Goal: Task Accomplishment & Management: Manage account settings

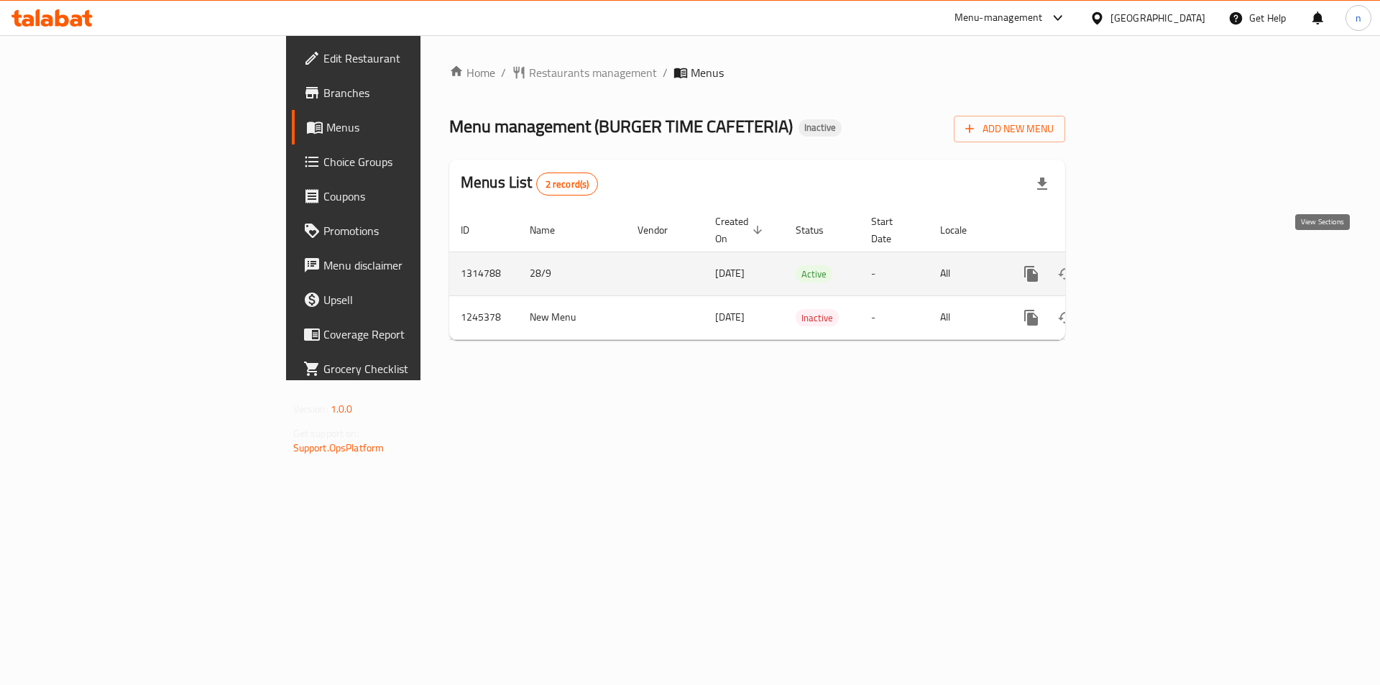
click at [1143, 265] on icon "enhanced table" at bounding box center [1134, 273] width 17 height 17
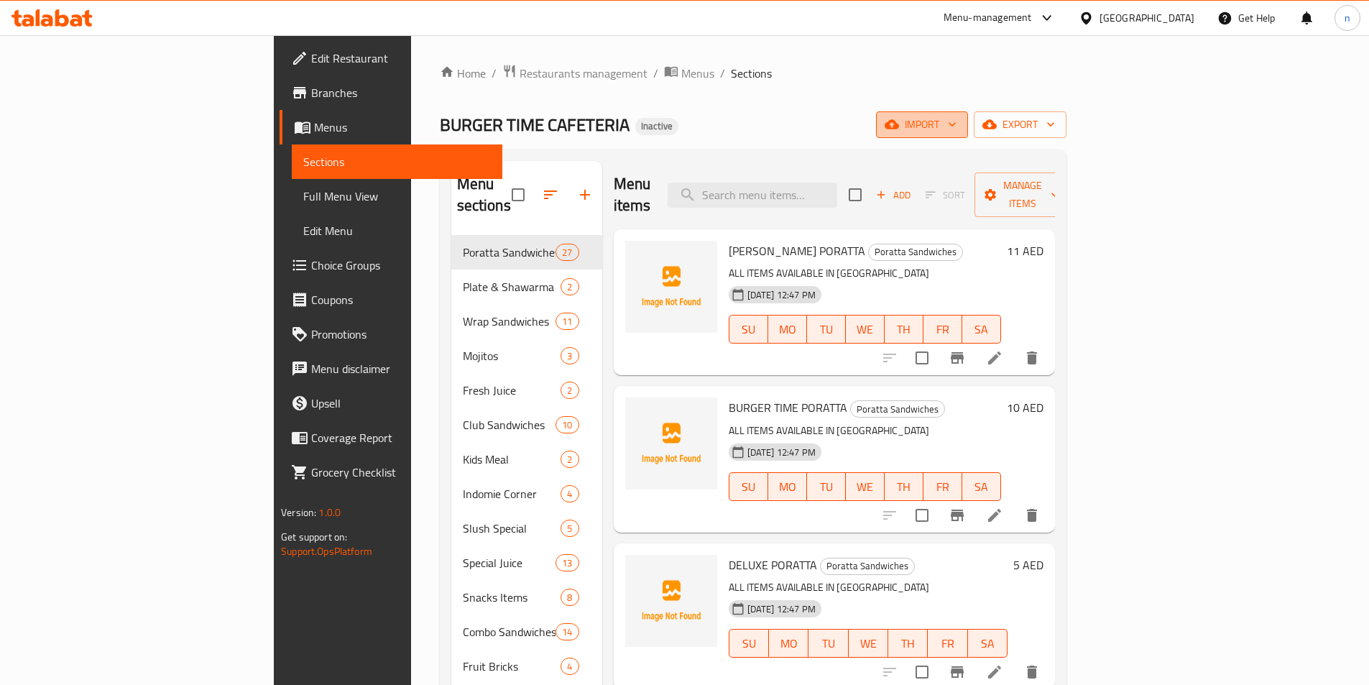
click at [959, 121] on icon "button" at bounding box center [952, 124] width 14 height 14
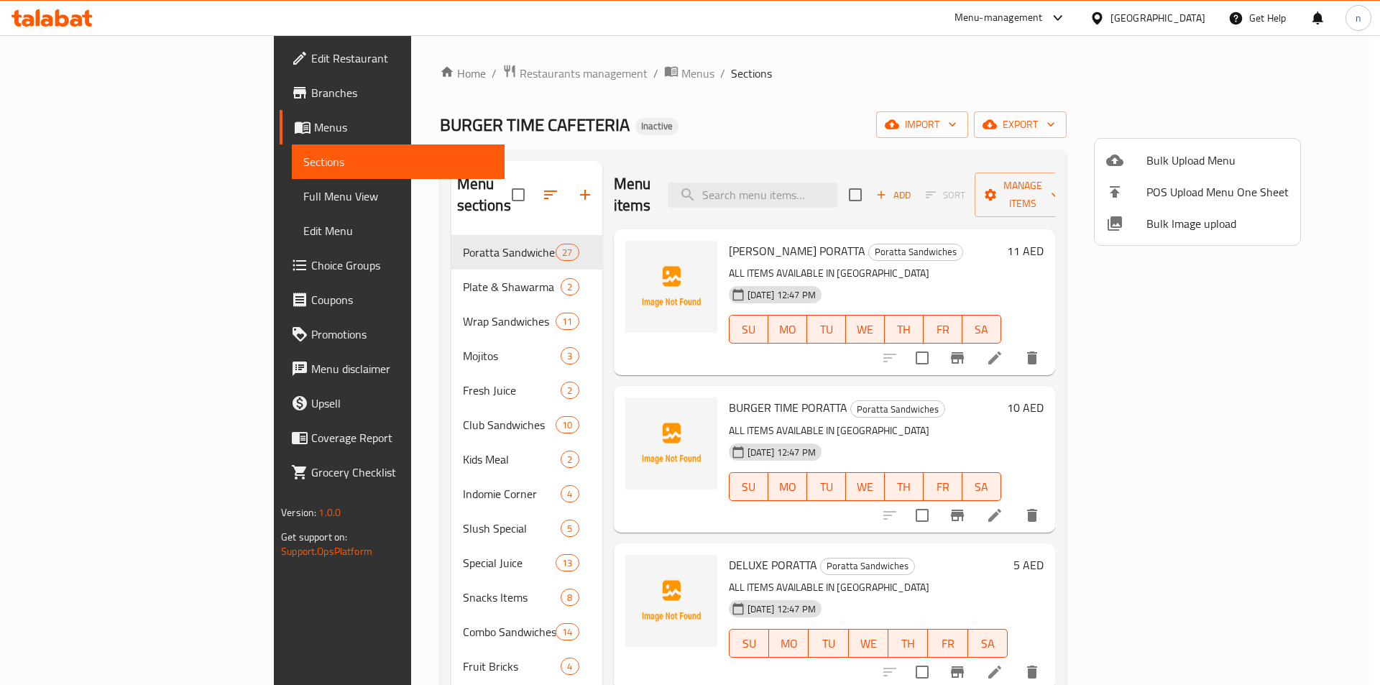
click at [1157, 160] on span "Bulk Upload Menu" at bounding box center [1217, 160] width 142 height 17
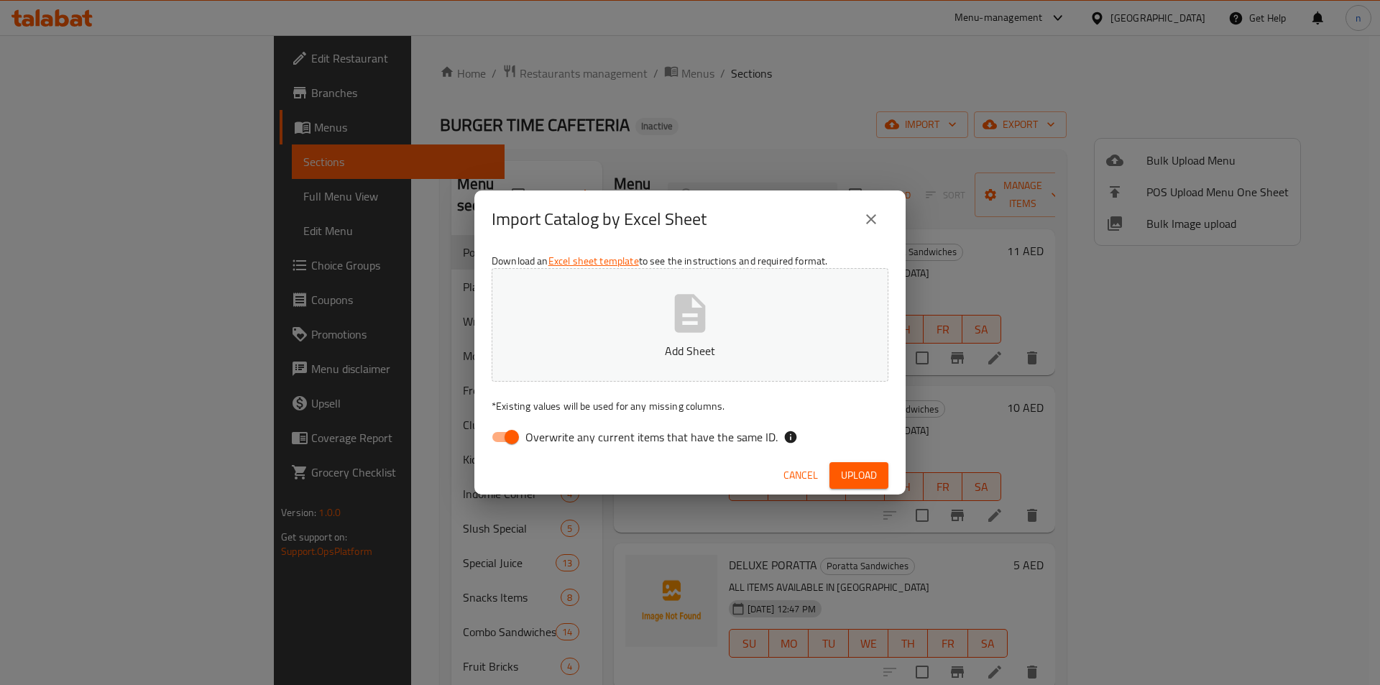
click at [497, 440] on input "Overwrite any current items that have the same ID." at bounding box center [512, 436] width 82 height 27
checkbox input "false"
click at [854, 474] on span "Upload" at bounding box center [859, 475] width 36 height 18
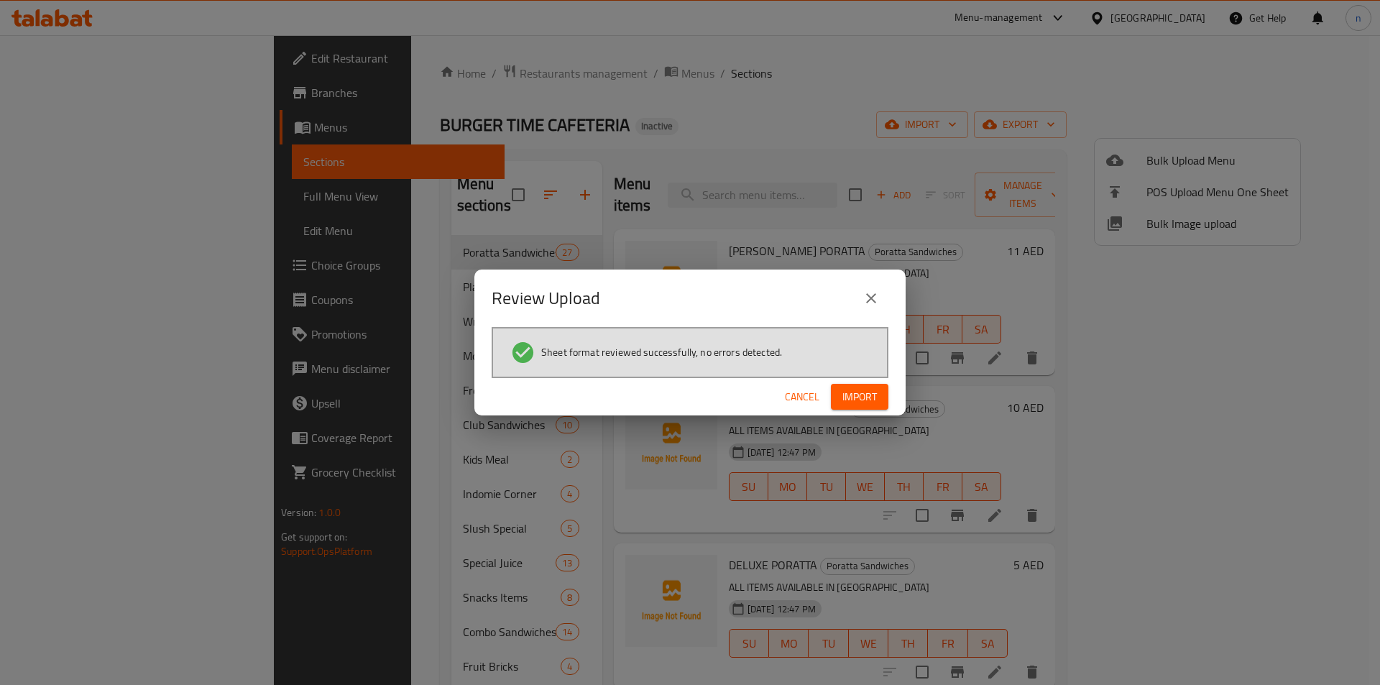
click at [868, 395] on span "Import" at bounding box center [859, 397] width 34 height 18
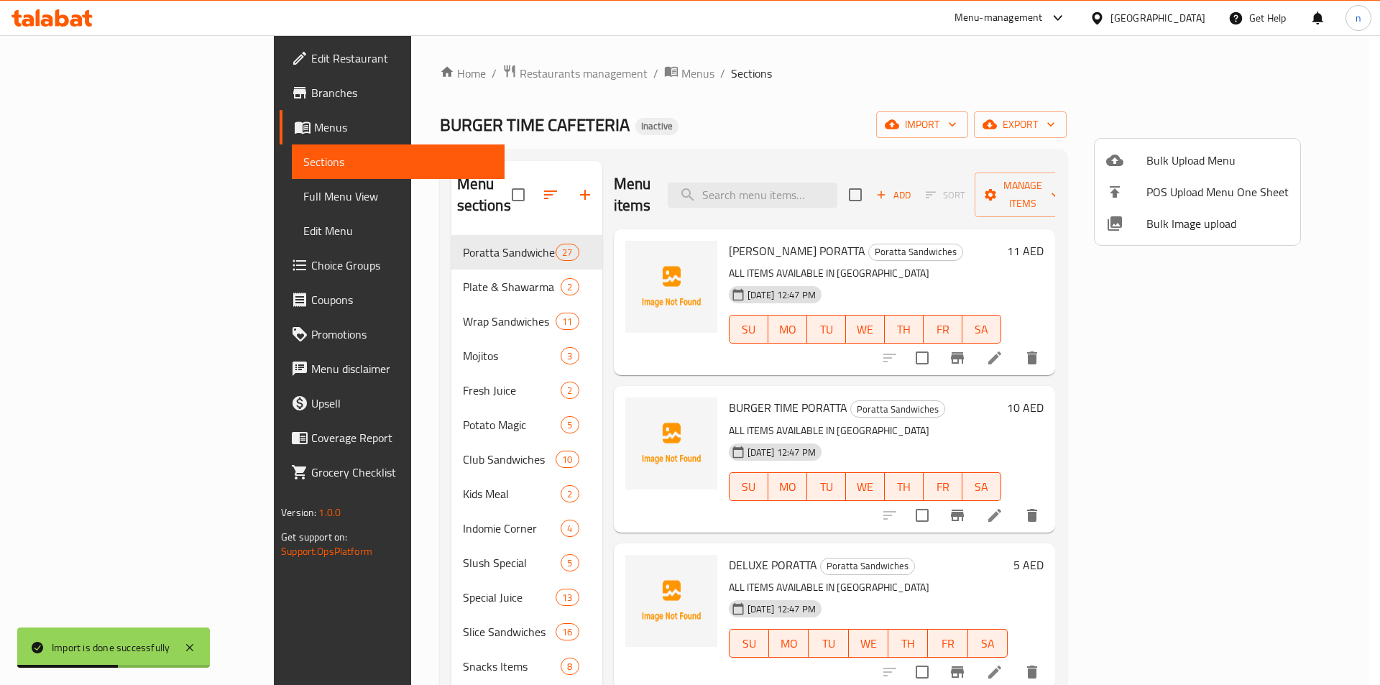
click at [55, 194] on div at bounding box center [690, 342] width 1380 height 685
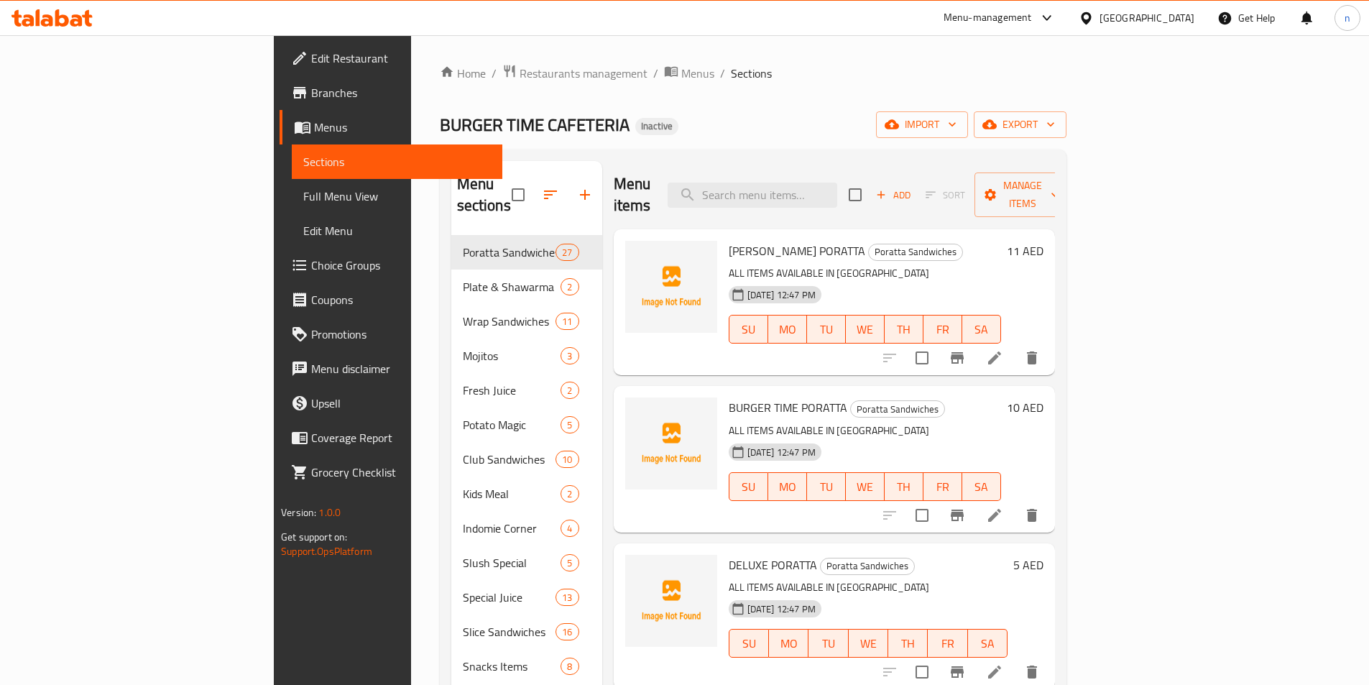
click at [303, 190] on span "Full Menu View" at bounding box center [397, 196] width 188 height 17
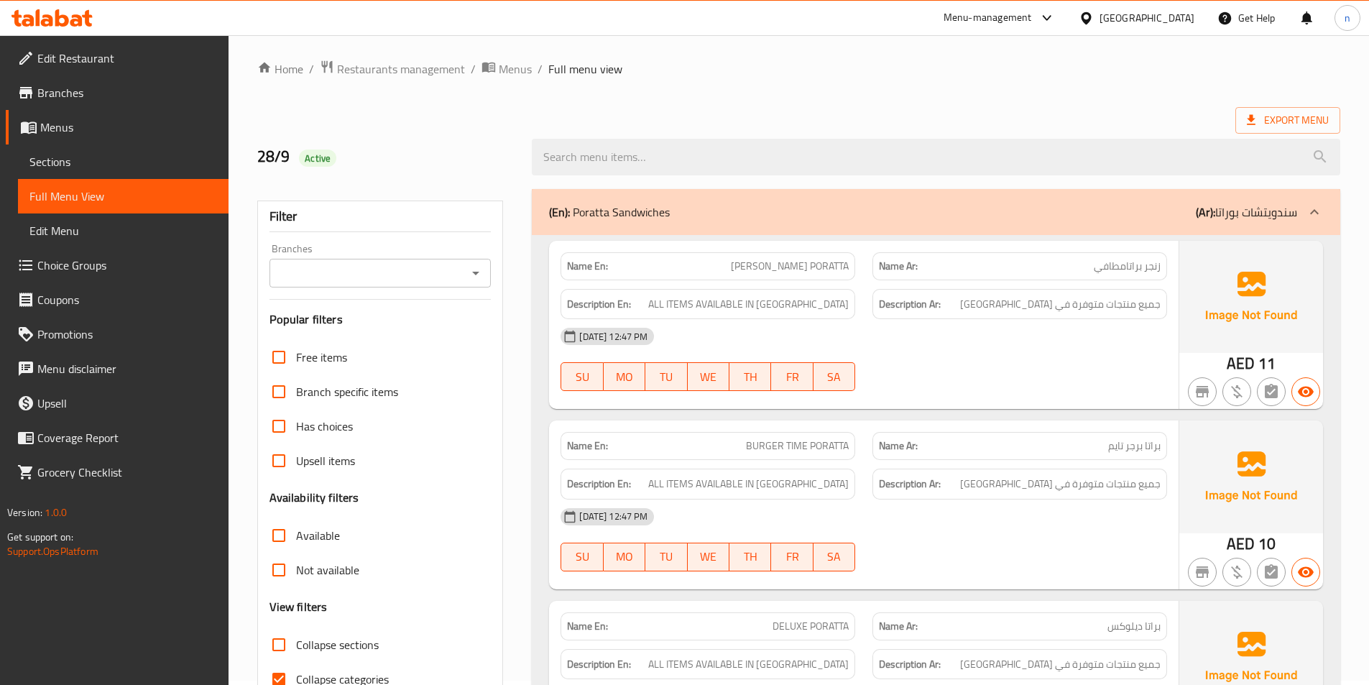
scroll to position [216, 0]
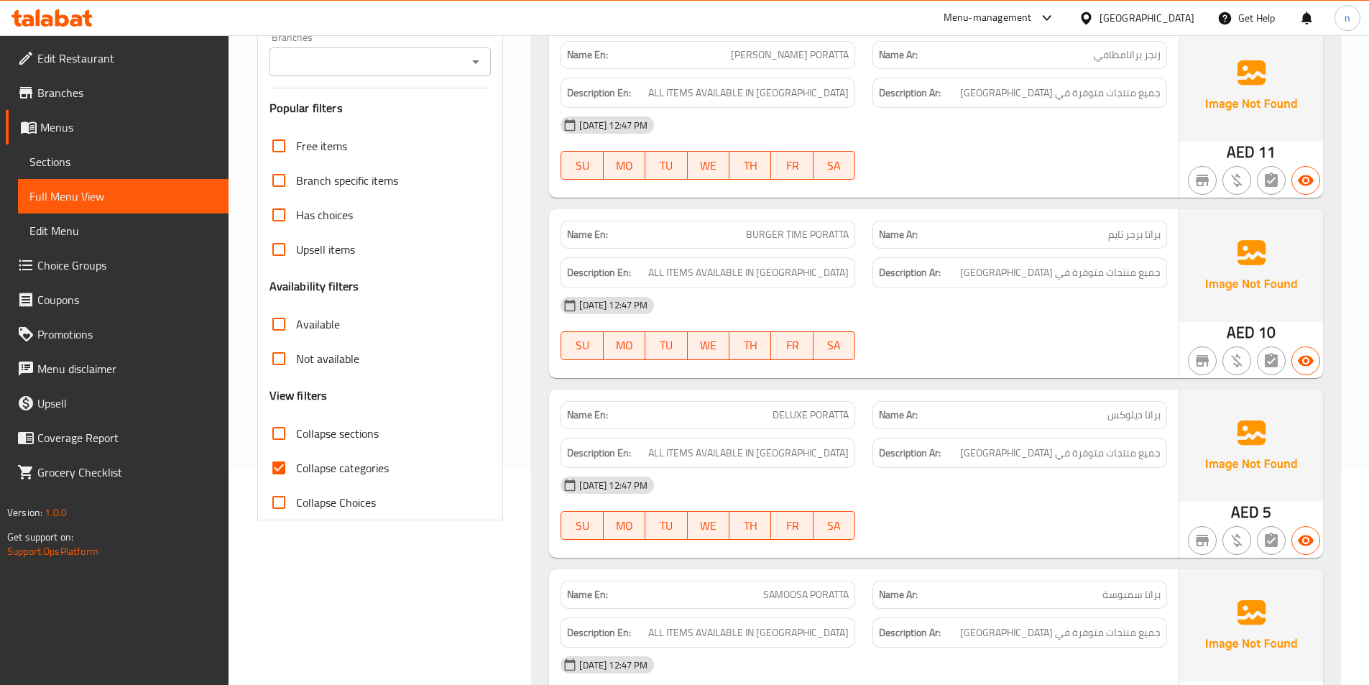
click at [273, 463] on input "Collapse categories" at bounding box center [279, 468] width 34 height 34
checkbox input "false"
click at [280, 431] on input "Collapse sections" at bounding box center [279, 433] width 34 height 34
checkbox input "true"
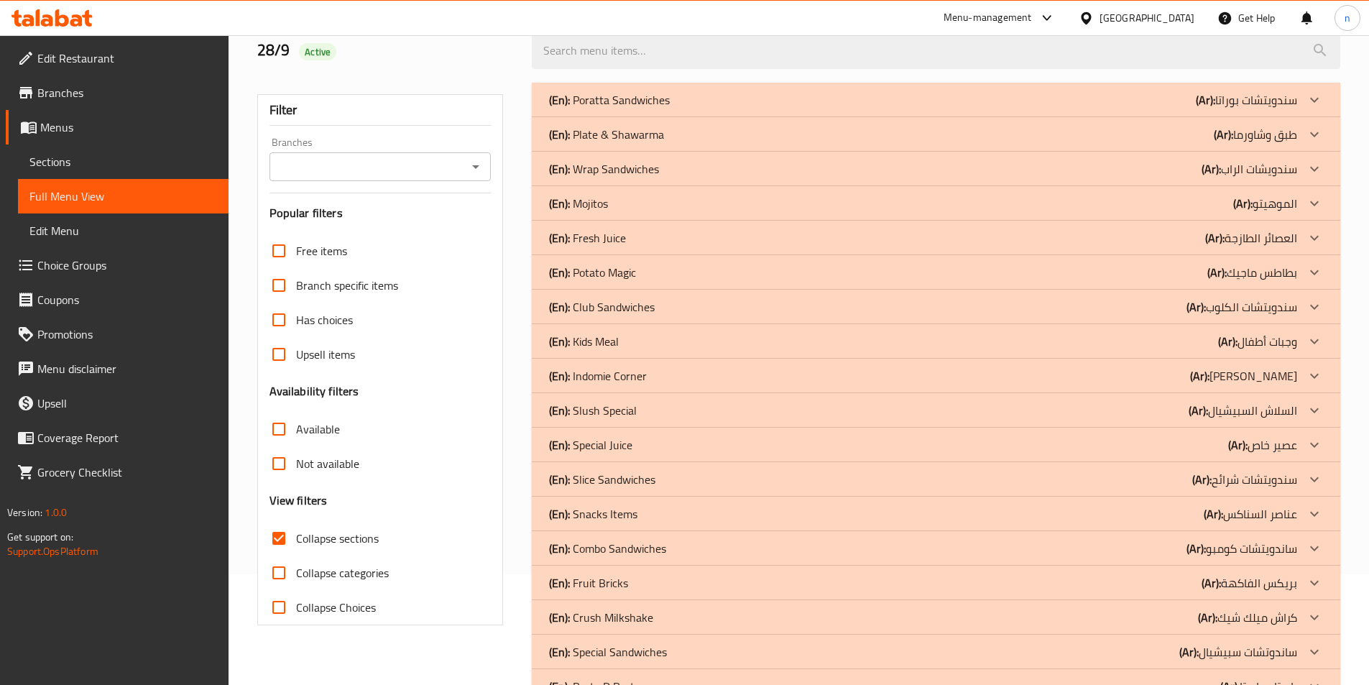
scroll to position [78, 0]
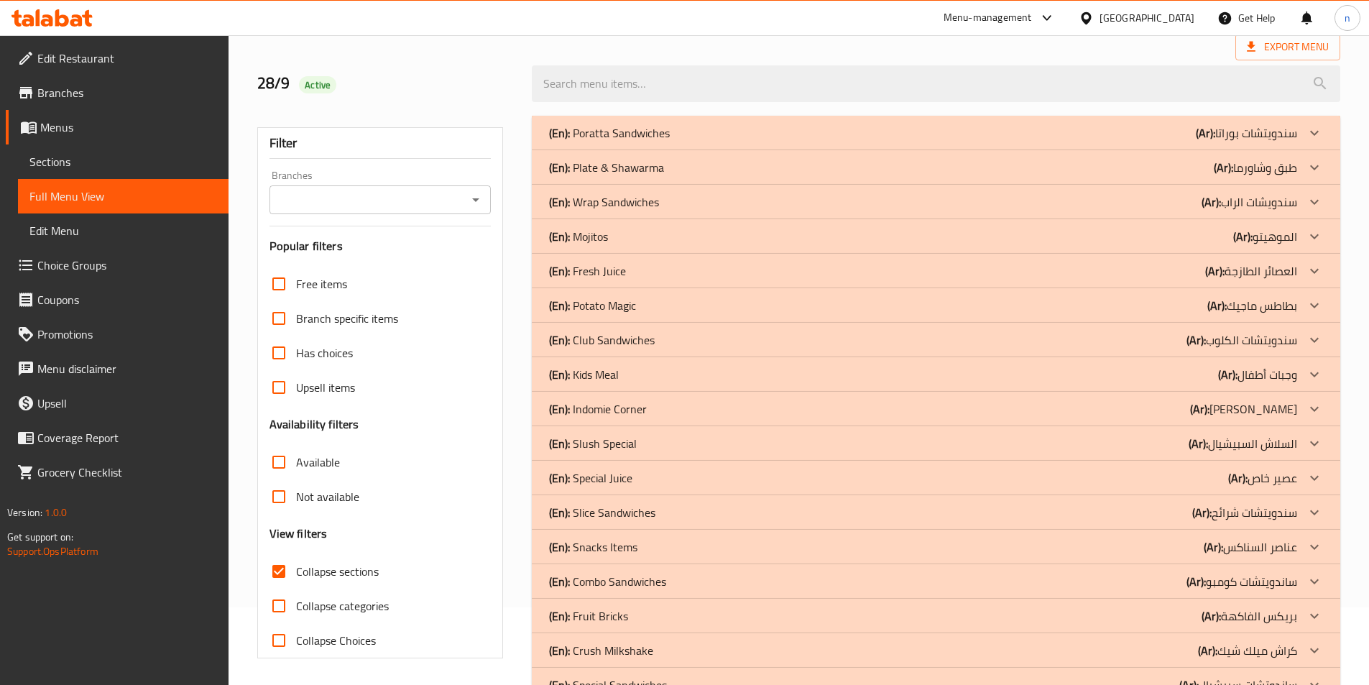
click at [686, 302] on div "(En): Potato Magic (Ar): بطاطس ماجيك" at bounding box center [923, 305] width 748 height 17
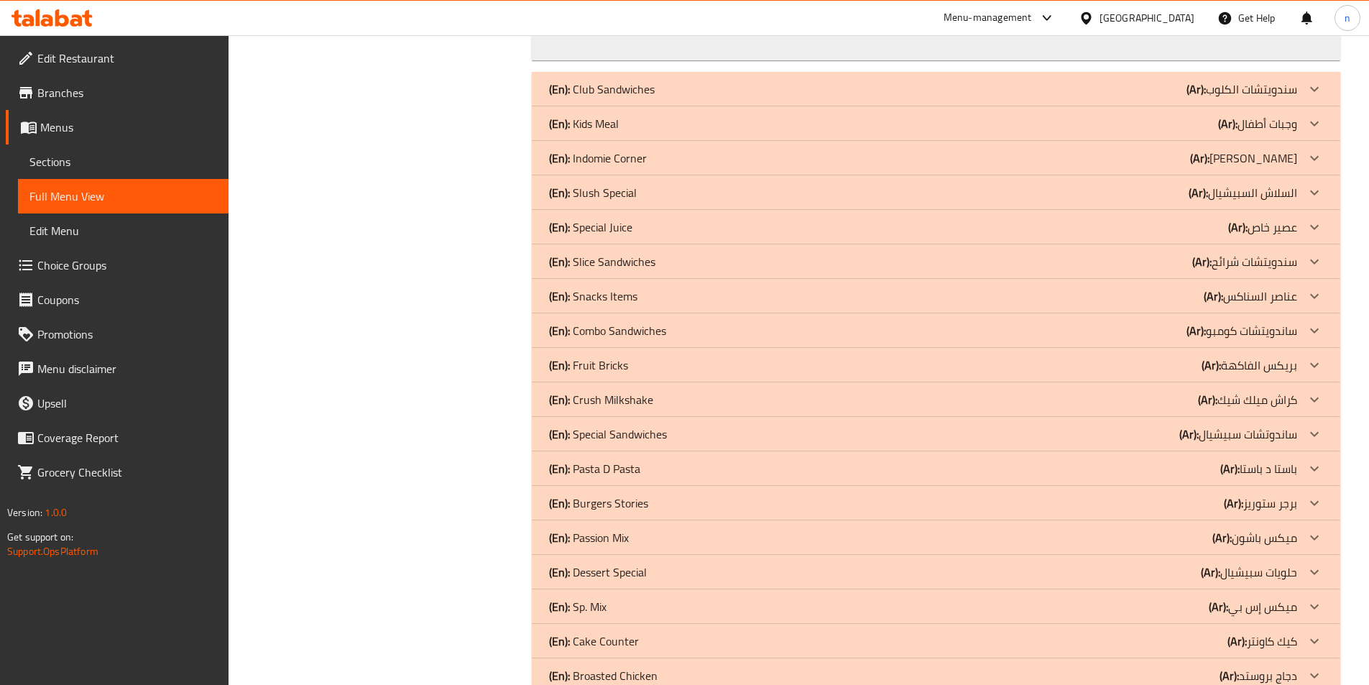
scroll to position [1371, 0]
click at [791, 252] on div "(En): Slice Sandwiches (Ar): سندويتشات شرائح" at bounding box center [923, 260] width 748 height 17
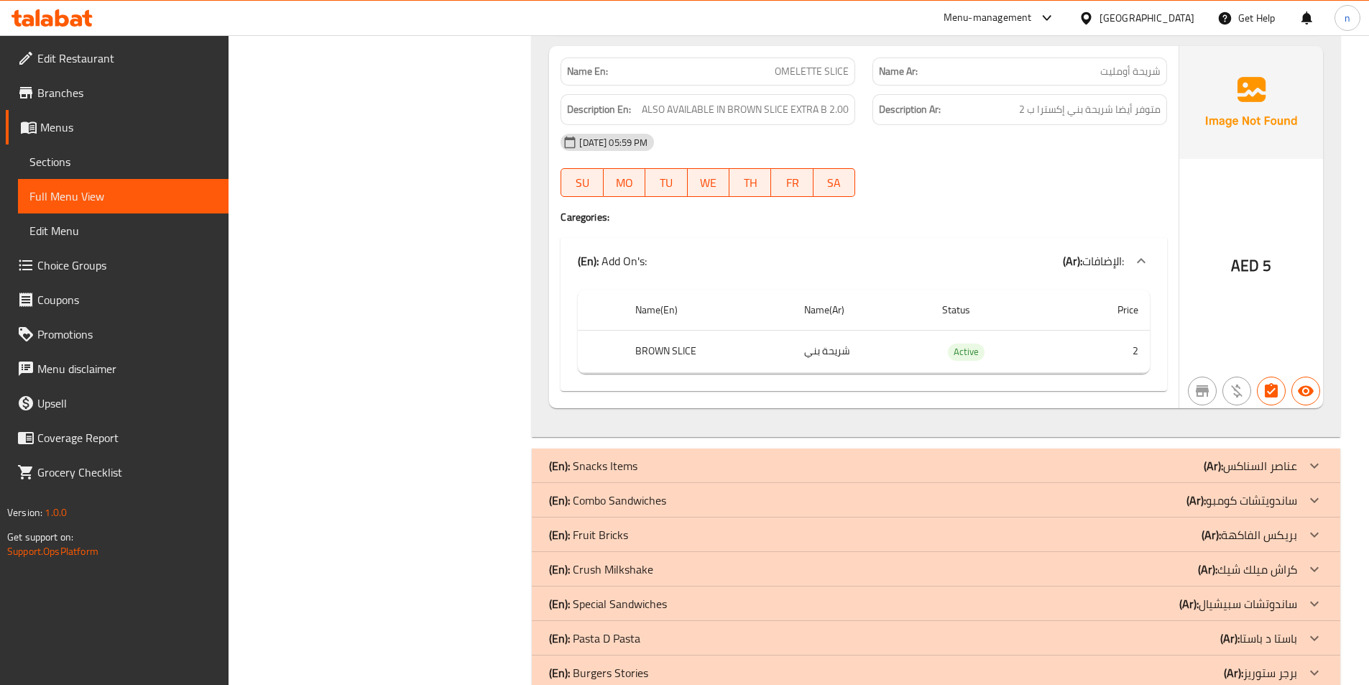
scroll to position [7408, 0]
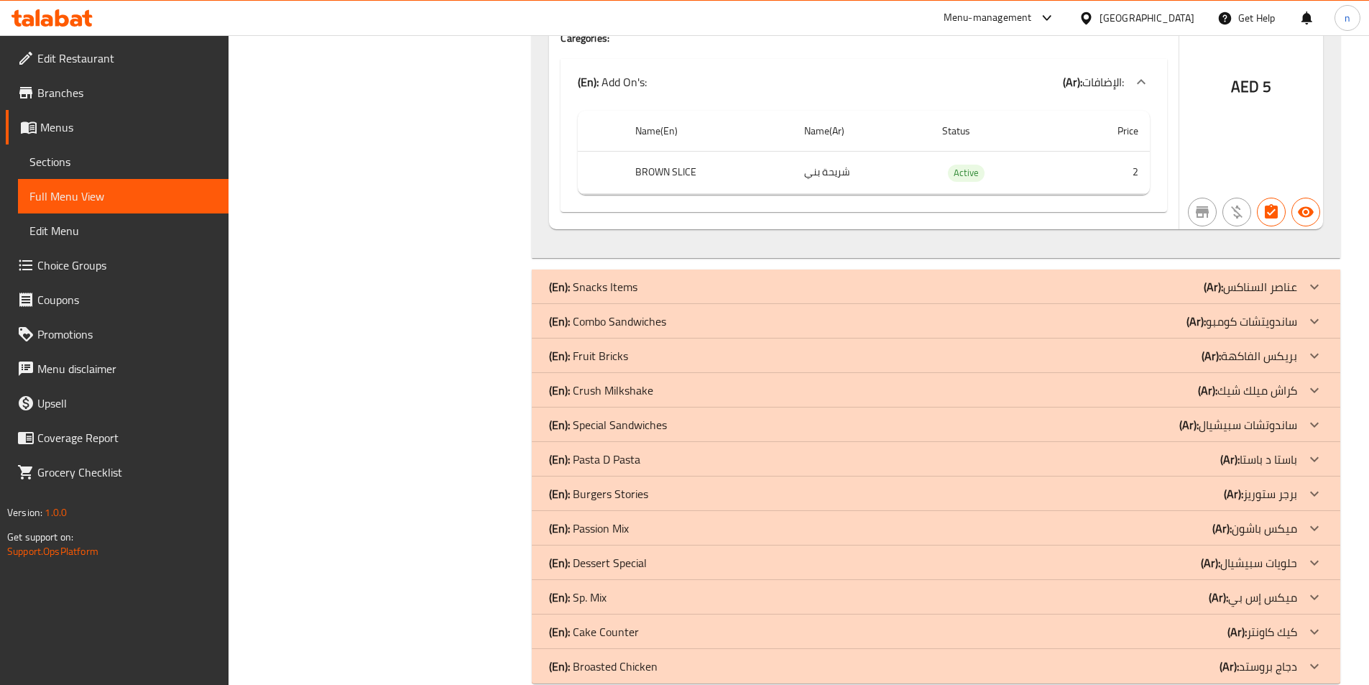
click at [720, 416] on div "(En): Special Sandwiches (Ar): ساندوتشات سبيشيال" at bounding box center [923, 424] width 748 height 17
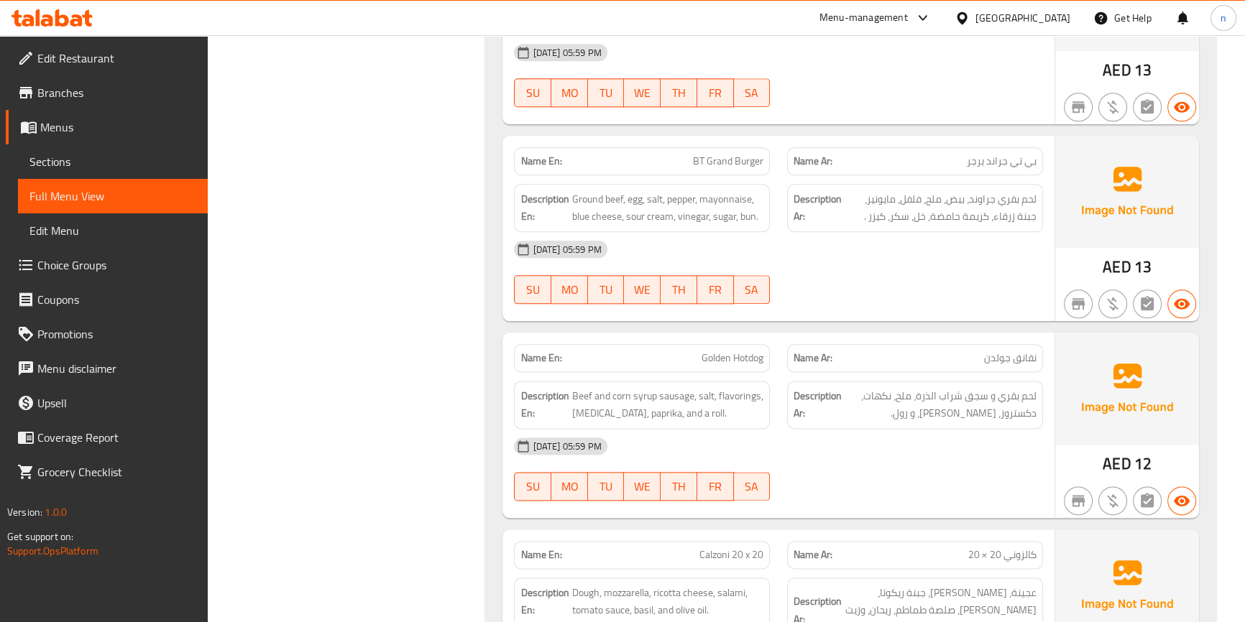
scroll to position [9081, 0]
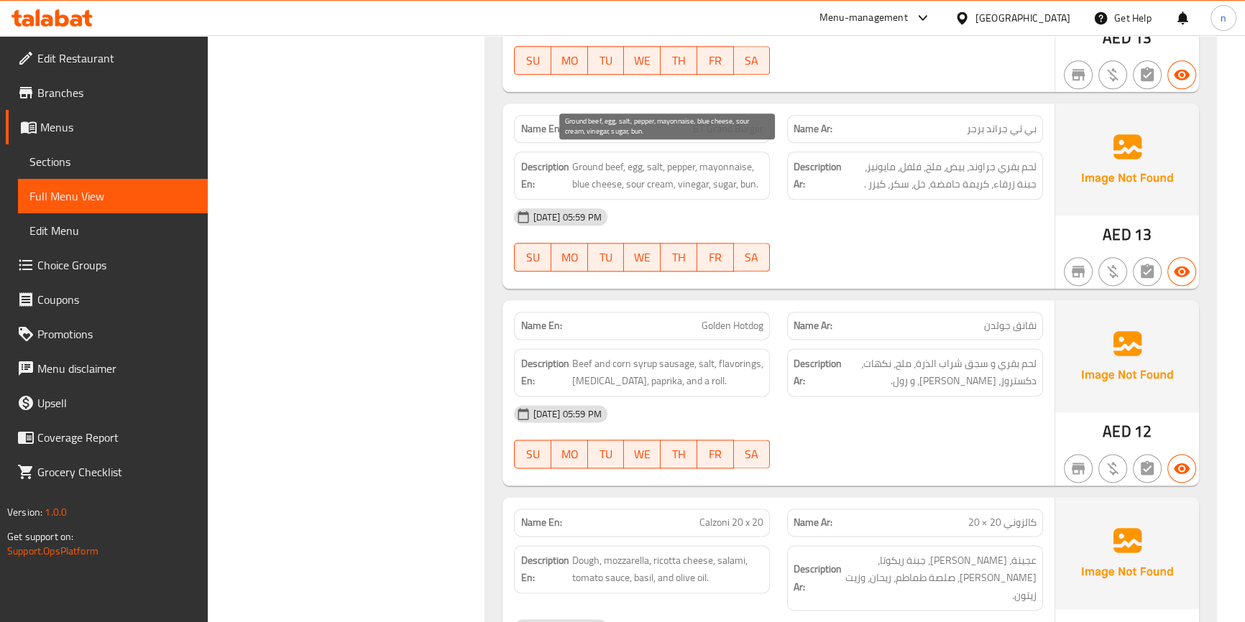
click at [633, 179] on span "Ground beef, egg, salt, pepper, mayonnaise, blue cheese, sour cream, vinegar, s…" at bounding box center [667, 175] width 192 height 35
copy span "sour"
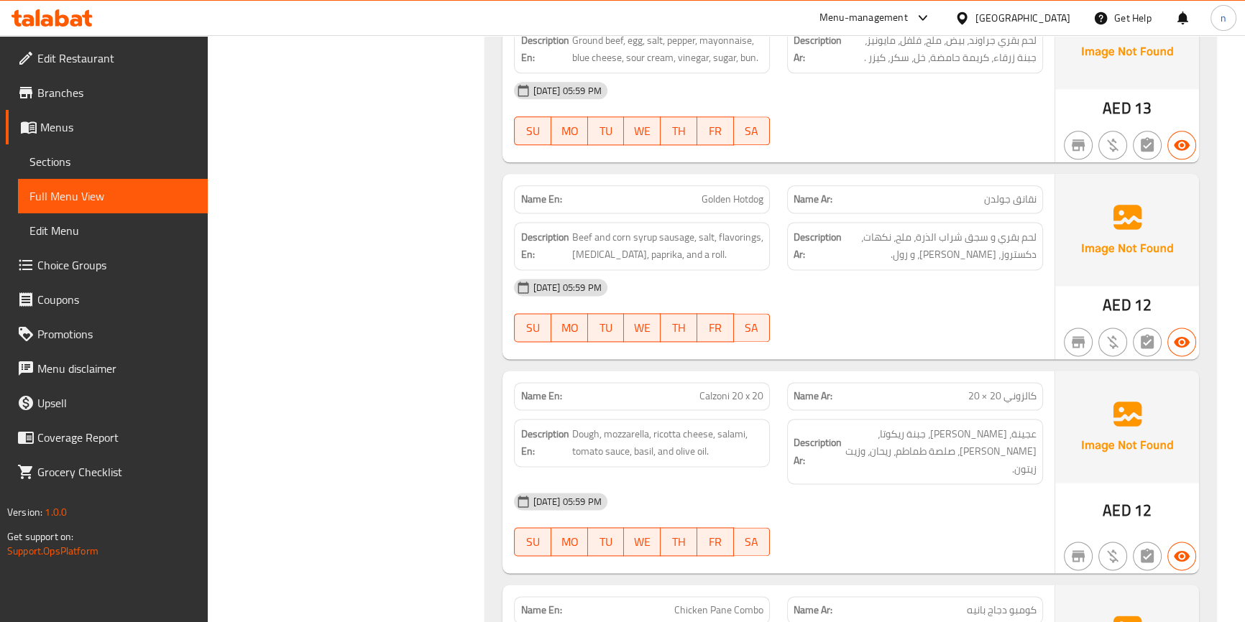
scroll to position [9277, 0]
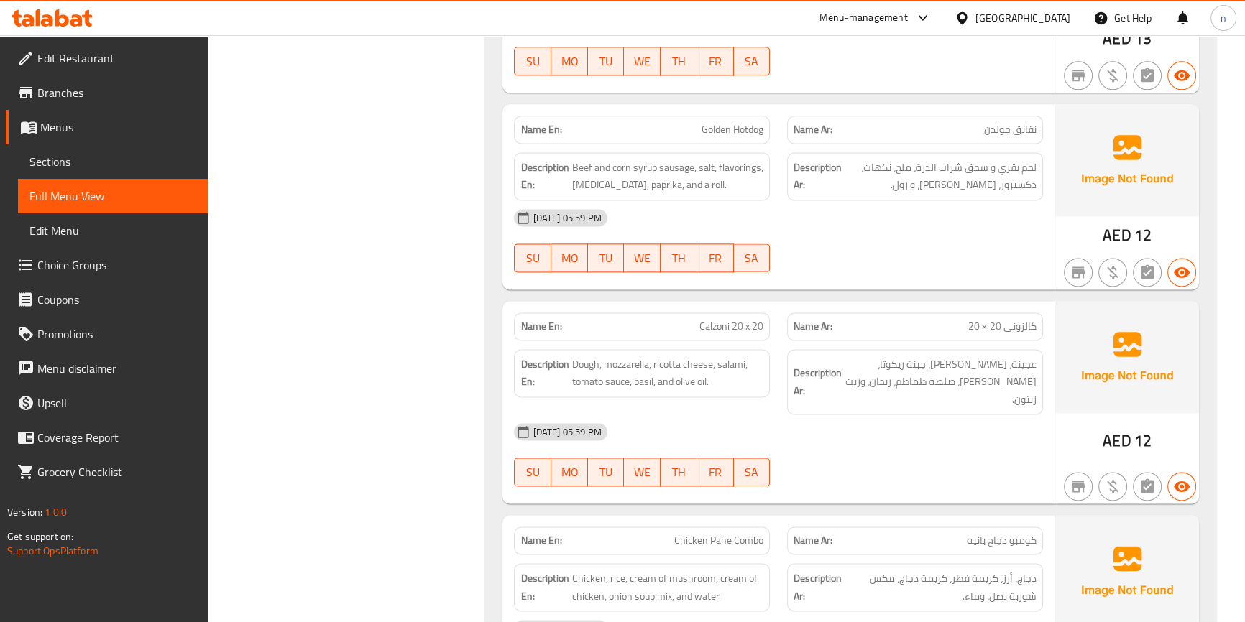
click at [747, 122] on span "Golden Hotdog" at bounding box center [732, 129] width 62 height 15
copy span "Hotdog"
click at [673, 161] on span "Beef and corn syrup sausage, salt, flavorings, [MEDICAL_DATA], paprika, and a r…" at bounding box center [667, 176] width 192 height 35
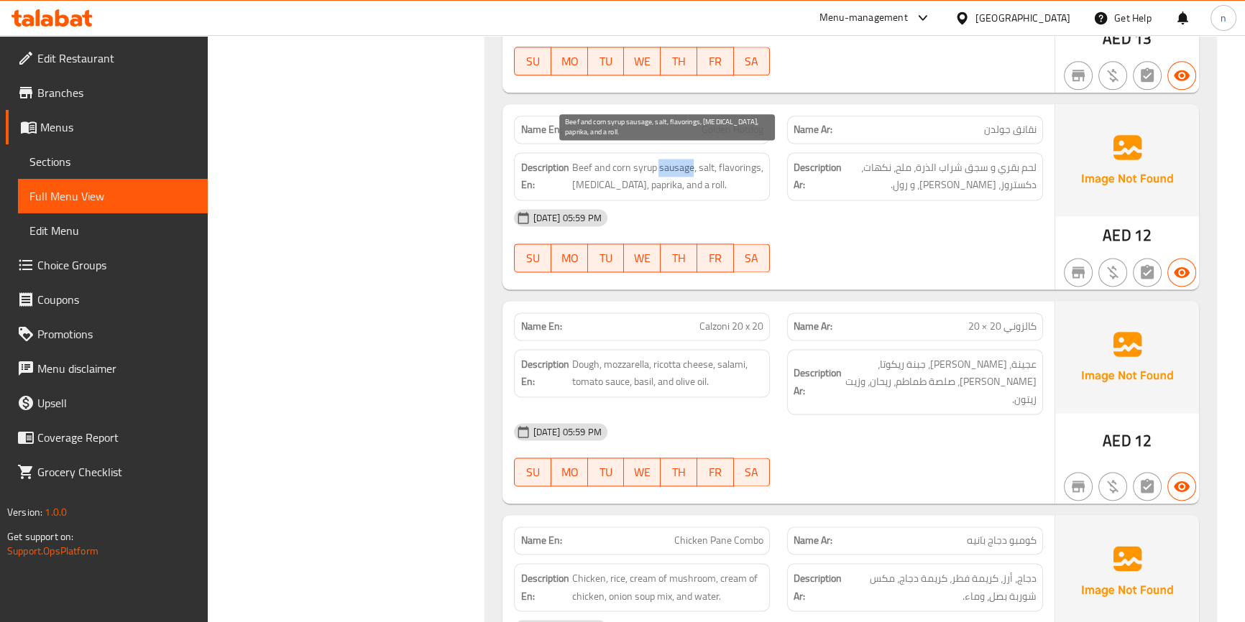
click at [673, 161] on span "Beef and corn syrup sausage, salt, flavorings, [MEDICAL_DATA], paprika, and a r…" at bounding box center [667, 176] width 192 height 35
copy span "sausage"
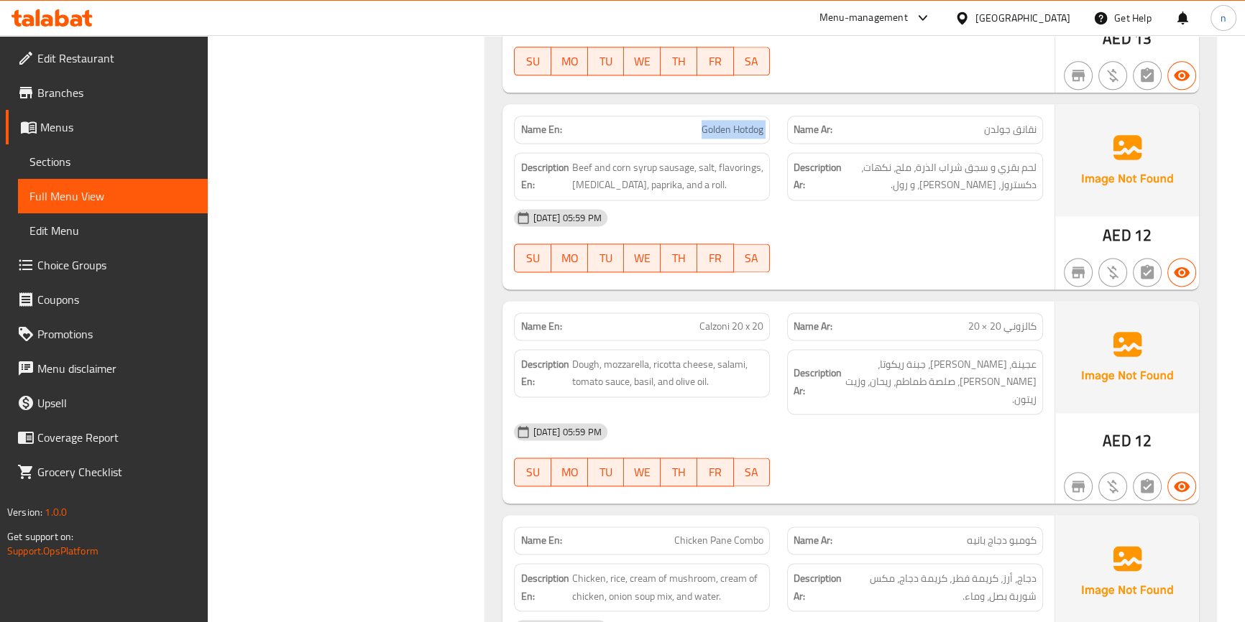
drag, startPoint x: 700, startPoint y: 116, endPoint x: 780, endPoint y: 126, distance: 80.4
click at [780, 126] on div "Name En: Golden Hotdog Name Ar: نقانق جولدن" at bounding box center [777, 129] width 545 height 45
copy span "Golden Hotdog"
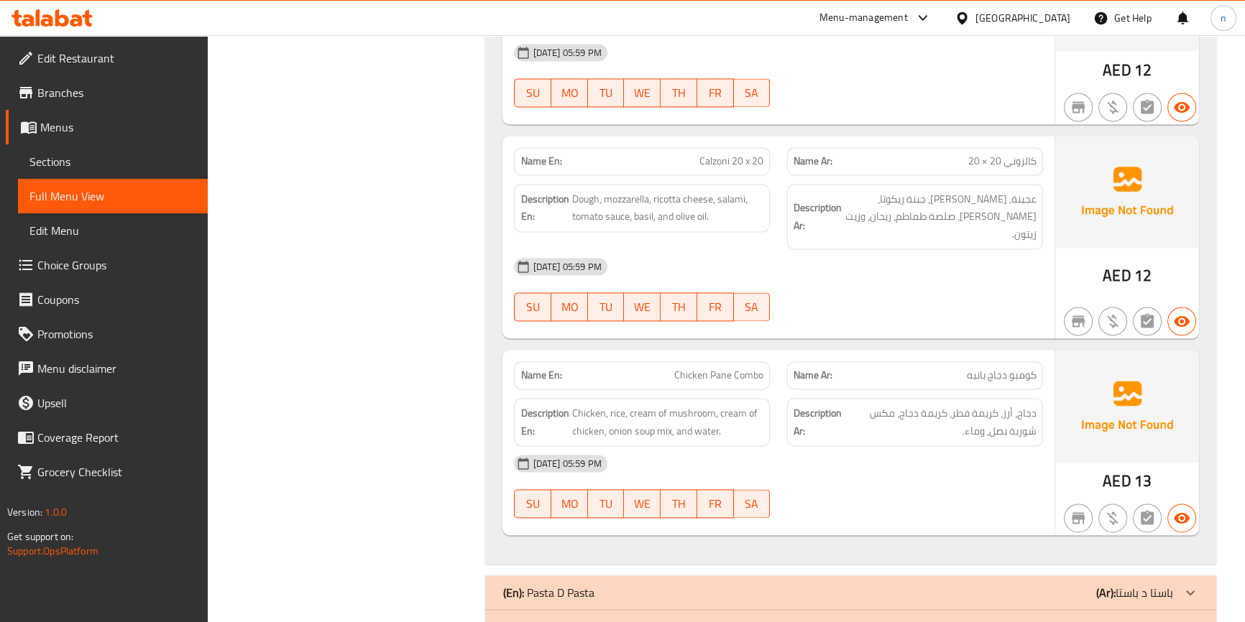
scroll to position [9473, 0]
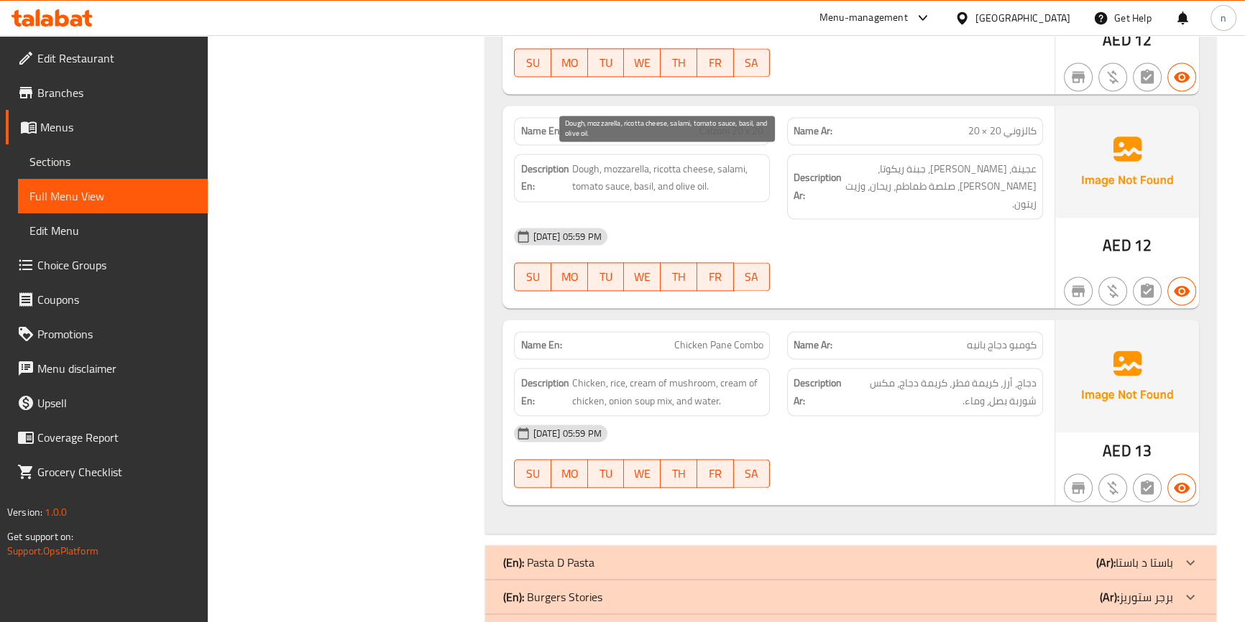
click at [625, 160] on span "Dough, mozzarella, ricotta cheese, salami, tomato sauce, basil, and olive oil." at bounding box center [667, 177] width 192 height 35
copy span "mozzarella"
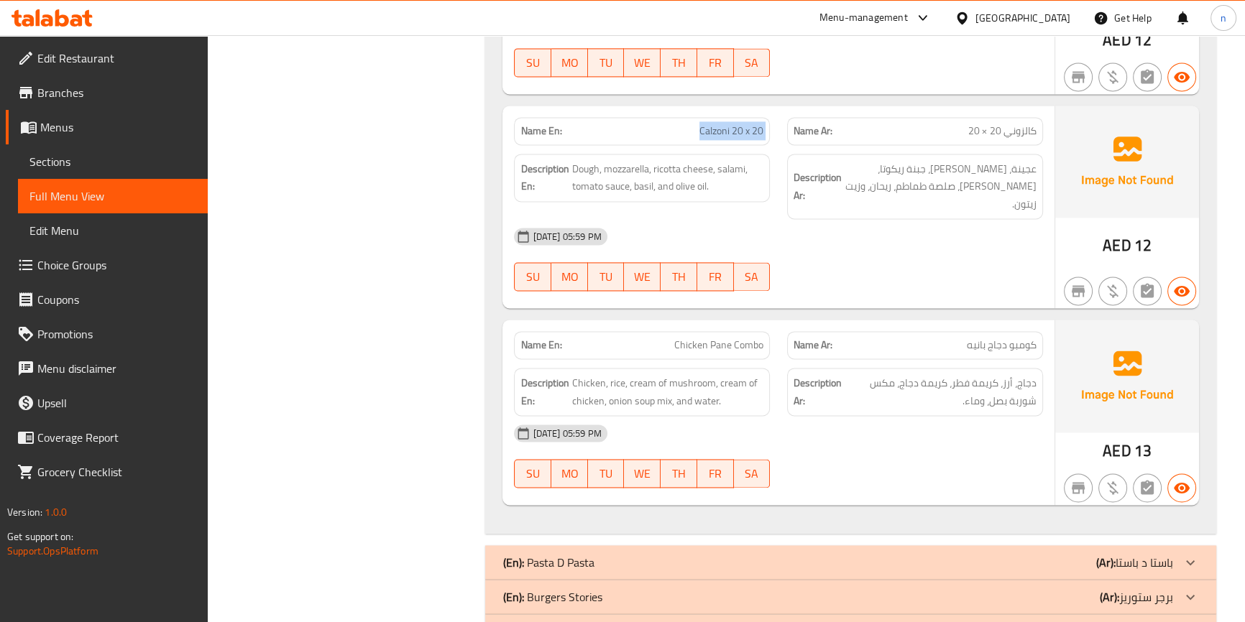
drag, startPoint x: 699, startPoint y: 117, endPoint x: 779, endPoint y: 123, distance: 80.0
click at [779, 123] on div "Name En: Calzoni 20 x 20 Name Ar: كالزوني 20 × 20" at bounding box center [777, 131] width 545 height 45
copy span "Calzoni 20 x 20"
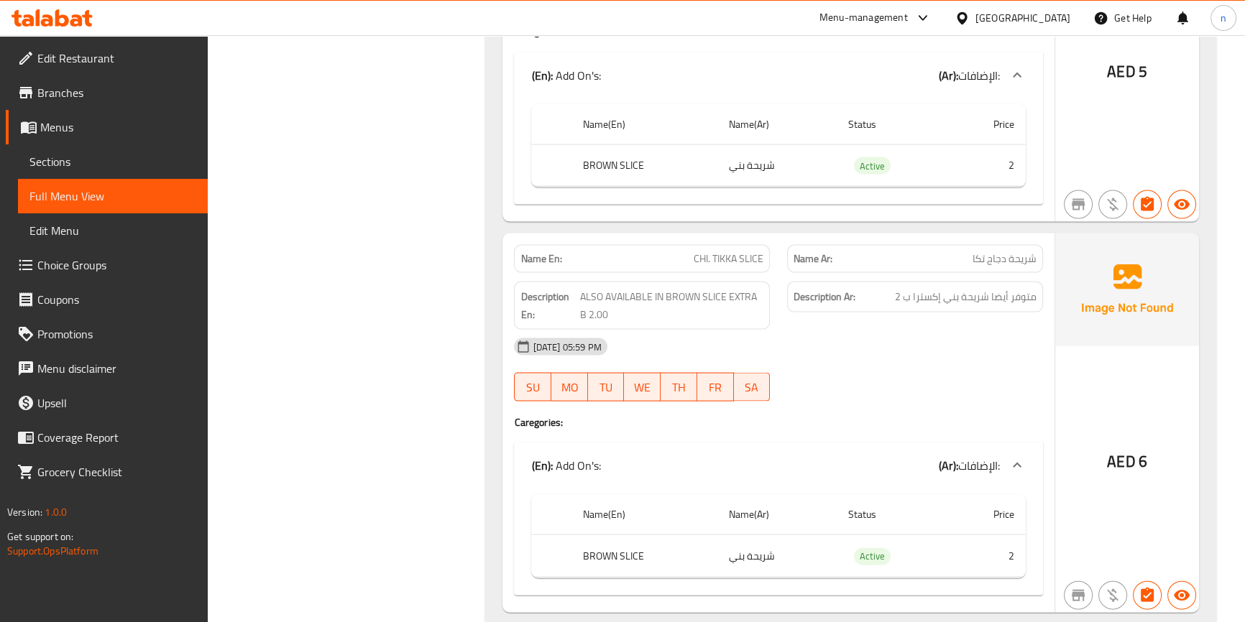
scroll to position [3463, 0]
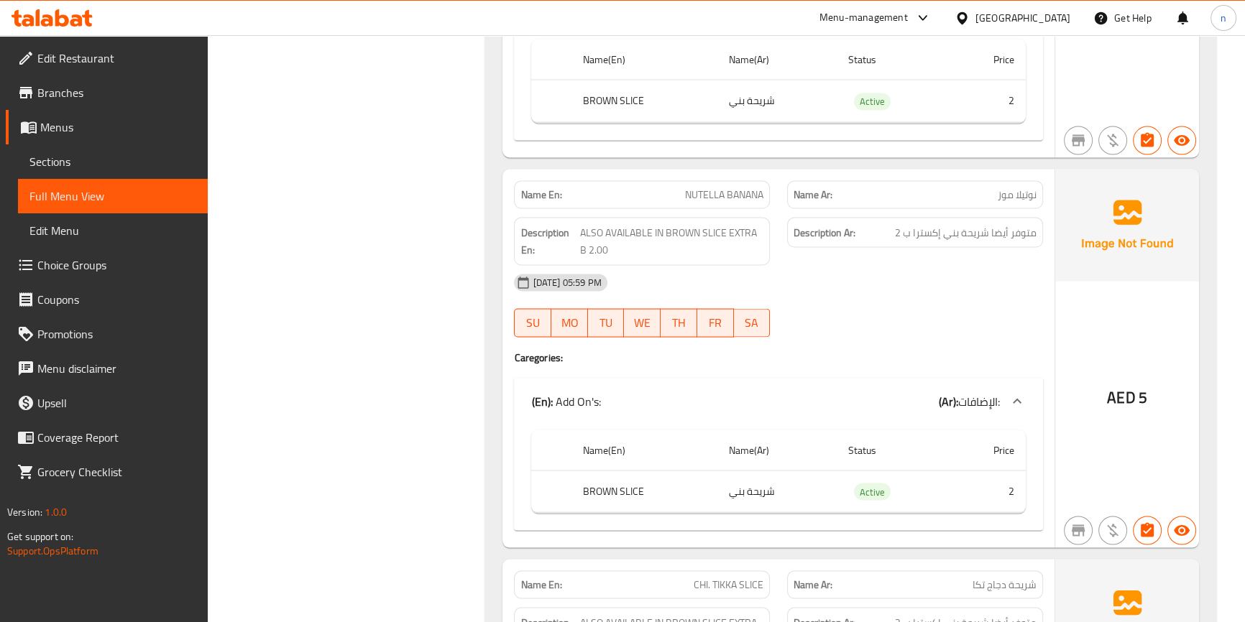
click at [50, 120] on span "Menus" at bounding box center [118, 127] width 156 height 17
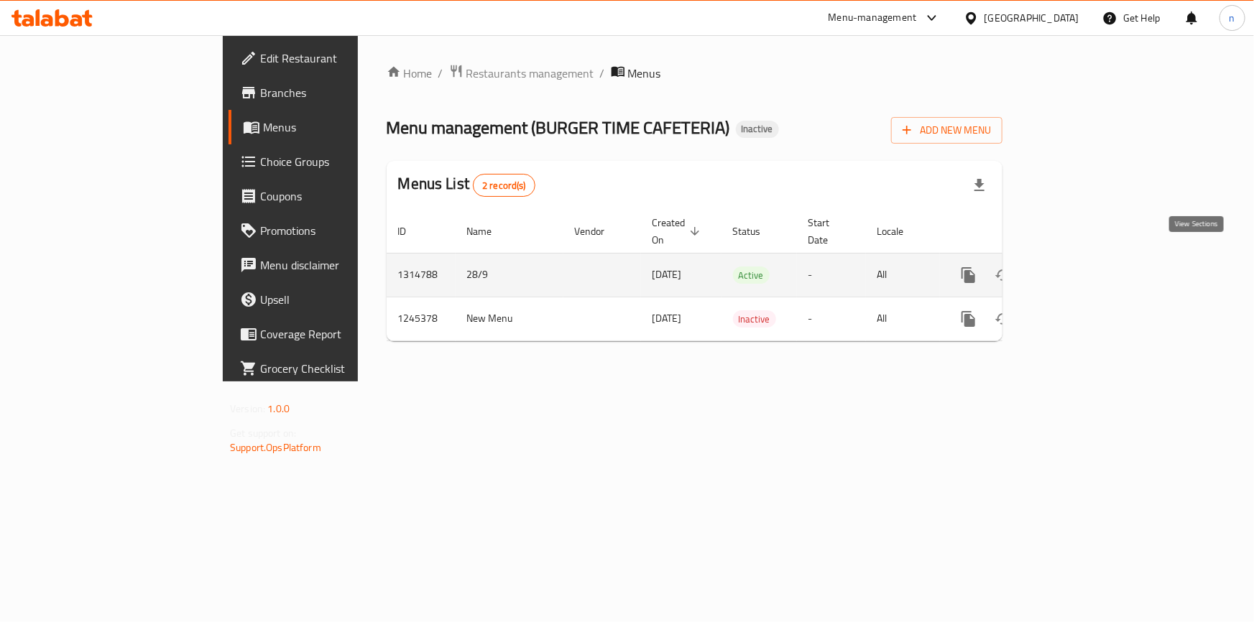
click at [1090, 258] on link "enhanced table" at bounding box center [1072, 275] width 34 height 34
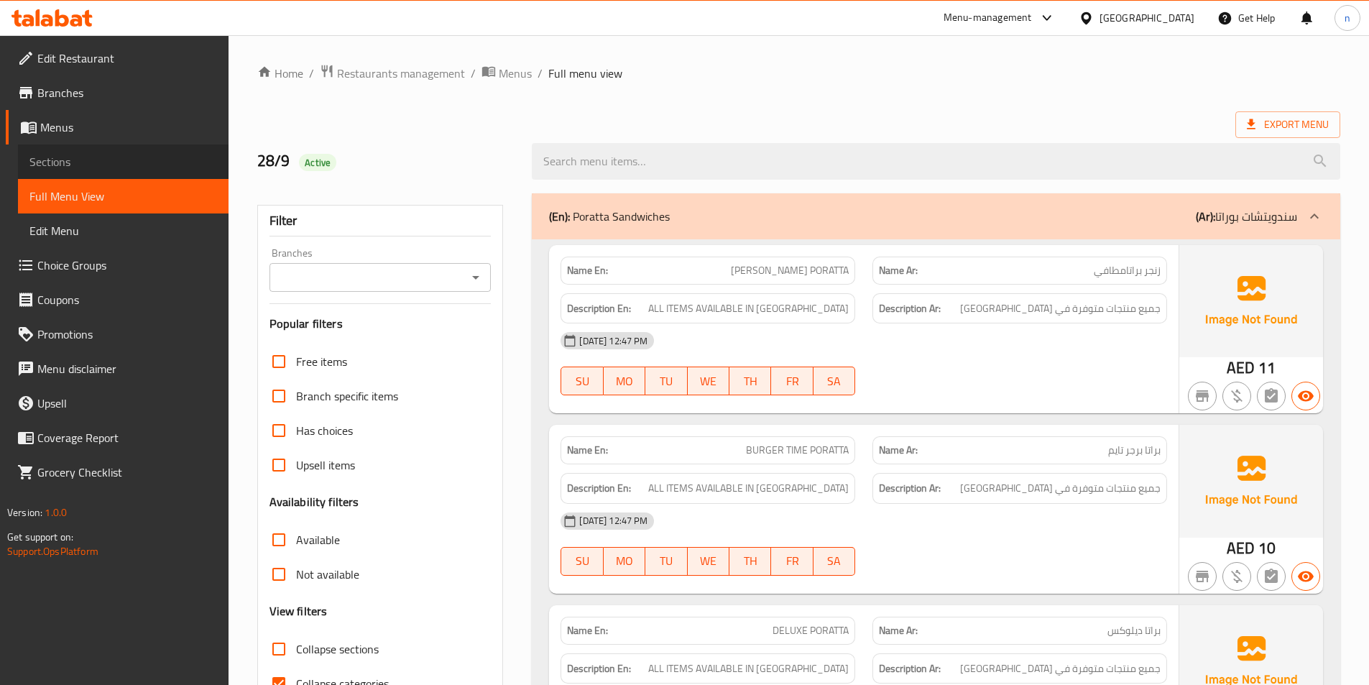
click at [55, 150] on link "Sections" at bounding box center [123, 161] width 211 height 34
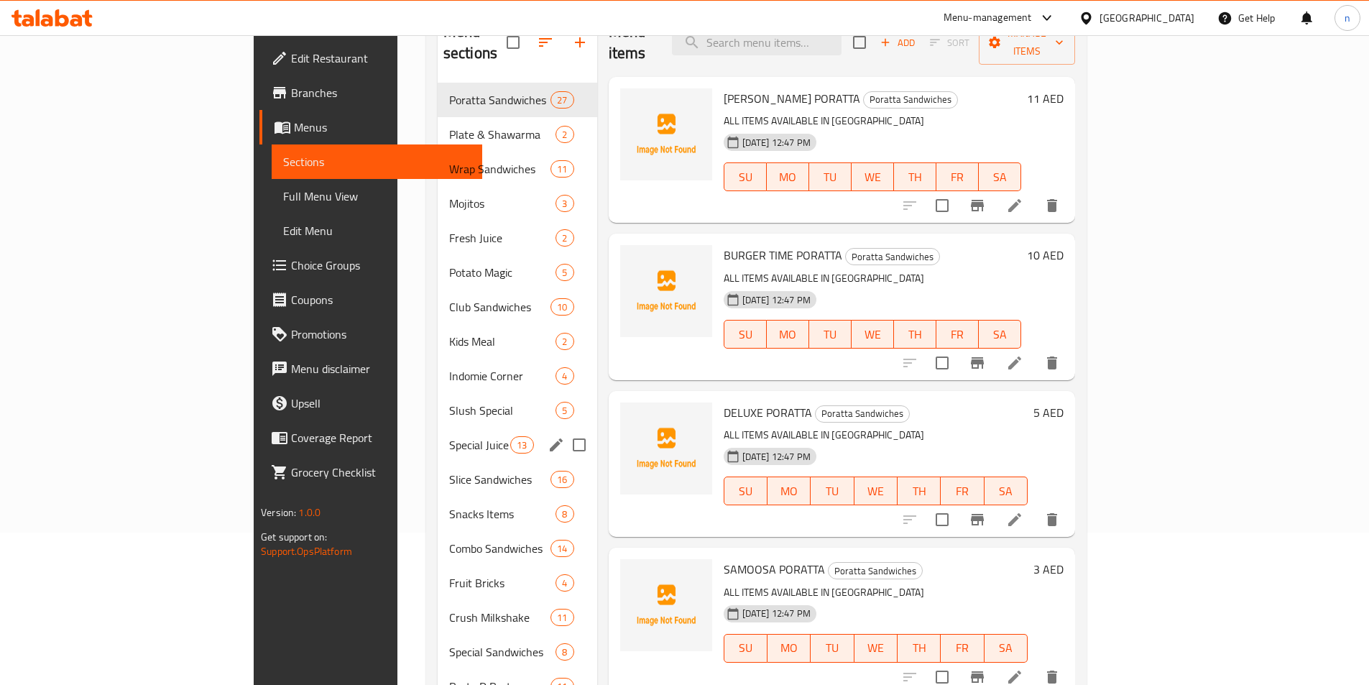
scroll to position [216, 0]
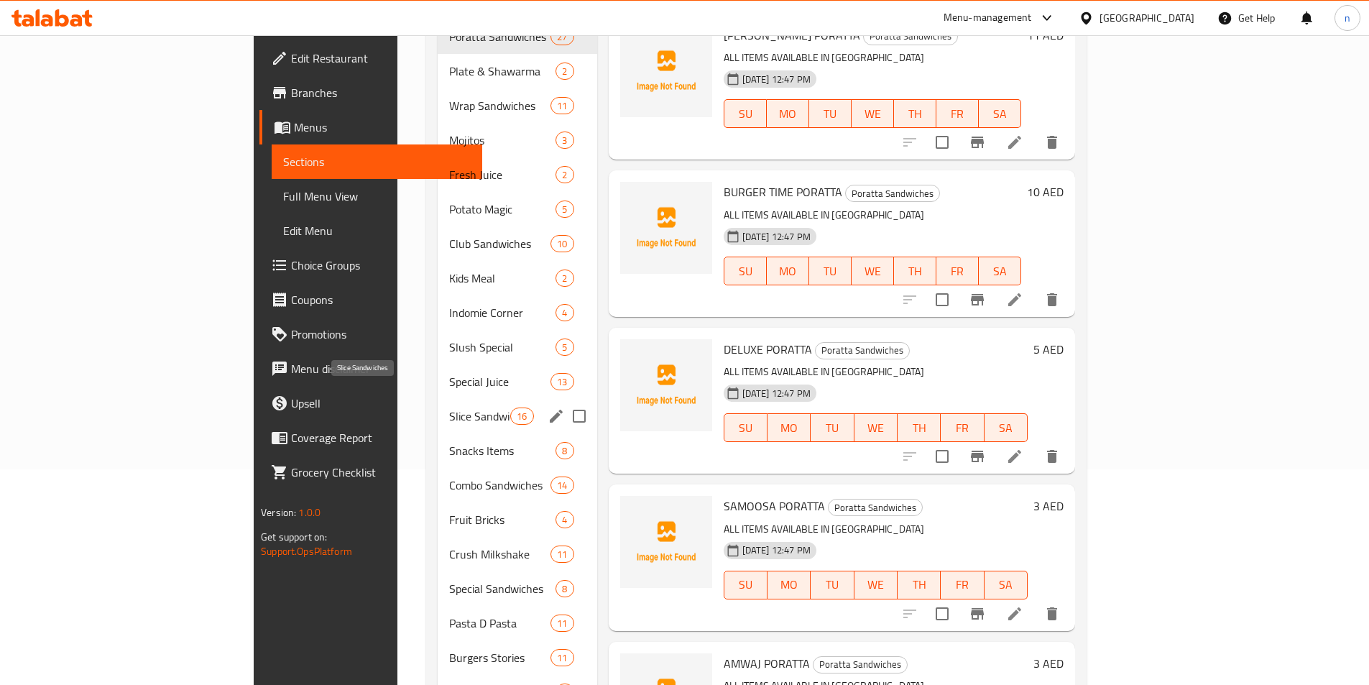
click at [449, 407] on span "Slice Sandwiches" at bounding box center [479, 415] width 61 height 17
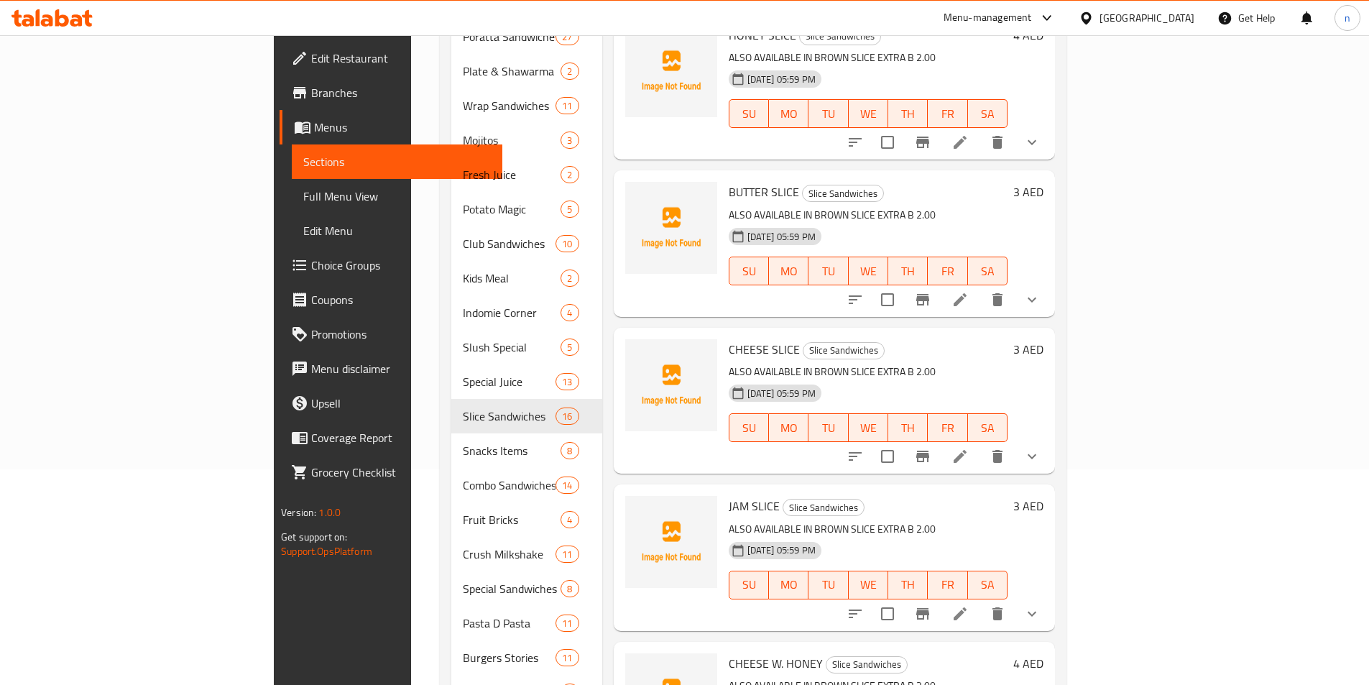
click at [969, 291] on icon at bounding box center [960, 299] width 17 height 17
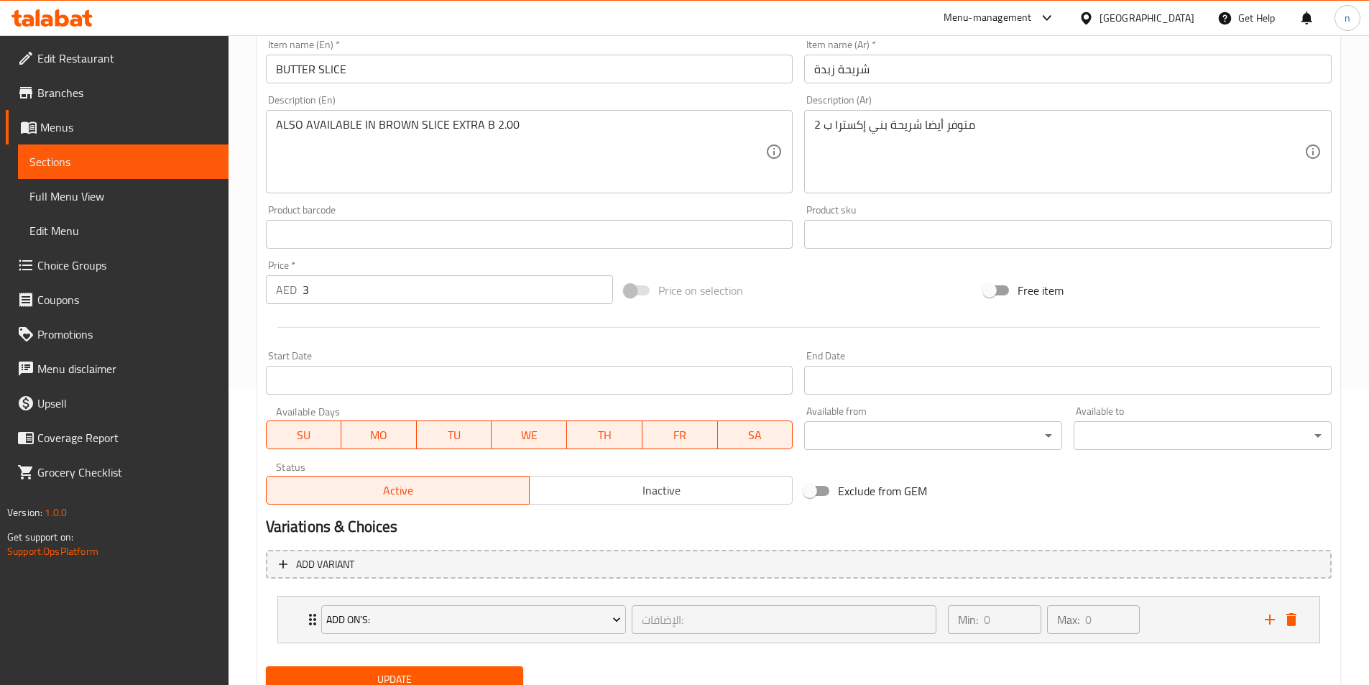
scroll to position [354, 0]
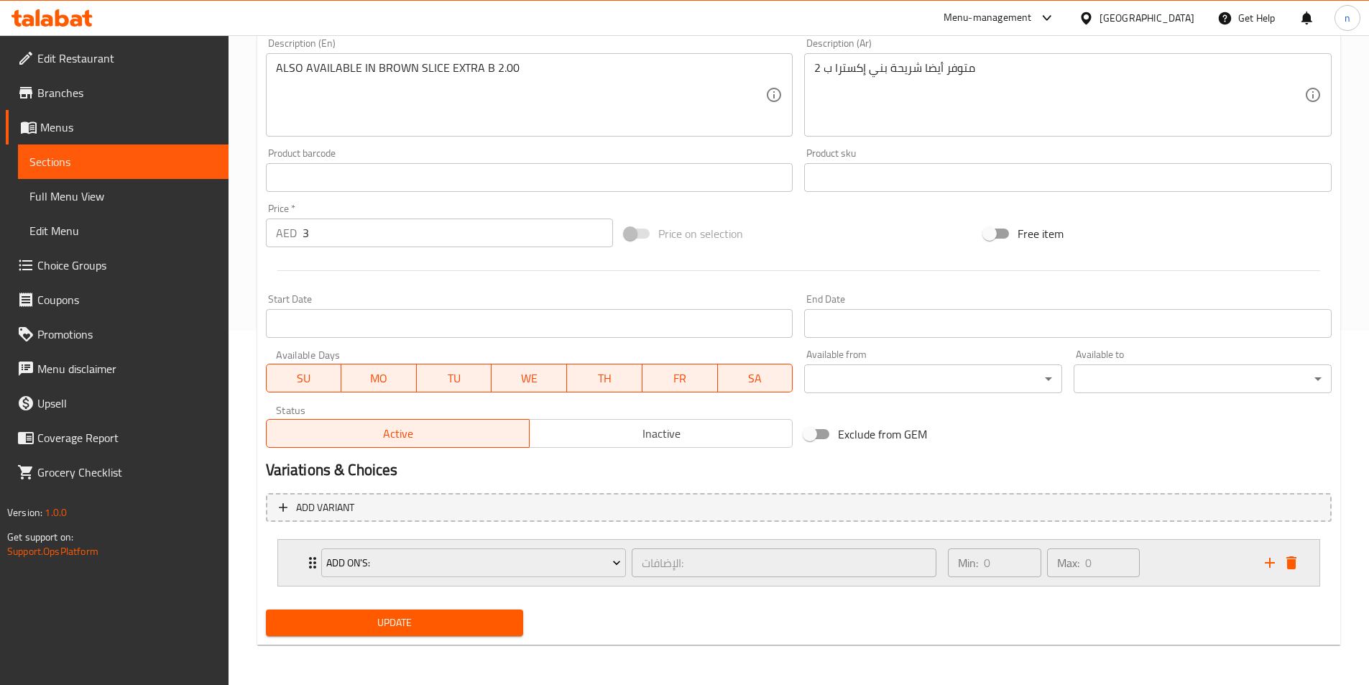
click at [311, 563] on icon "Expand" at bounding box center [312, 562] width 7 height 11
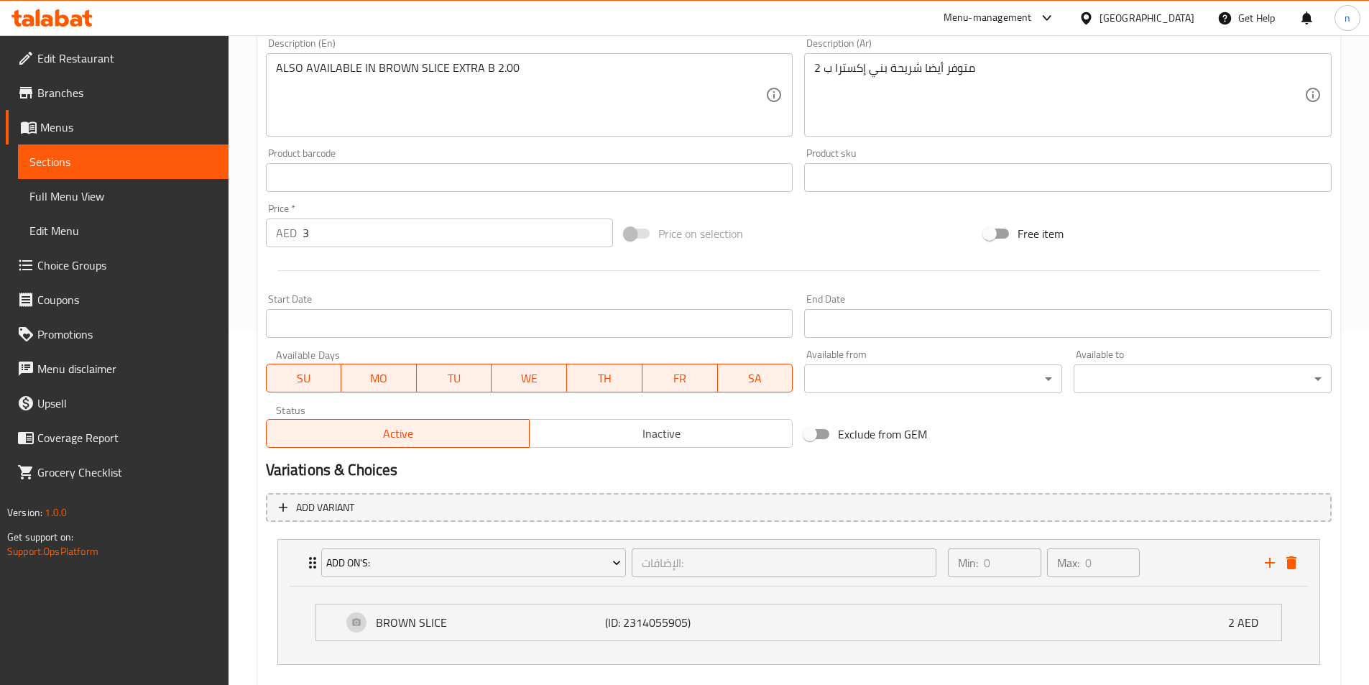
click at [163, 150] on link "Sections" at bounding box center [123, 161] width 211 height 34
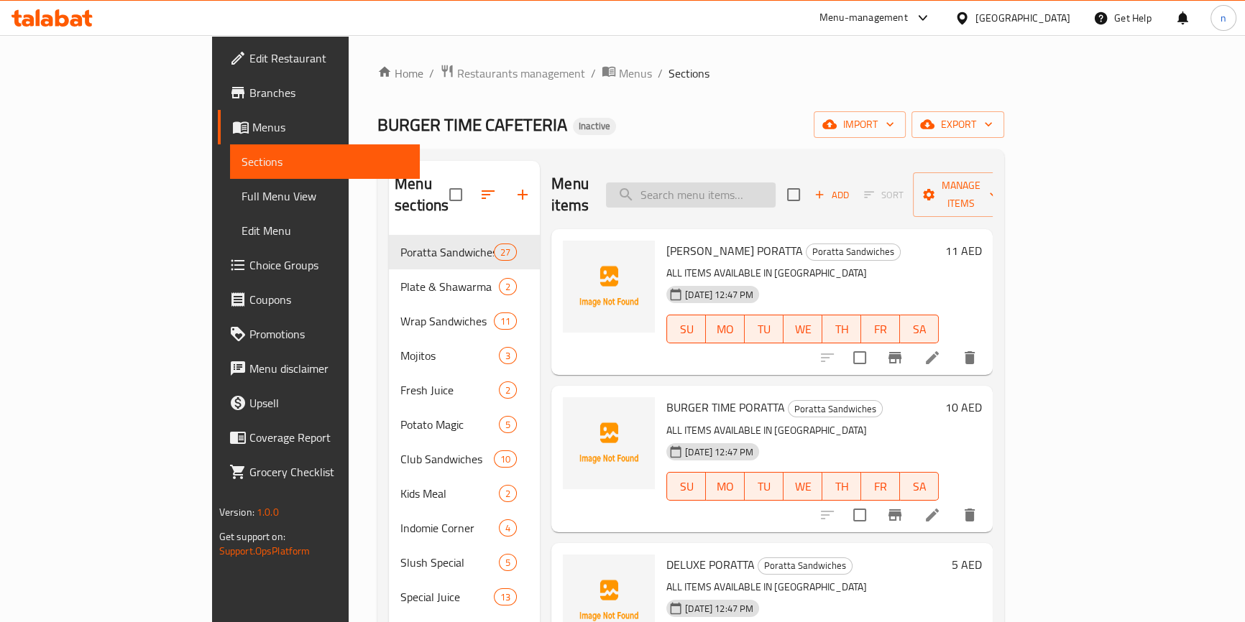
click at [775, 185] on input "search" at bounding box center [691, 195] width 170 height 25
paste input "Golden Hotdog"
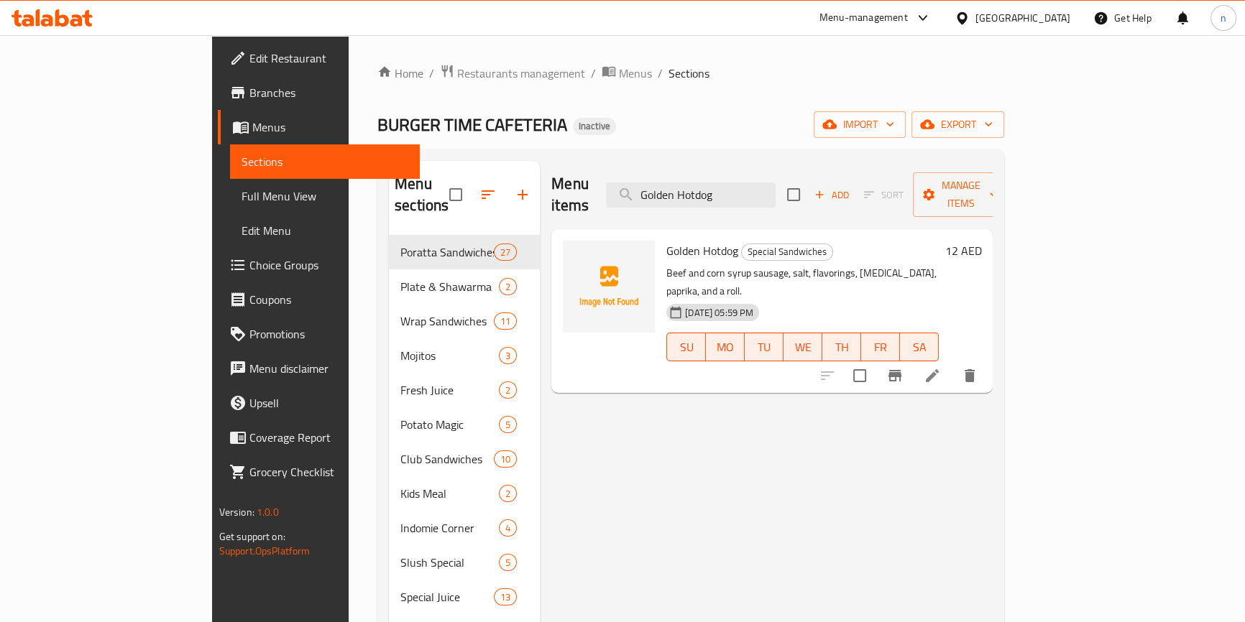
type input "Golden Hotdog"
click at [939, 369] on icon at bounding box center [932, 375] width 13 height 13
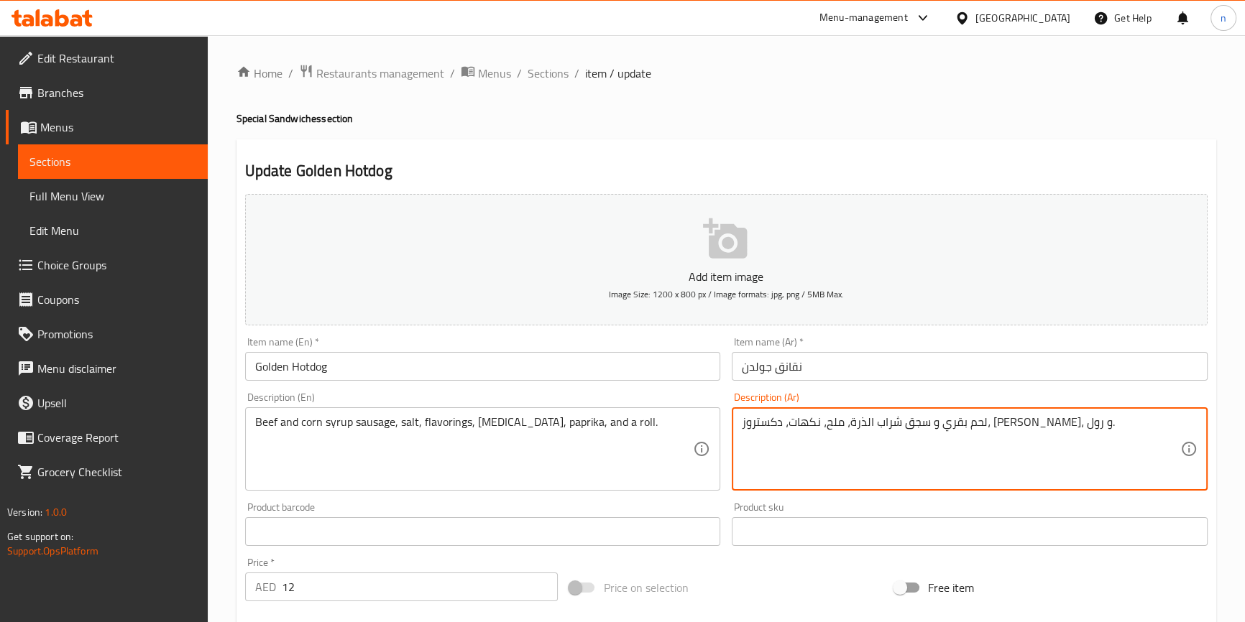
drag, startPoint x: 966, startPoint y: 423, endPoint x: 992, endPoint y: 438, distance: 30.3
paste textarea "نقانق"
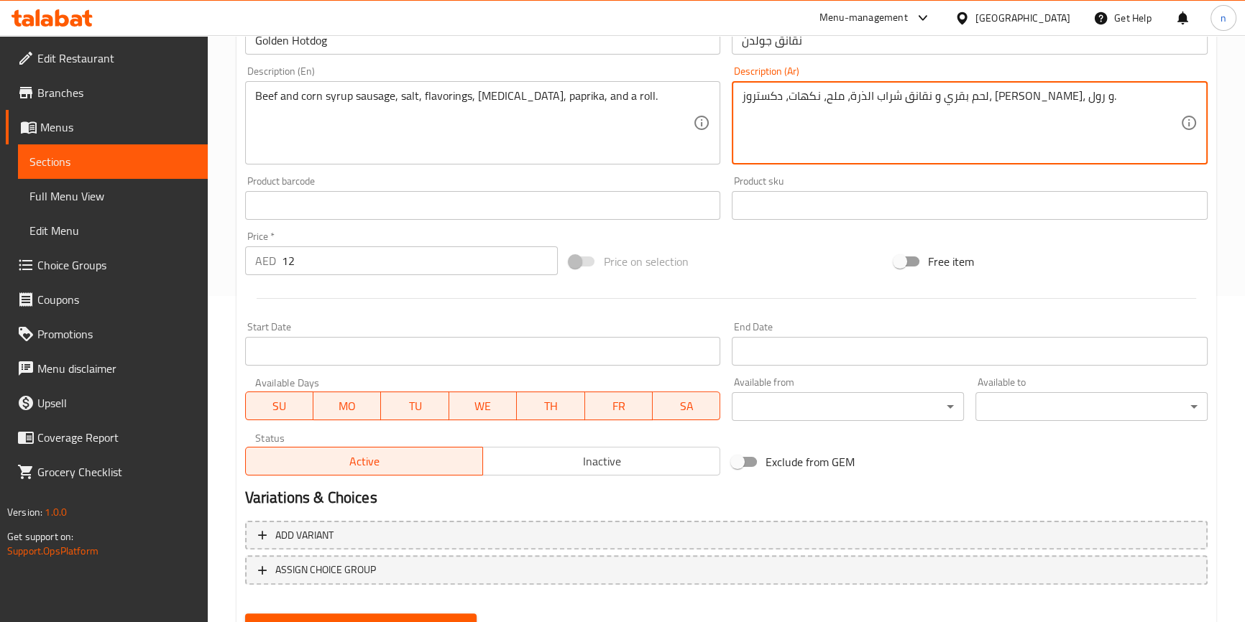
scroll to position [392, 0]
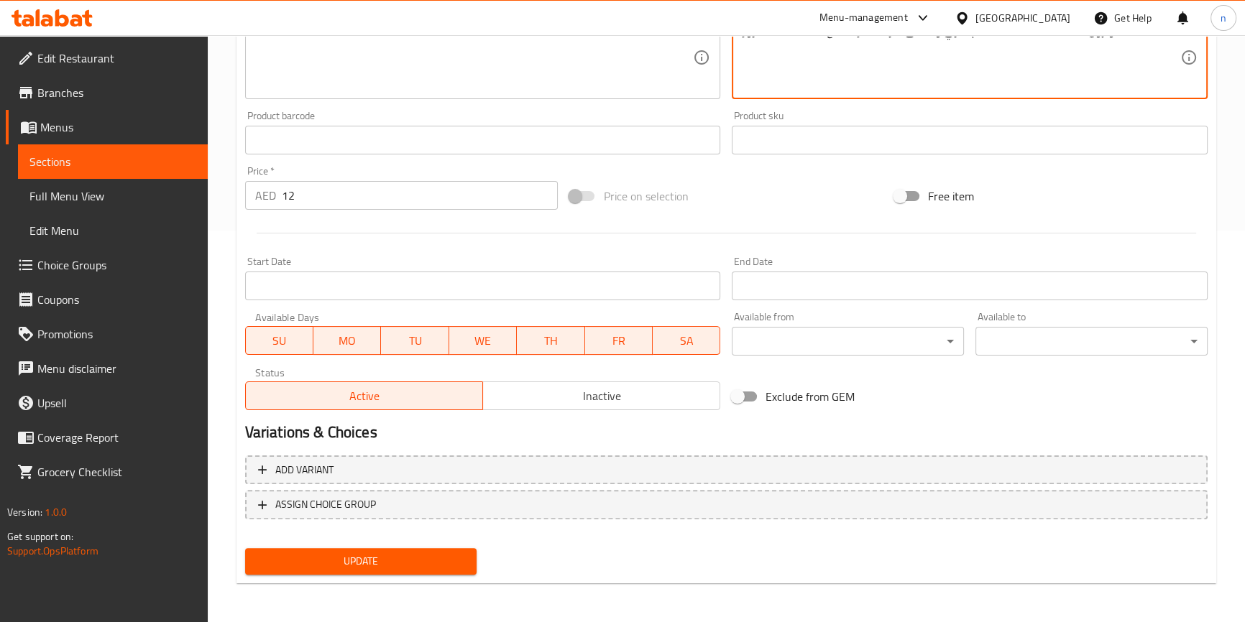
type textarea "لحم بقري و نقانق شراب الذرة، ملح، نكهات، دكستروز، [PERSON_NAME]، و رول."
click at [338, 558] on span "Update" at bounding box center [361, 562] width 209 height 18
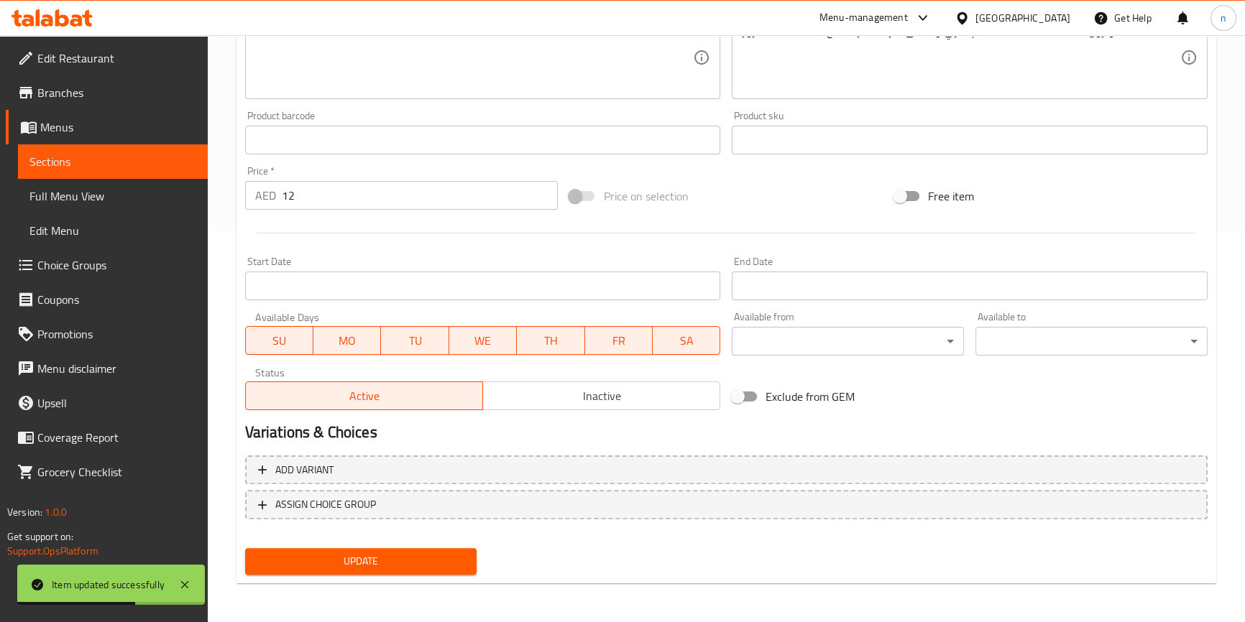
click at [131, 153] on span "Sections" at bounding box center [112, 161] width 167 height 17
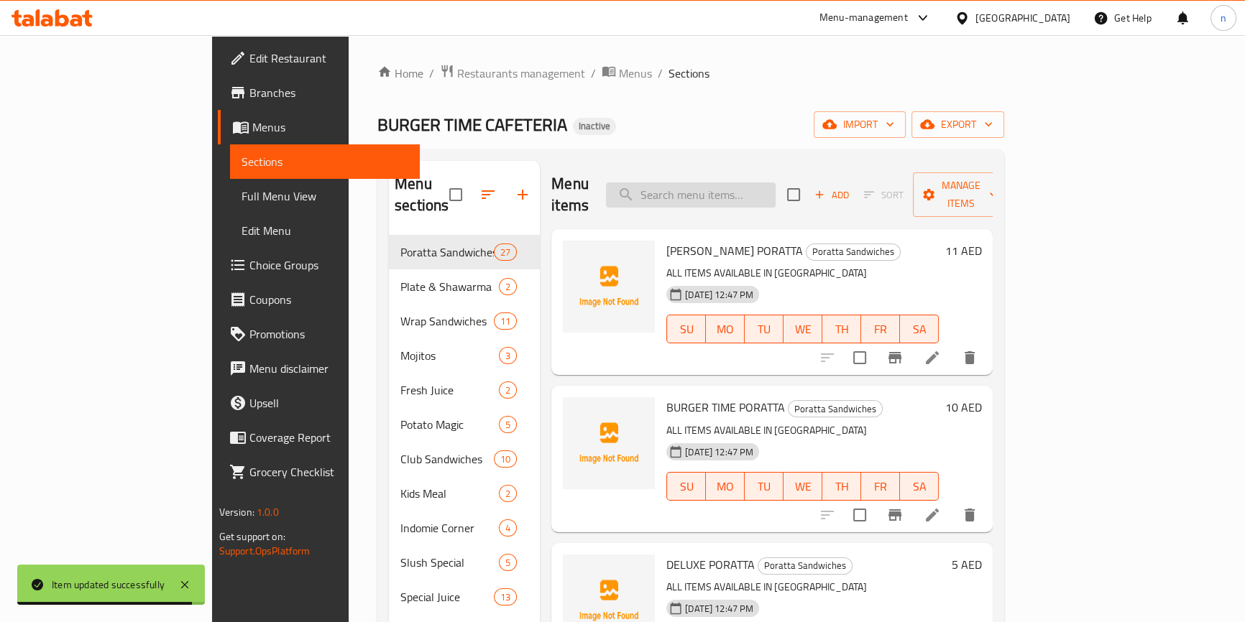
click at [755, 183] on input "search" at bounding box center [691, 195] width 170 height 25
paste input "Calzoni 20 x 20"
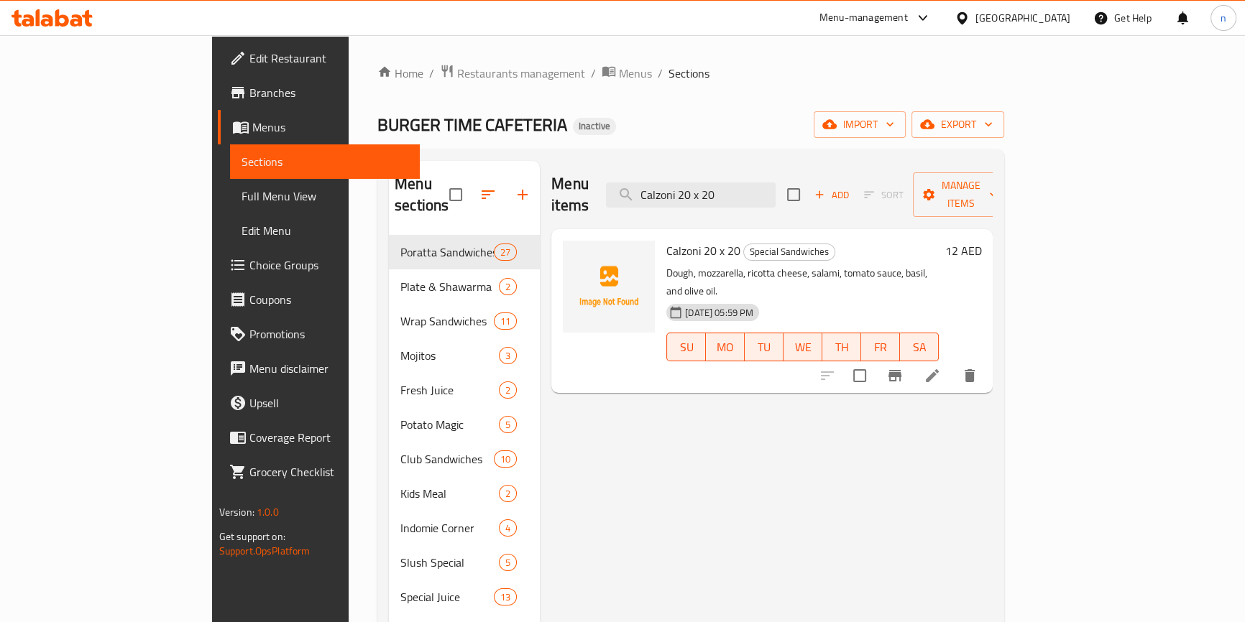
type input "Calzoni 20 x 20"
click at [952, 363] on li at bounding box center [932, 376] width 40 height 26
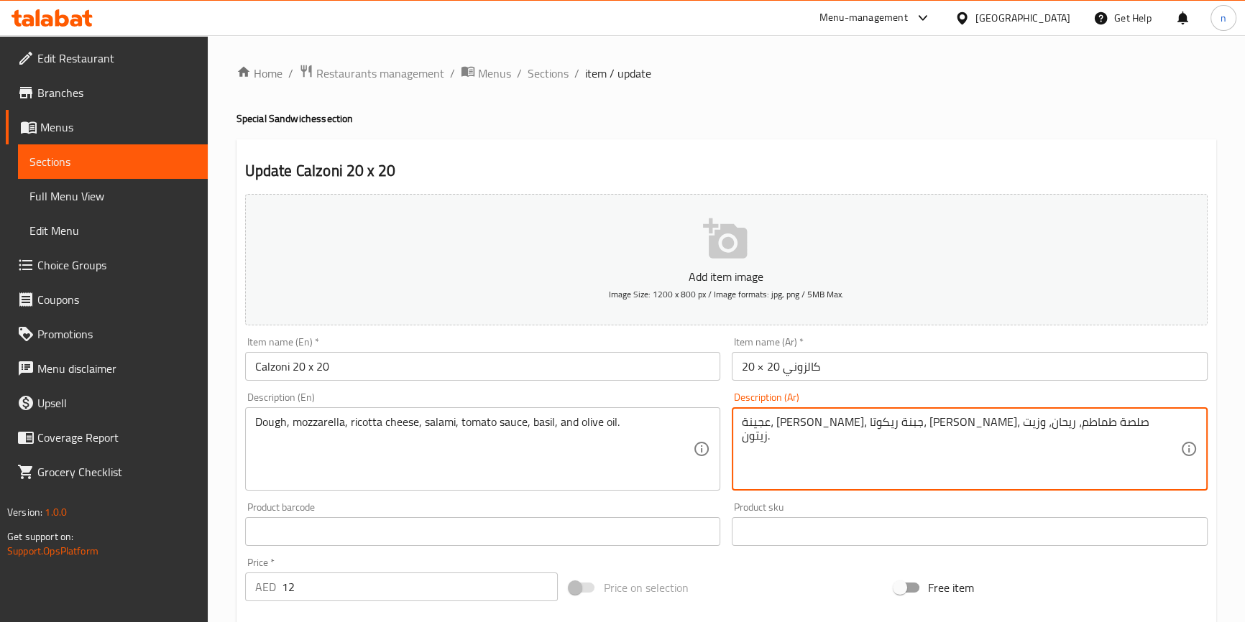
drag, startPoint x: 1033, startPoint y: 424, endPoint x: 1052, endPoint y: 425, distance: 18.7
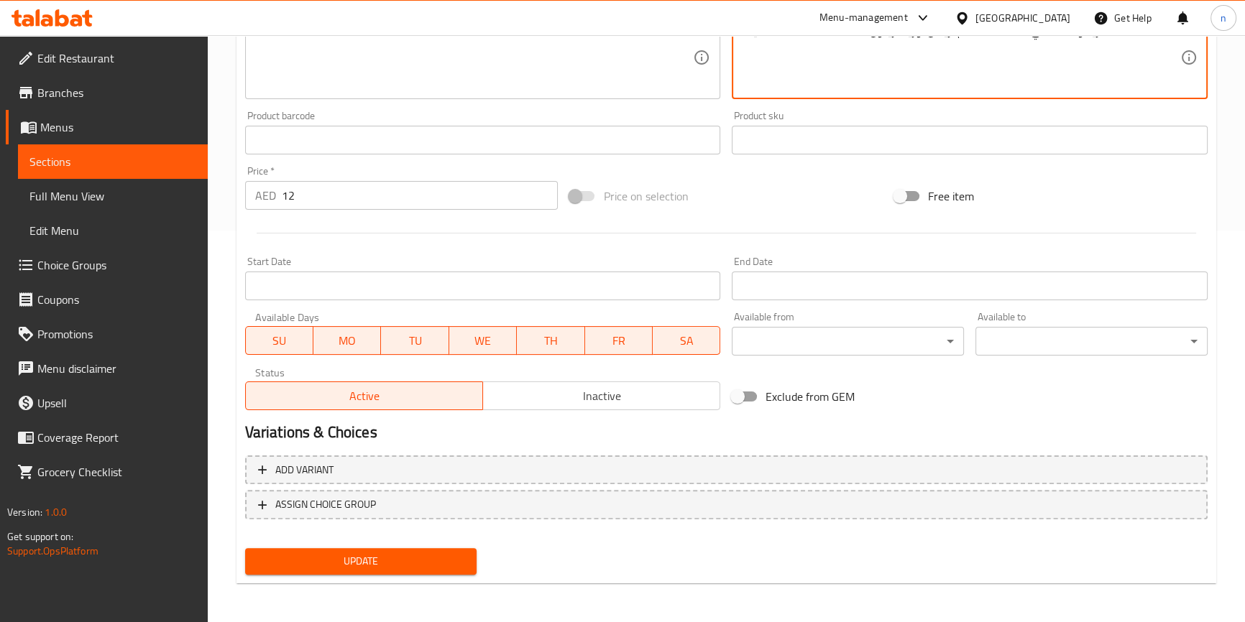
type textarea "عجينة، موزاريلا، جبنة ريكوتا، سلامي، صلصة طماطم، ريحان، وزيت زيتون."
click at [359, 561] on span "Update" at bounding box center [361, 562] width 209 height 18
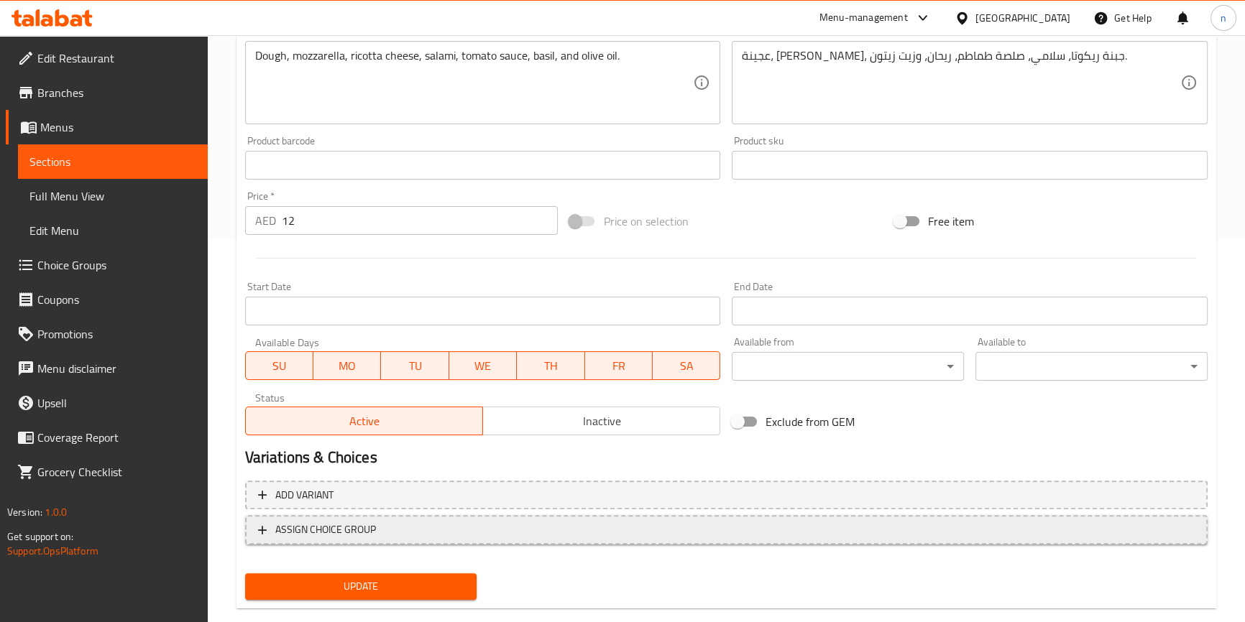
scroll to position [407, 0]
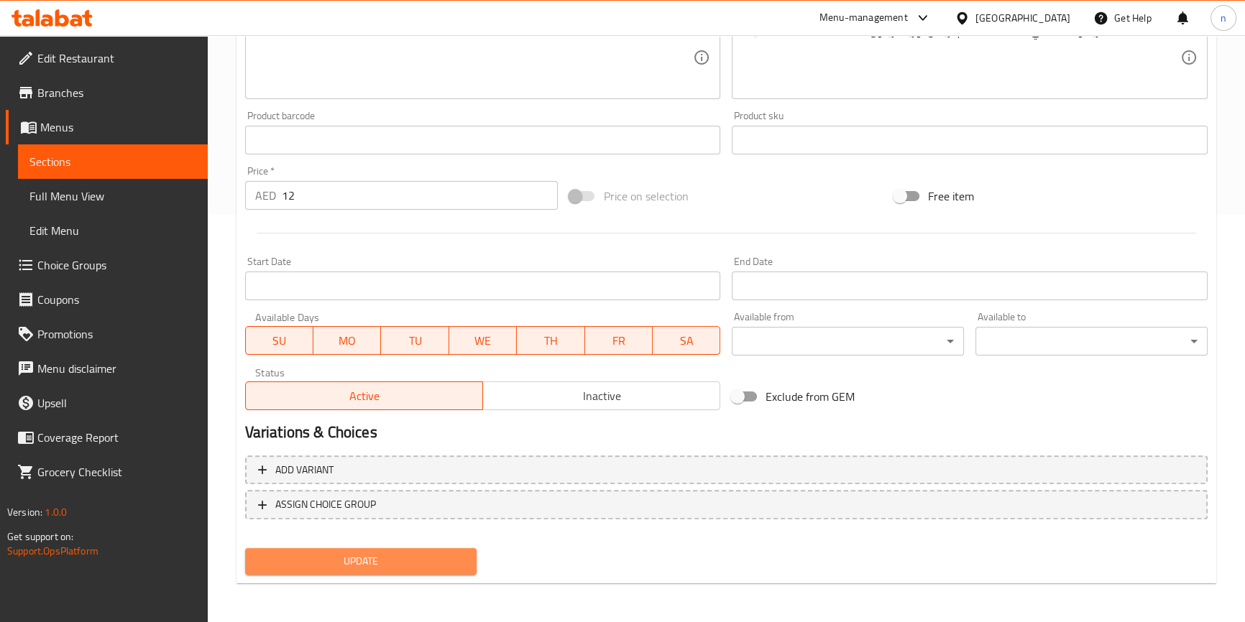
click at [351, 563] on span "Update" at bounding box center [361, 562] width 209 height 18
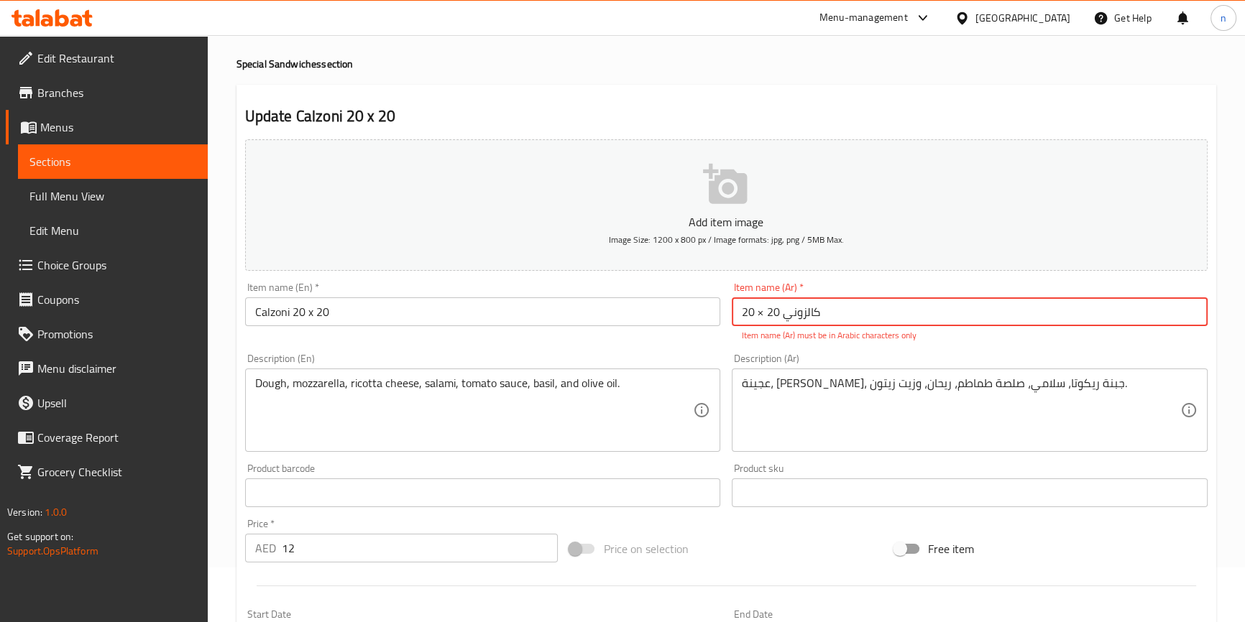
click at [834, 309] on input "كالزوني 20 × 20" at bounding box center [970, 312] width 476 height 29
drag, startPoint x: 827, startPoint y: 313, endPoint x: 752, endPoint y: 309, distance: 74.9
click at [752, 309] on input "كالزوني 20 × 20" at bounding box center [970, 312] width 476 height 29
click at [865, 309] on input "كالزوني 20 × 20" at bounding box center [970, 312] width 476 height 29
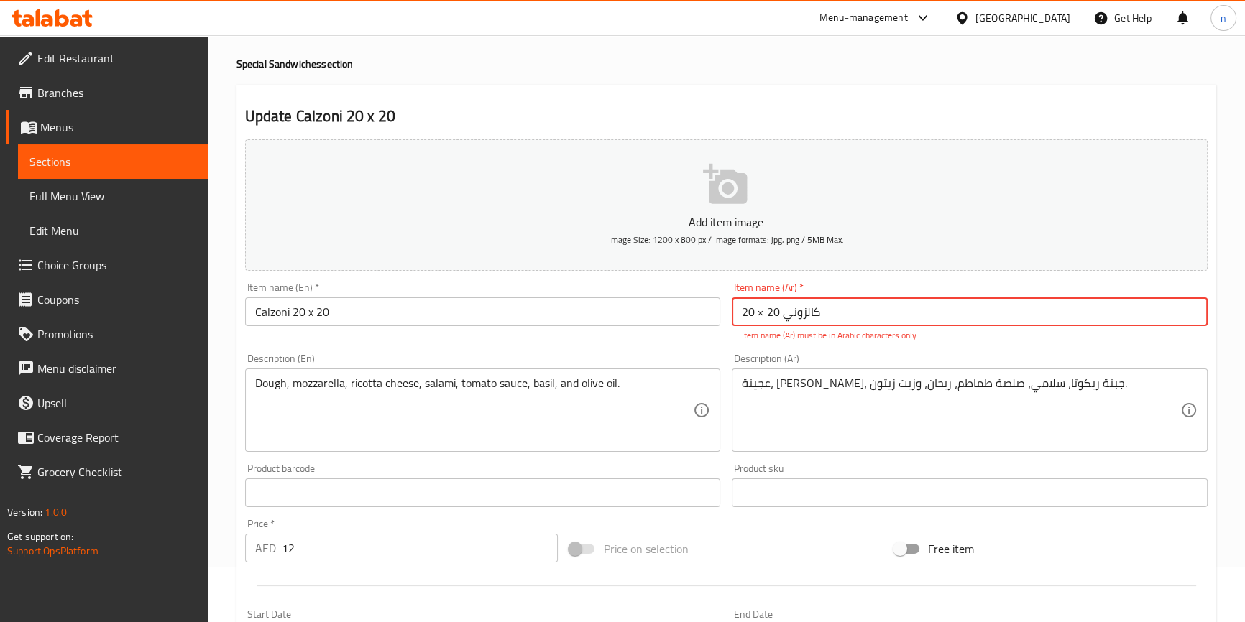
click at [865, 309] on input "كالزوني 20 × 20" at bounding box center [970, 312] width 476 height 29
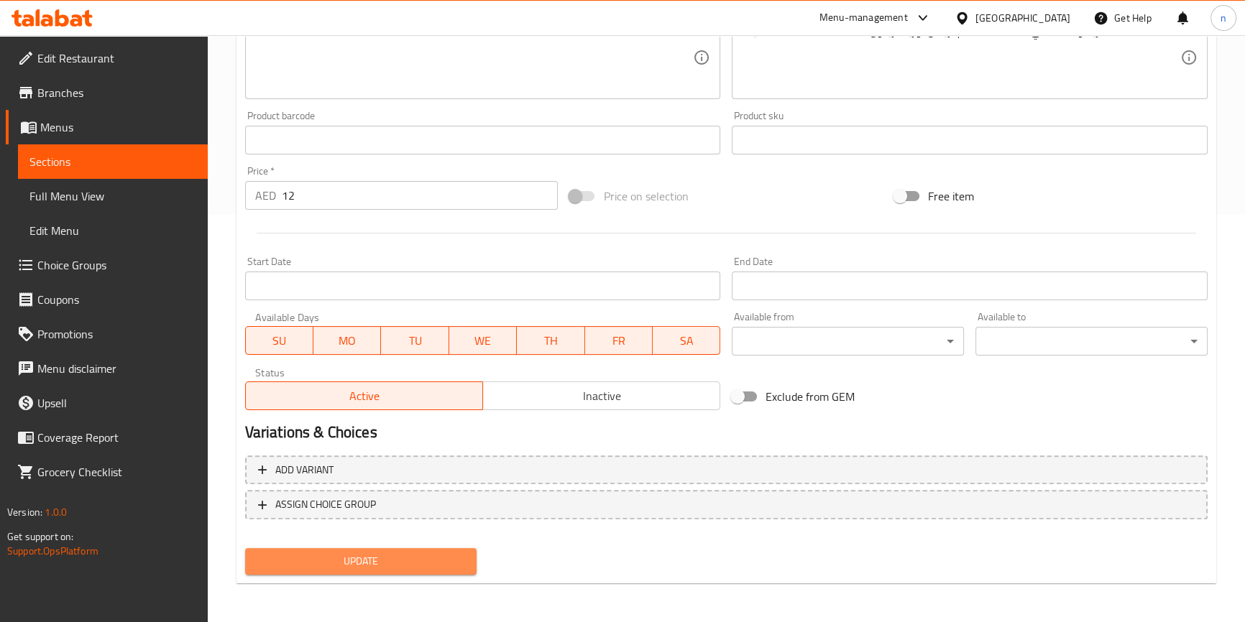
click at [344, 553] on span "Update" at bounding box center [361, 562] width 209 height 18
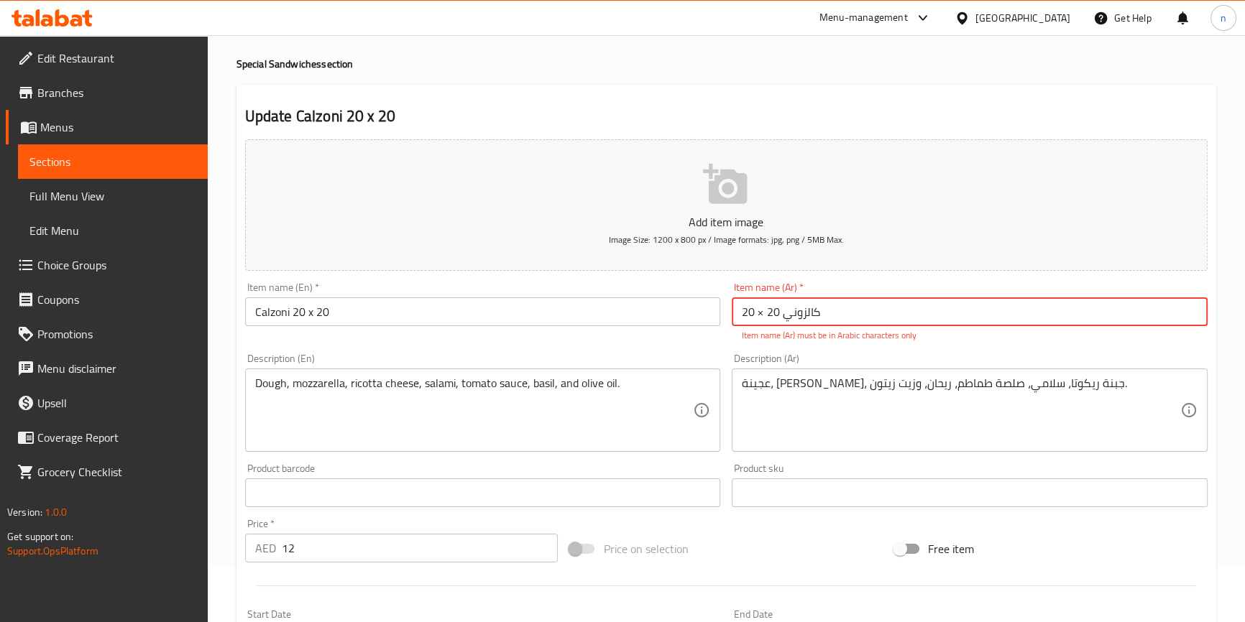
drag, startPoint x: 781, startPoint y: 310, endPoint x: 743, endPoint y: 312, distance: 38.2
click at [743, 312] on input "كالزوني 20 × 20" at bounding box center [970, 312] width 476 height 29
drag, startPoint x: 742, startPoint y: 313, endPoint x: 774, endPoint y: 312, distance: 31.7
click at [774, 312] on input "كالزوني 20 × 20" at bounding box center [970, 312] width 476 height 29
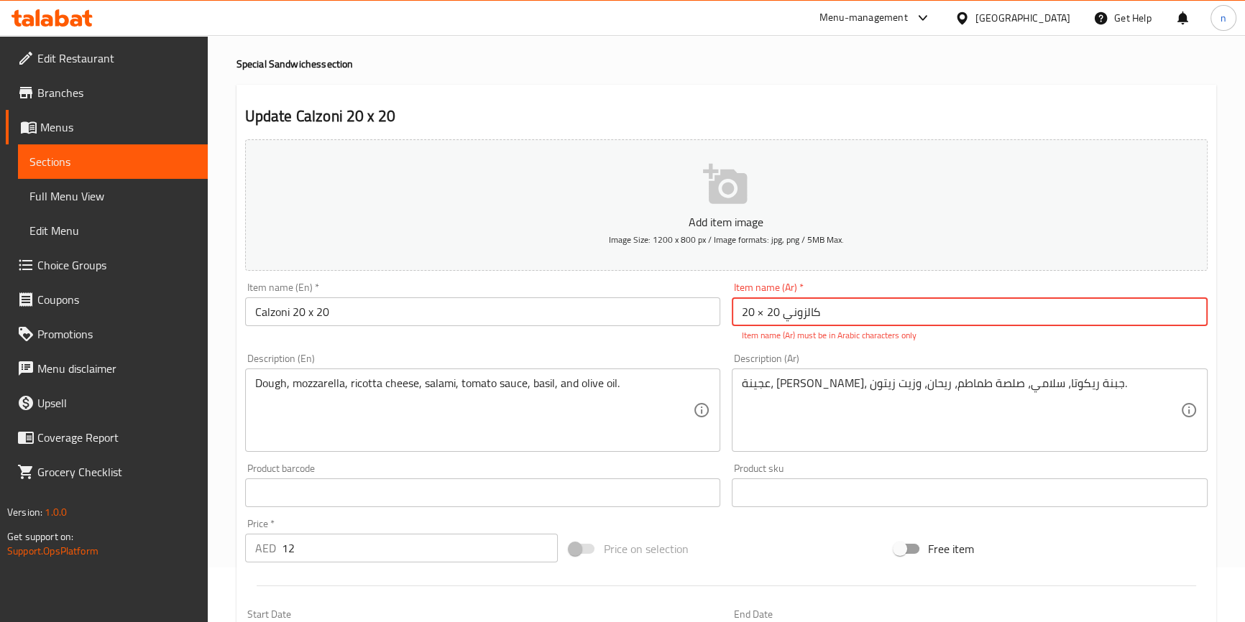
click at [785, 313] on input "كالزوني 20 × 20" at bounding box center [970, 312] width 476 height 29
click at [775, 310] on input "كالزوني 20 × 20" at bounding box center [970, 312] width 476 height 29
click at [752, 311] on input "كالزوني 20 × 20" at bounding box center [970, 312] width 476 height 29
click at [941, 303] on input "كالزوني 20 × 20" at bounding box center [970, 312] width 476 height 29
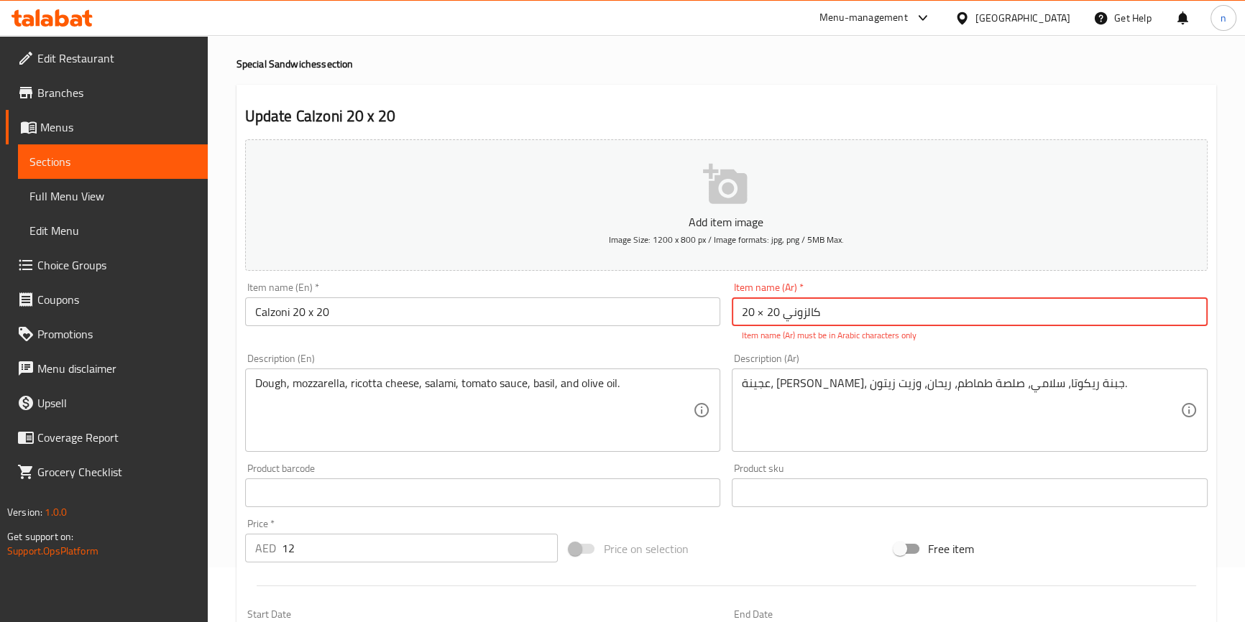
drag, startPoint x: 779, startPoint y: 309, endPoint x: 723, endPoint y: 310, distance: 56.1
click at [723, 310] on div "Add item image Image Size: 1200 x 800 px / Image formats: jpg, png / 5MB Max. I…" at bounding box center [726, 451] width 974 height 635
click at [750, 308] on input "كالزوني 20 × 20" at bounding box center [970, 312] width 476 height 29
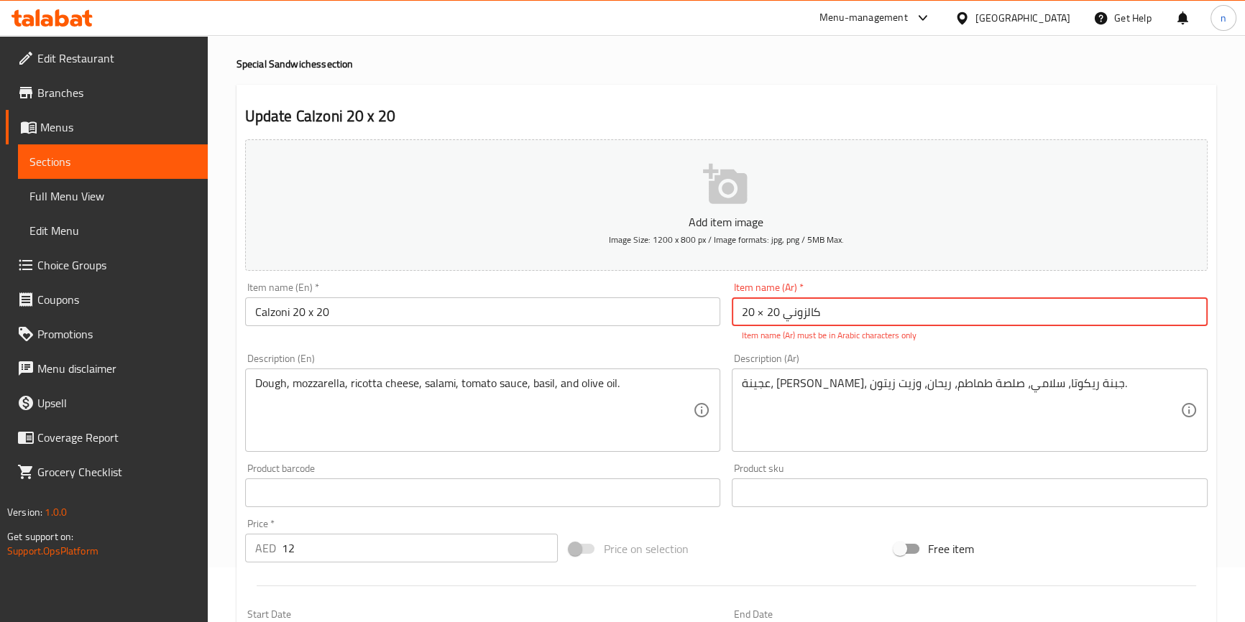
click at [750, 308] on input "كالزوني 20 × 20" at bounding box center [970, 312] width 476 height 29
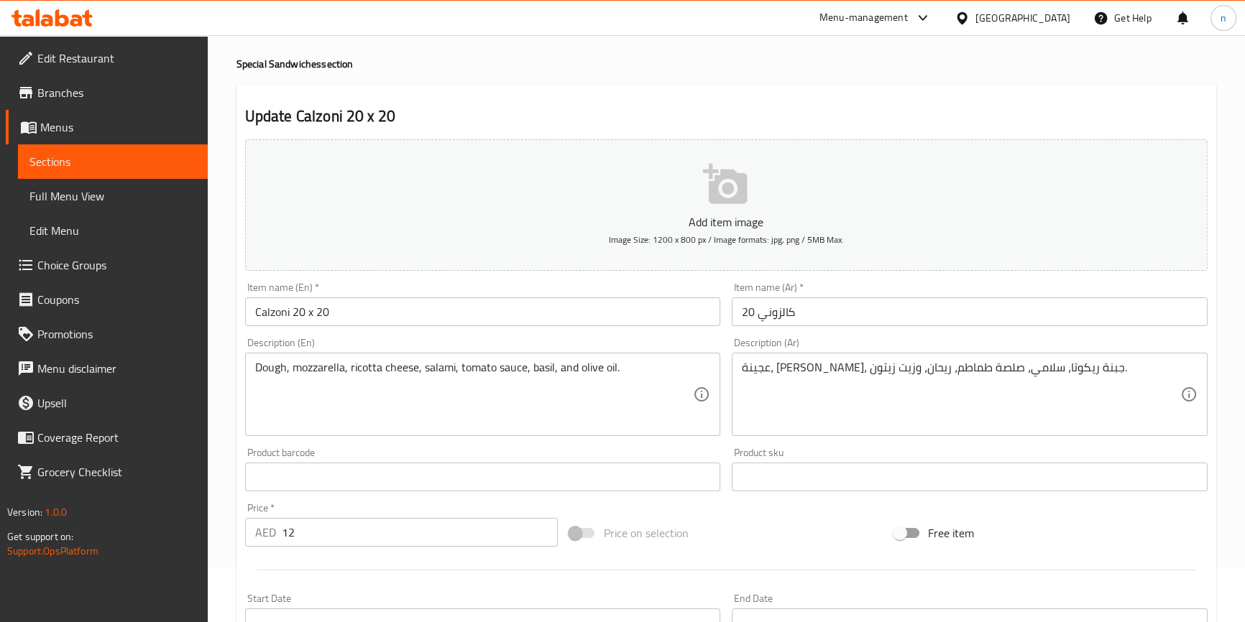
click at [745, 306] on input "كالزوني 20" at bounding box center [970, 312] width 476 height 29
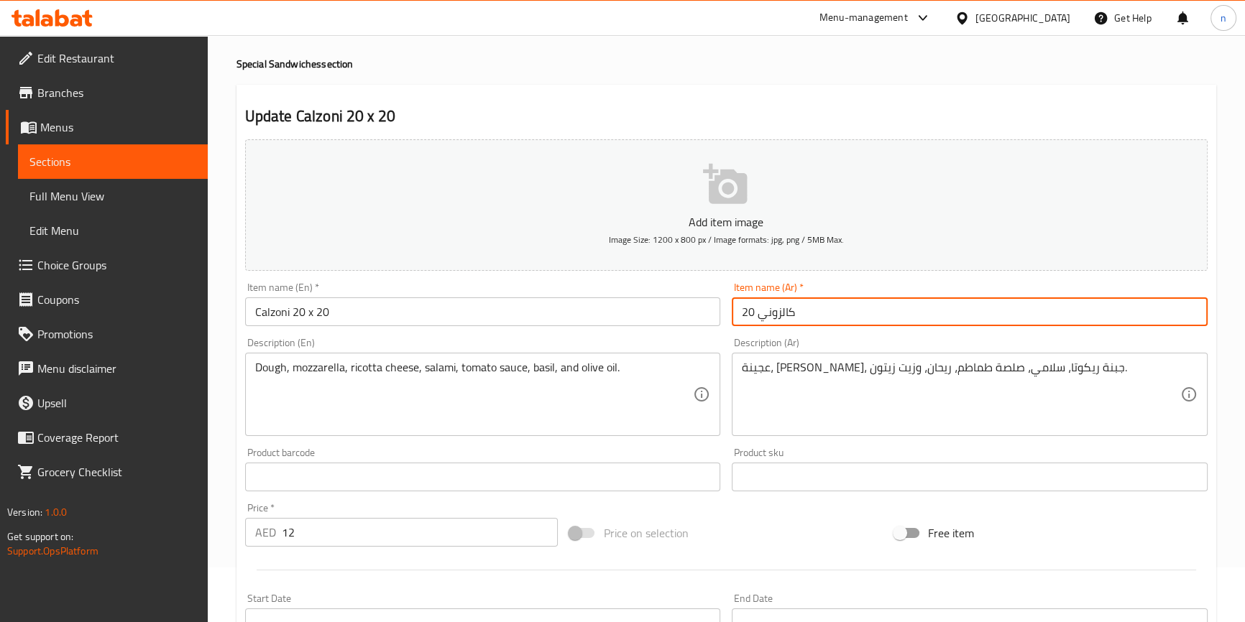
paste input "×"
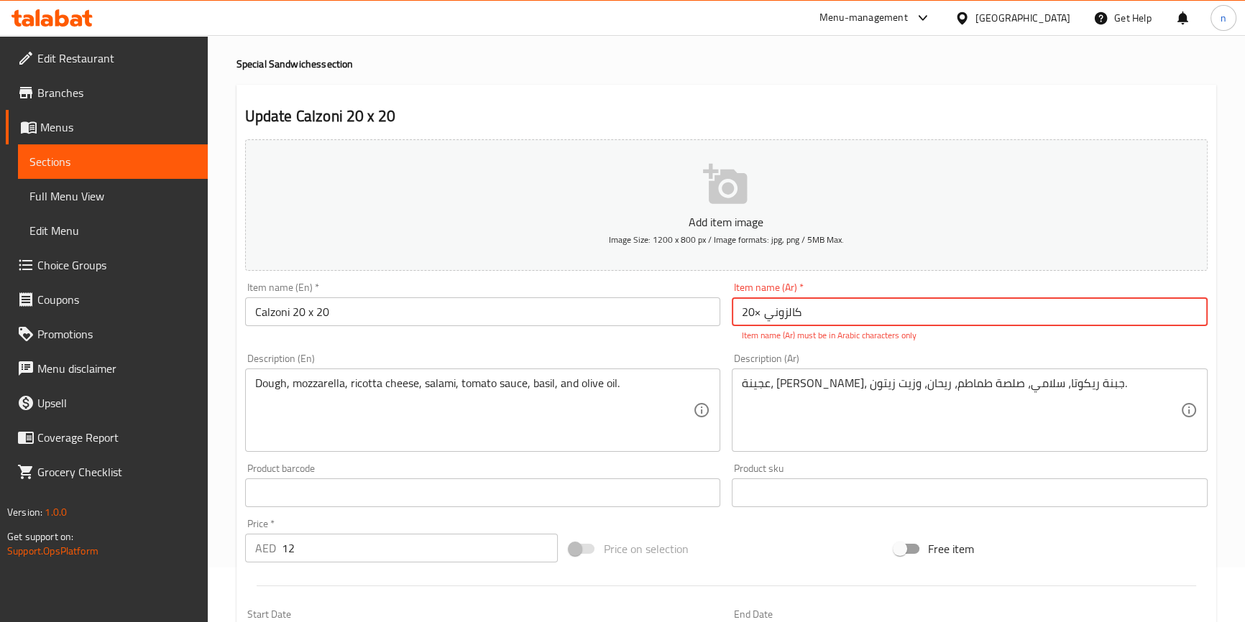
click at [800, 308] on input "كالزوني ×20" at bounding box center [970, 312] width 476 height 29
click at [807, 312] on input "كالزوني ×20" at bounding box center [970, 312] width 476 height 29
click at [762, 308] on input "كالزوني ×20" at bounding box center [970, 312] width 476 height 29
click at [867, 301] on input "كالزوني 20×20" at bounding box center [970, 312] width 476 height 29
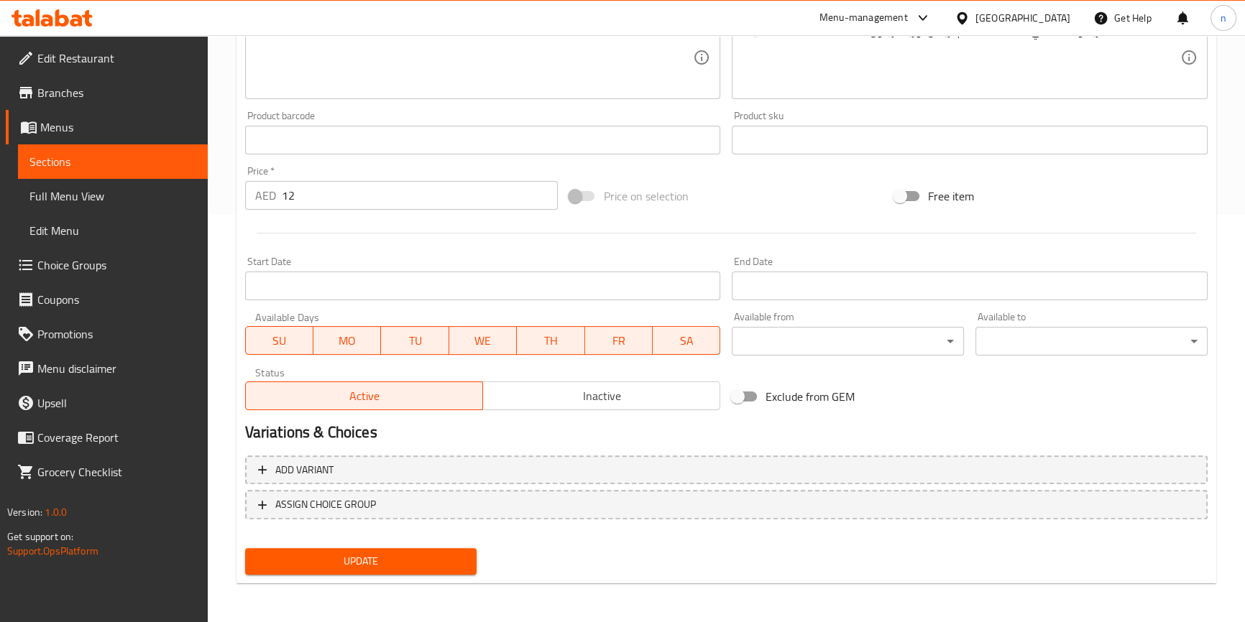
type input "كالزوني 20×20"
click at [371, 558] on span "Update" at bounding box center [361, 562] width 209 height 18
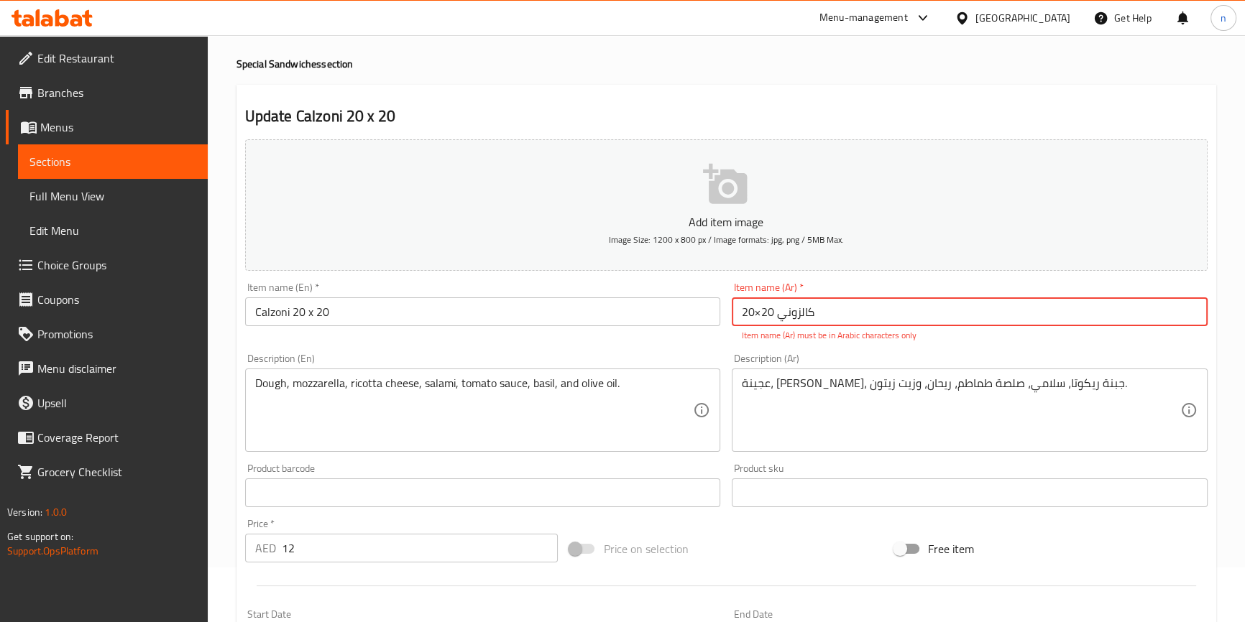
click at [88, 151] on link "Sections" at bounding box center [113, 161] width 190 height 34
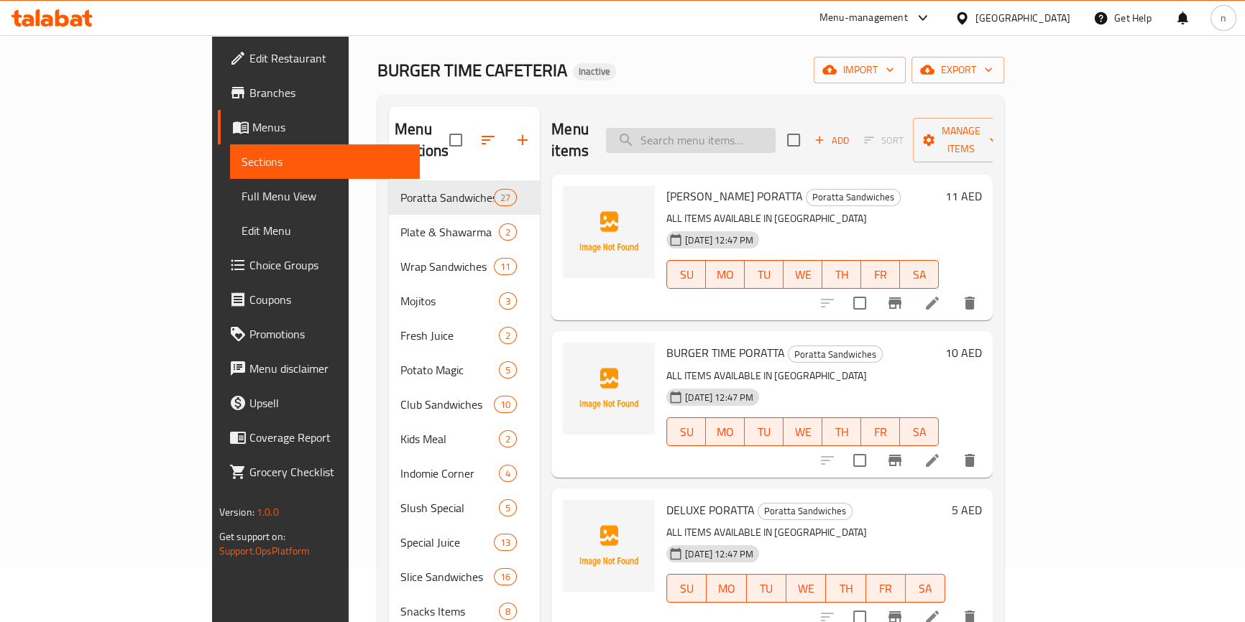
click at [737, 129] on input "search" at bounding box center [691, 140] width 170 height 25
paste input "Calzoni 20 x 20"
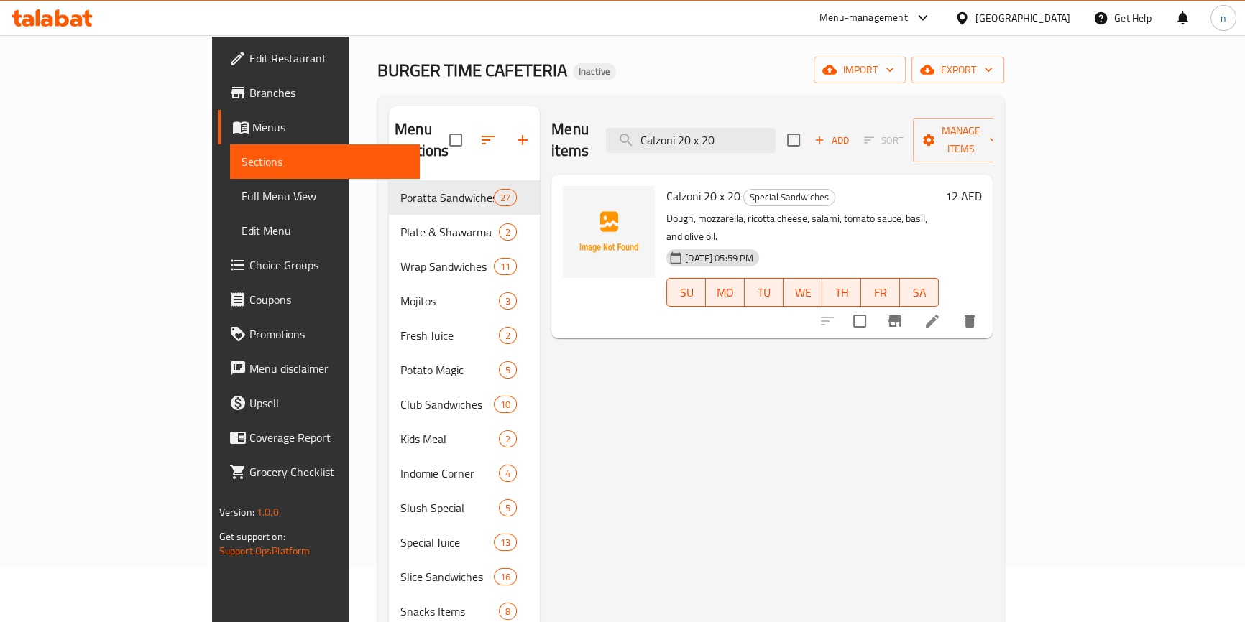
type input "Calzoni 20 x 20"
click at [939, 315] on icon at bounding box center [932, 321] width 13 height 13
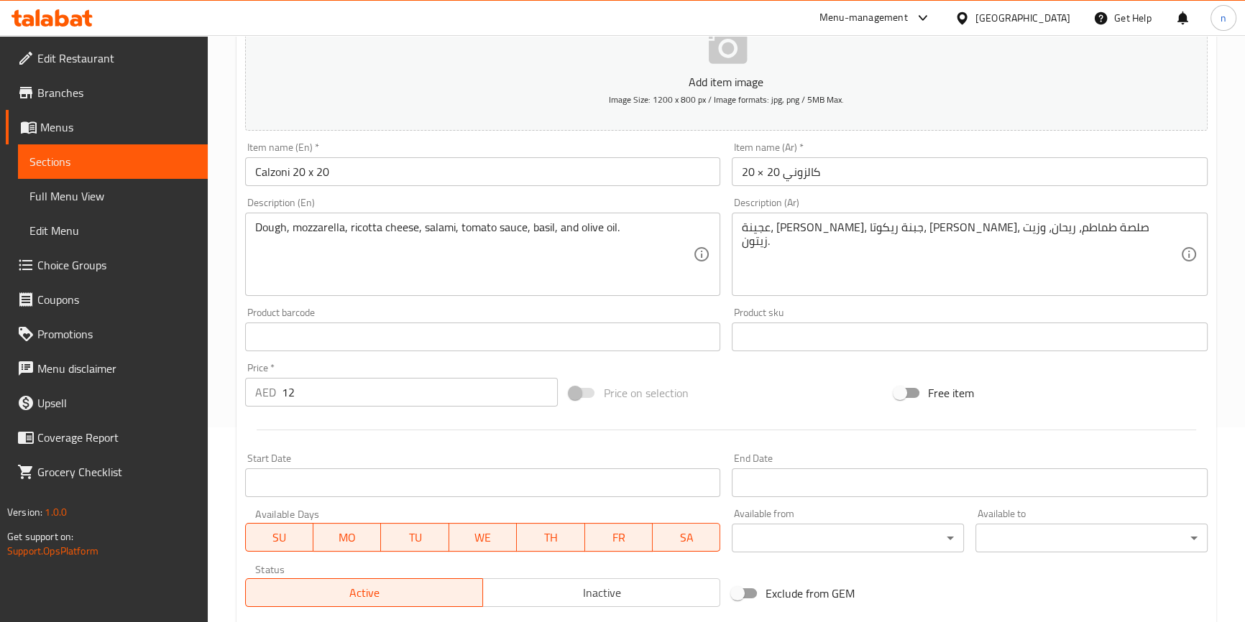
scroll to position [195, 0]
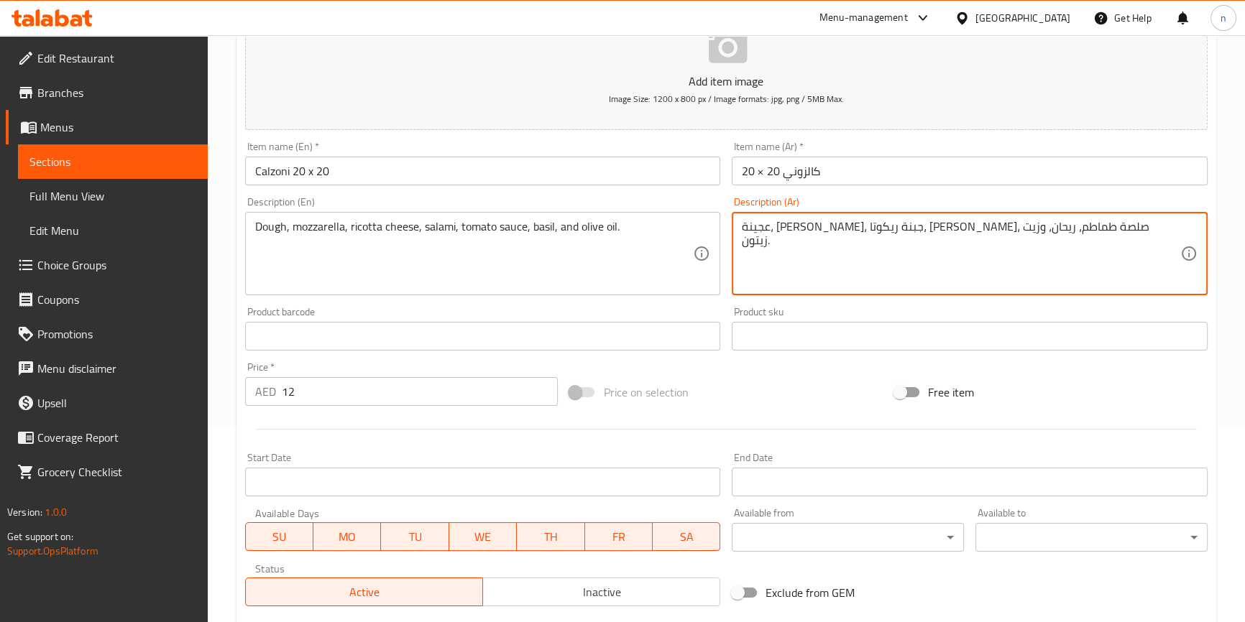
drag, startPoint x: 1036, startPoint y: 228, endPoint x: 1052, endPoint y: 226, distance: 15.9
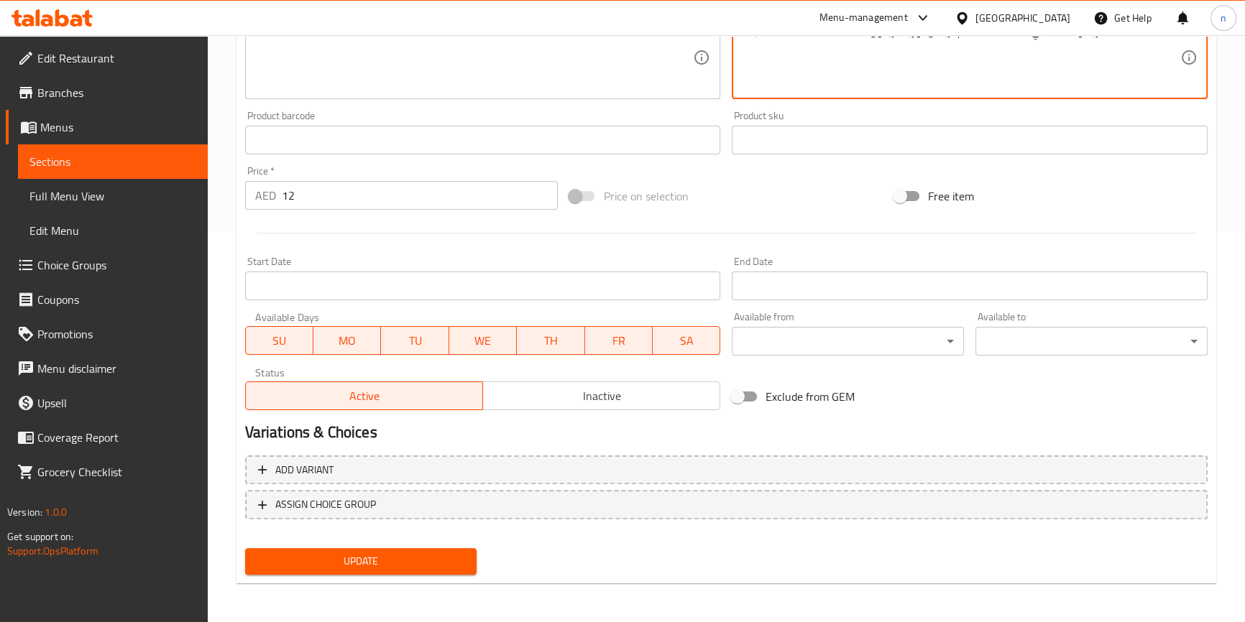
type textarea "عجينة، موزاريلا، جبنة ريكوتا، سلامي، صلصة طماطم، ريحان، وزيت زيتون."
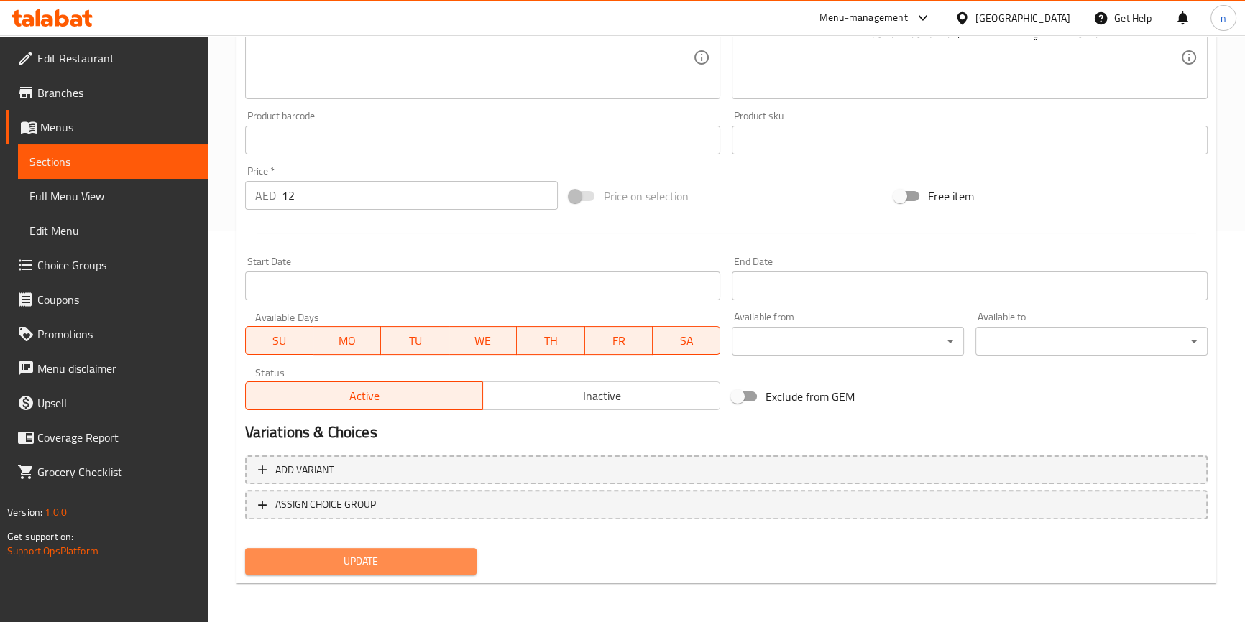
click at [326, 553] on span "Update" at bounding box center [361, 562] width 209 height 18
click at [367, 561] on span "Update" at bounding box center [361, 562] width 209 height 18
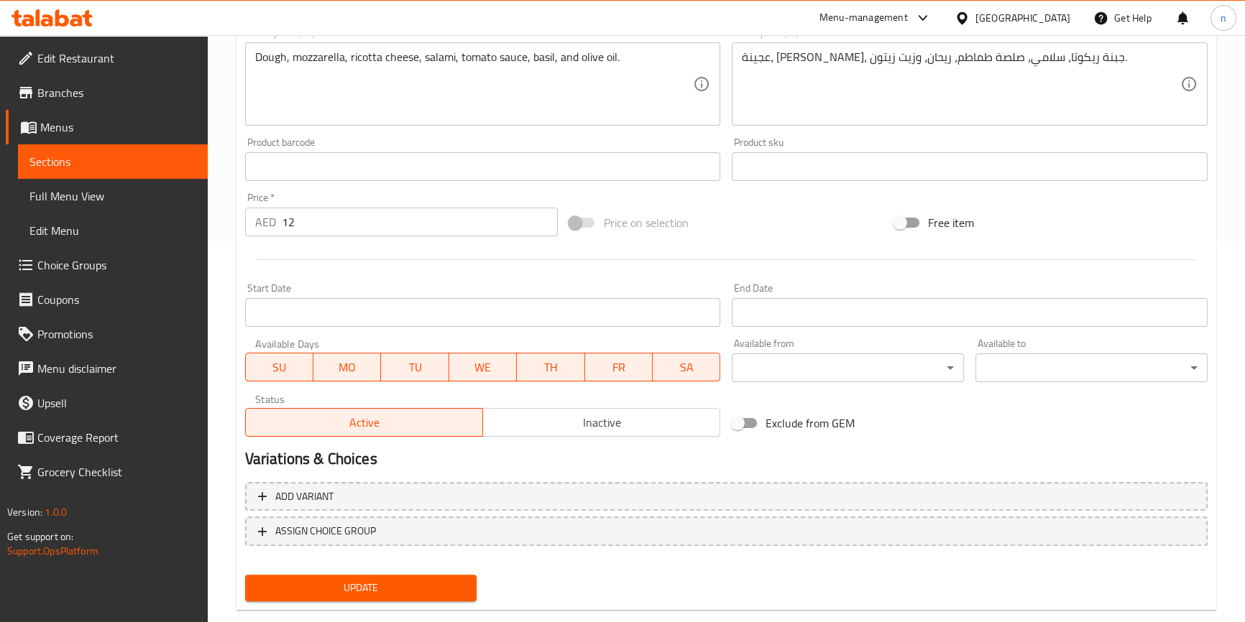
scroll to position [407, 0]
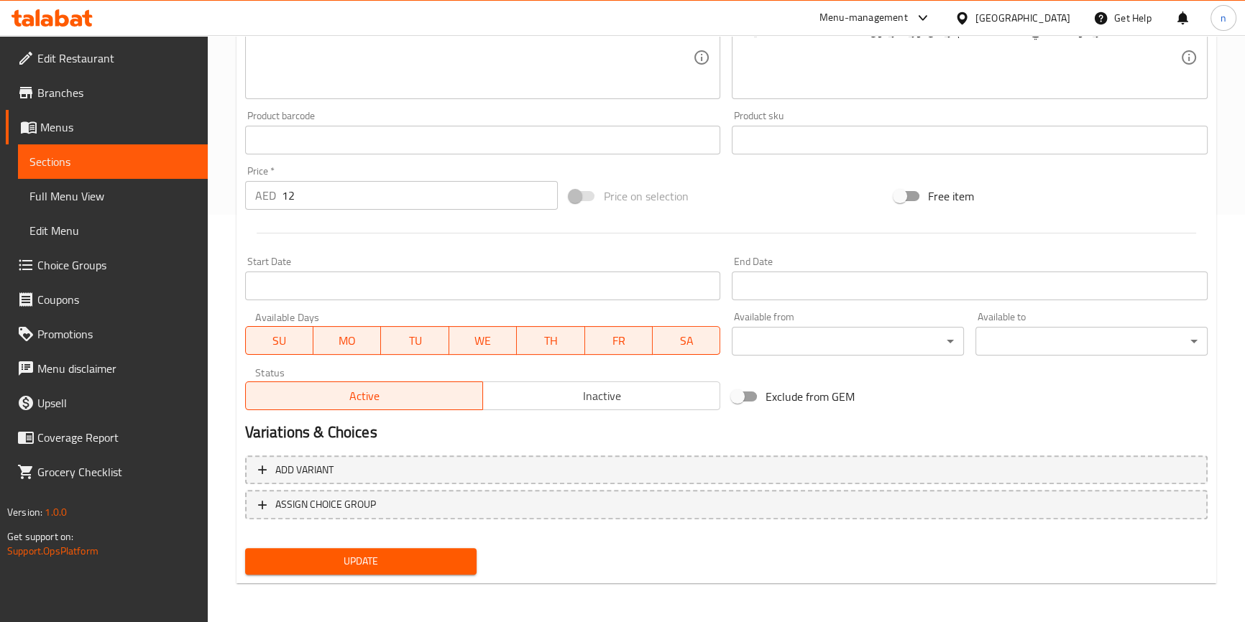
drag, startPoint x: 65, startPoint y: 152, endPoint x: 665, endPoint y: 0, distance: 618.4
click at [65, 153] on span "Sections" at bounding box center [112, 161] width 167 height 17
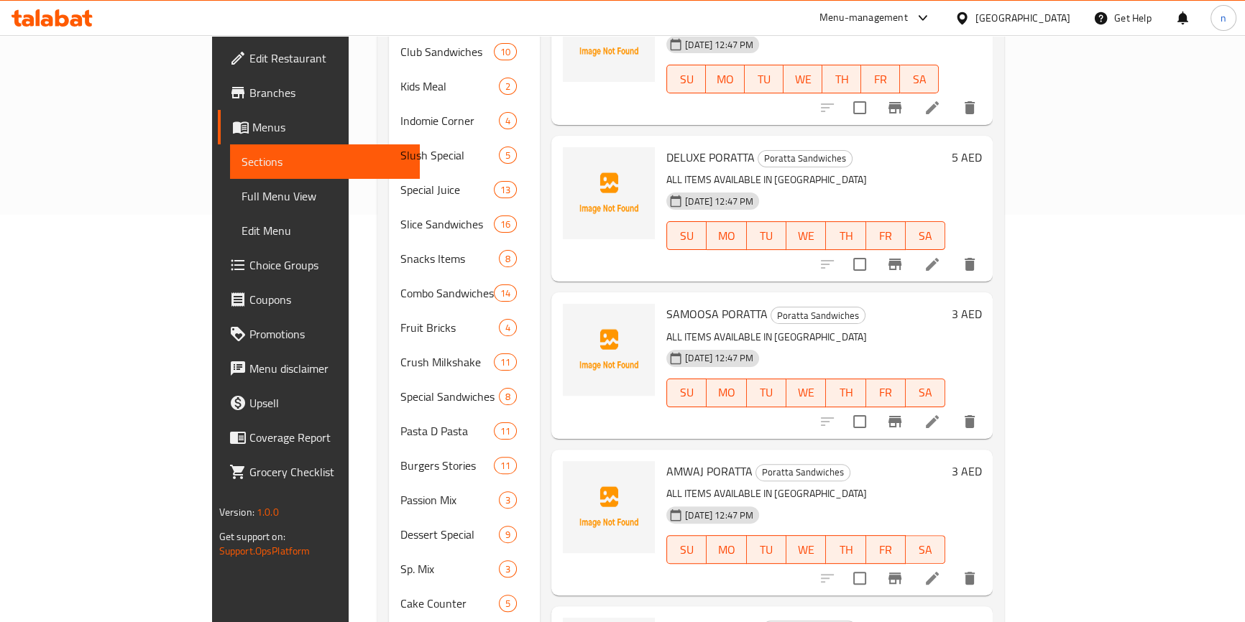
click at [241, 198] on span "Full Menu View" at bounding box center [324, 196] width 167 height 17
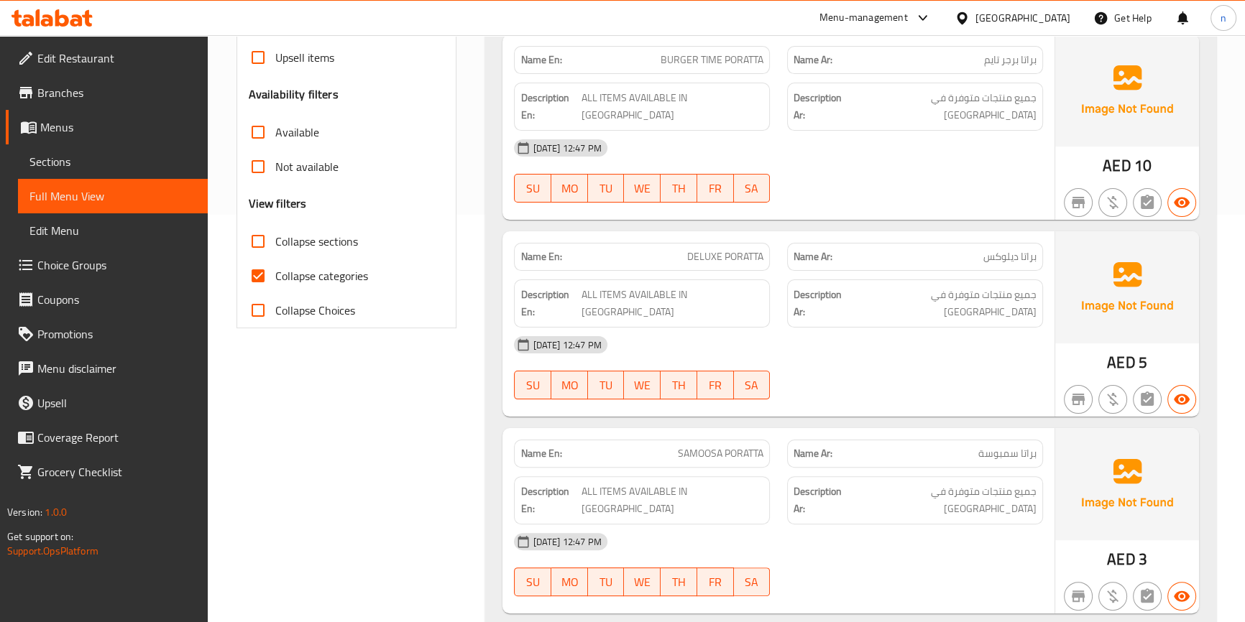
scroll to position [277, 0]
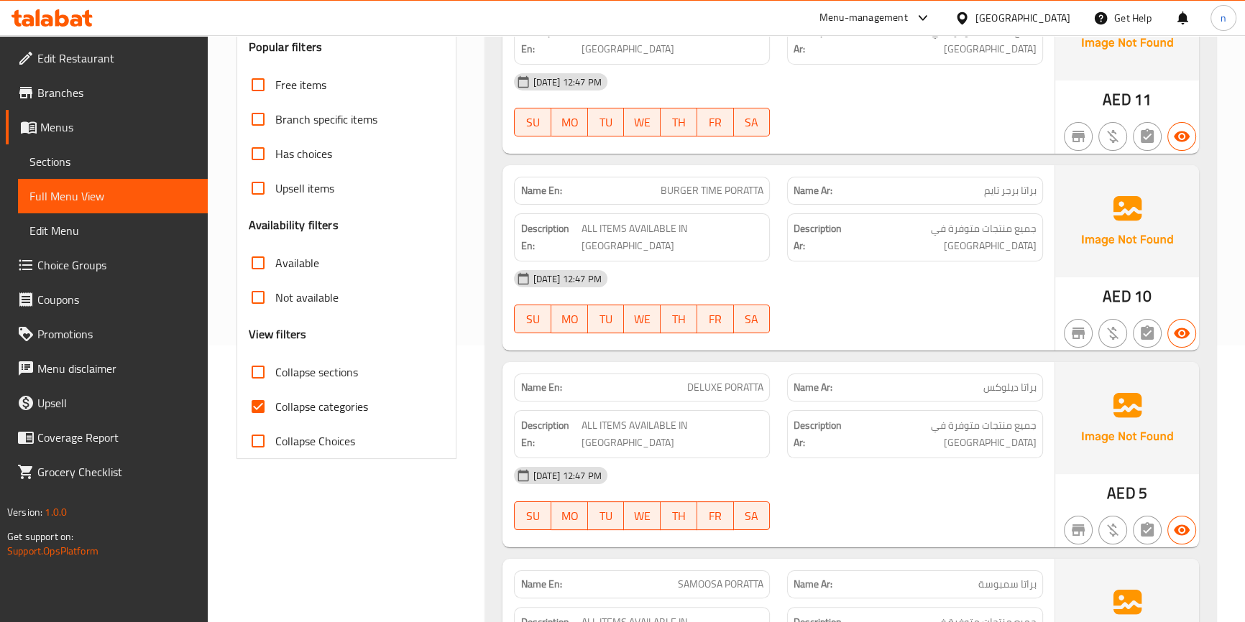
click at [251, 407] on input "Collapse categories" at bounding box center [258, 407] width 34 height 34
checkbox input "false"
click at [260, 374] on input "Collapse sections" at bounding box center [258, 372] width 34 height 34
checkbox input "true"
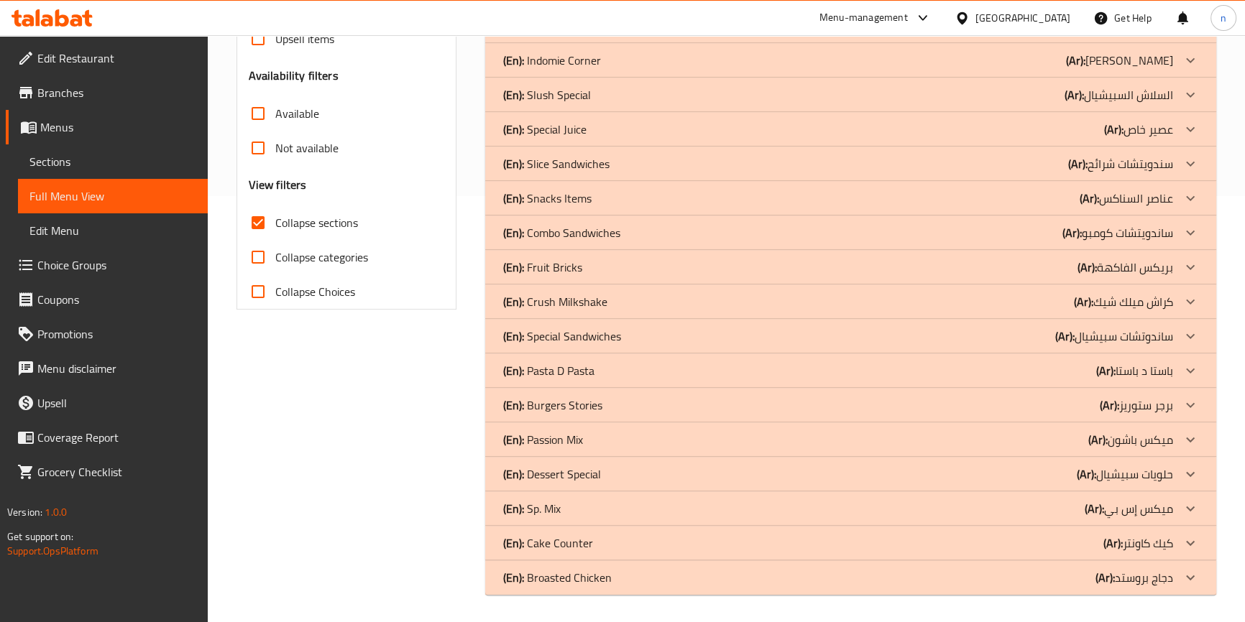
scroll to position [427, 0]
click at [663, 337] on div "(En): Special Sandwiches (Ar): ساندوتشات سبيشيال" at bounding box center [837, 335] width 670 height 17
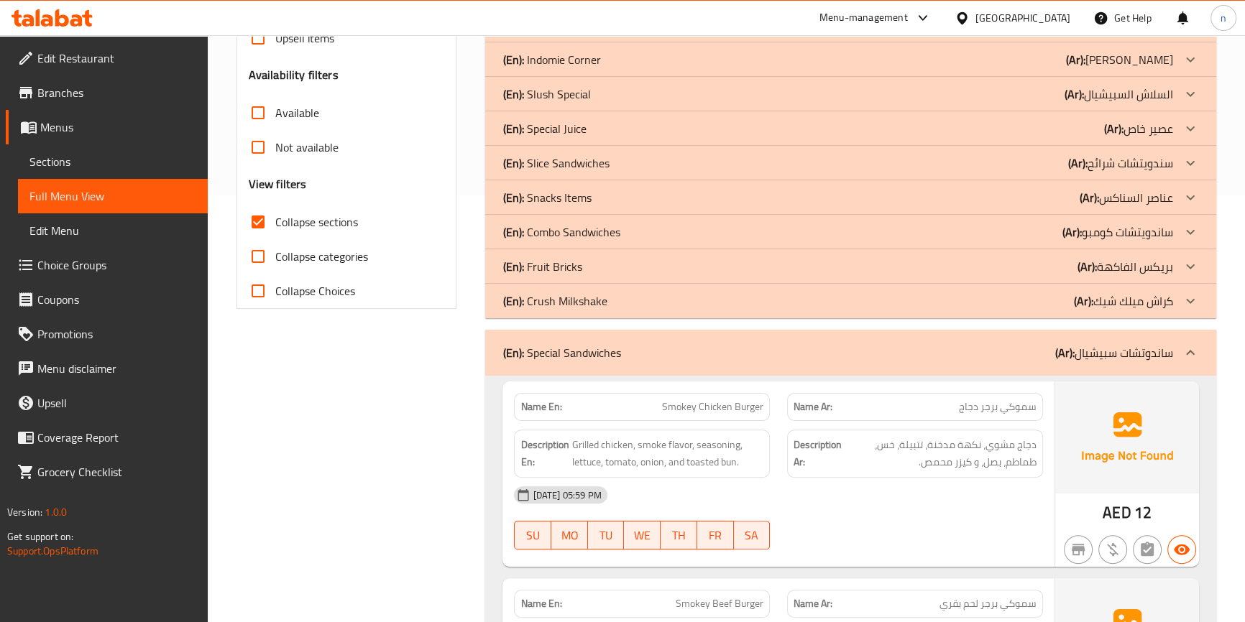
click at [643, 163] on div "(En): Slice Sandwiches (Ar): سندويتشات شرائح" at bounding box center [837, 163] width 670 height 17
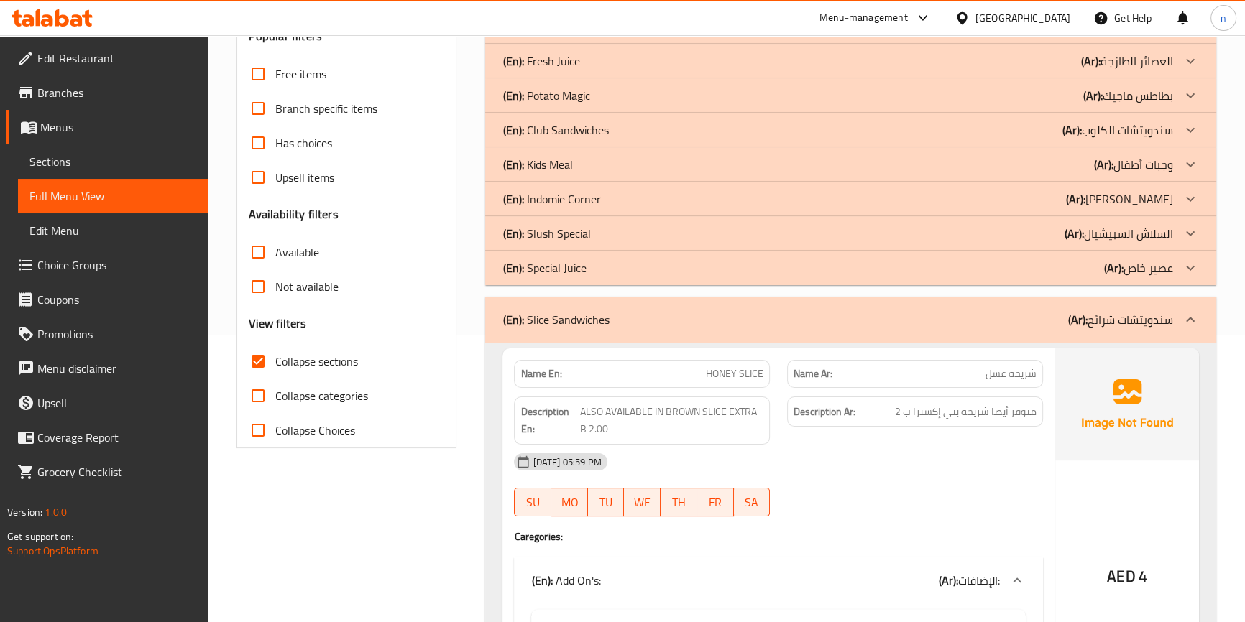
scroll to position [165, 0]
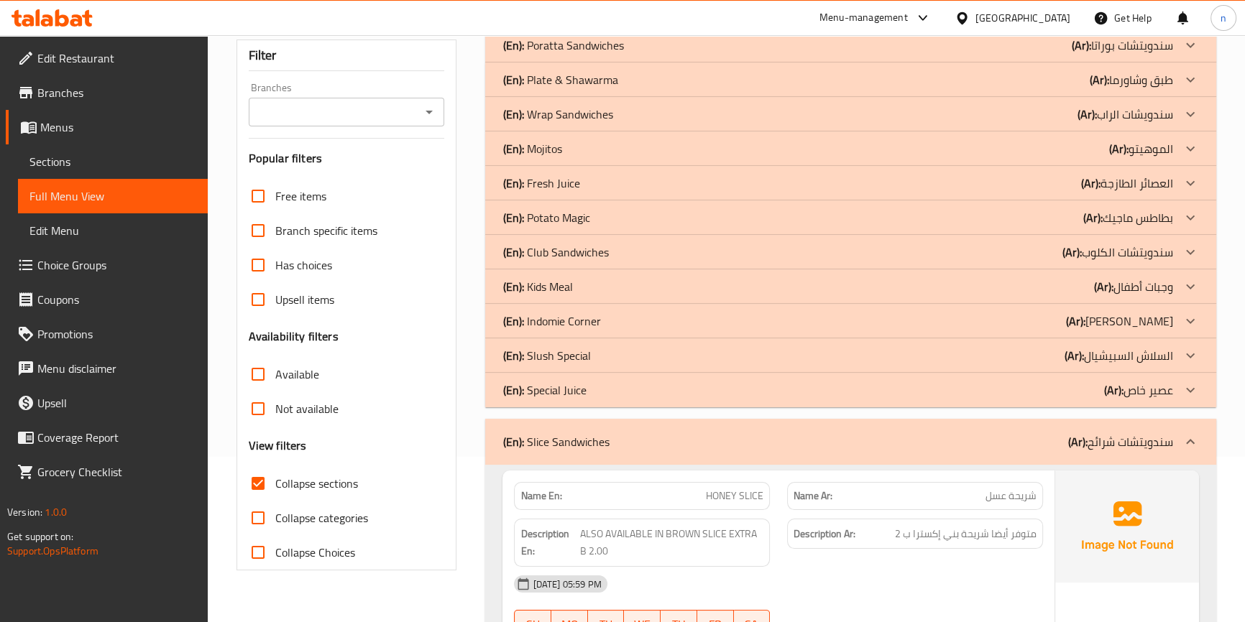
click at [657, 215] on div "(En): Potato Magic (Ar): بطاطس ماجيك" at bounding box center [837, 217] width 670 height 17
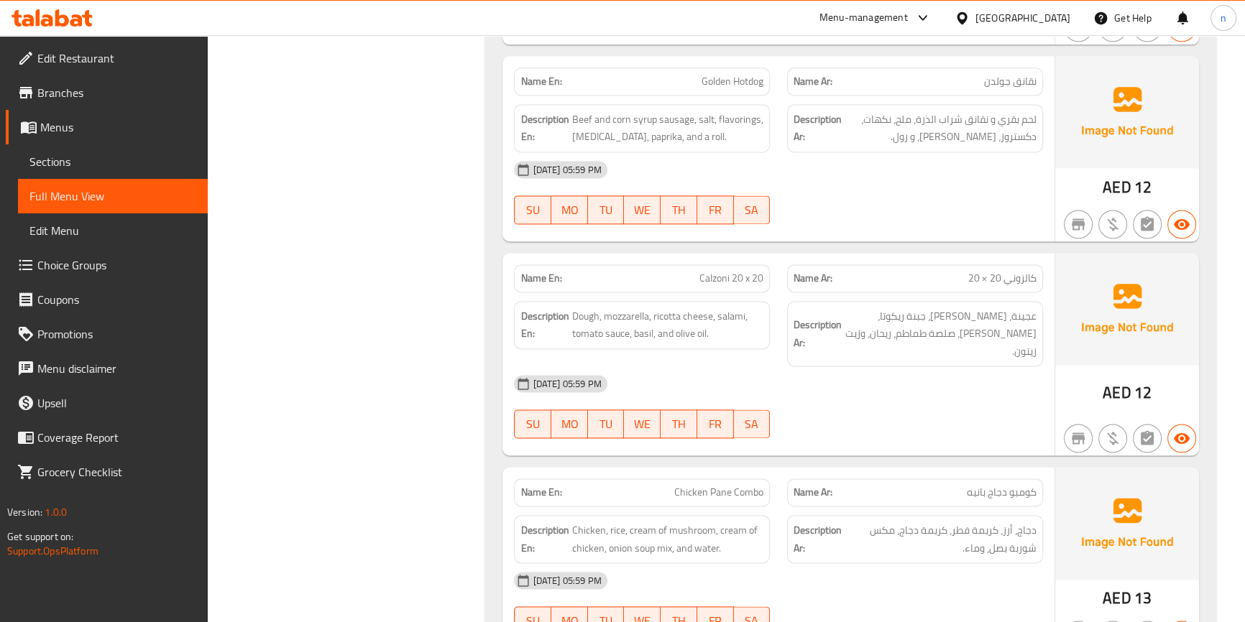
scroll to position [9508, 0]
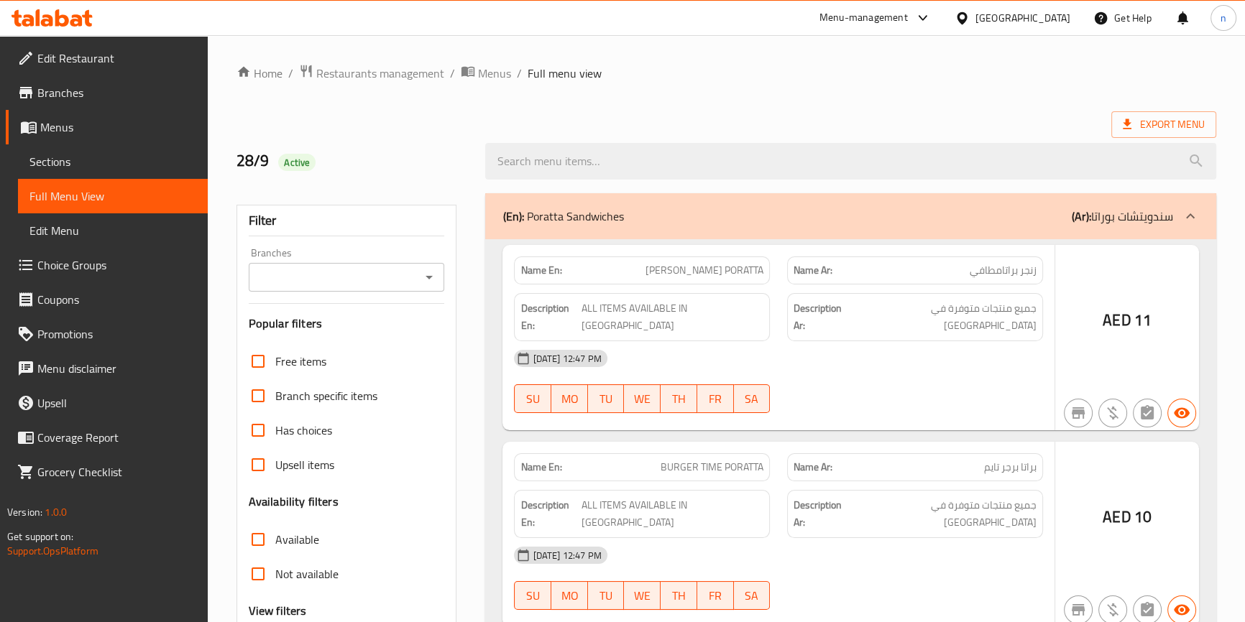
click at [675, 214] on div at bounding box center [622, 311] width 1245 height 622
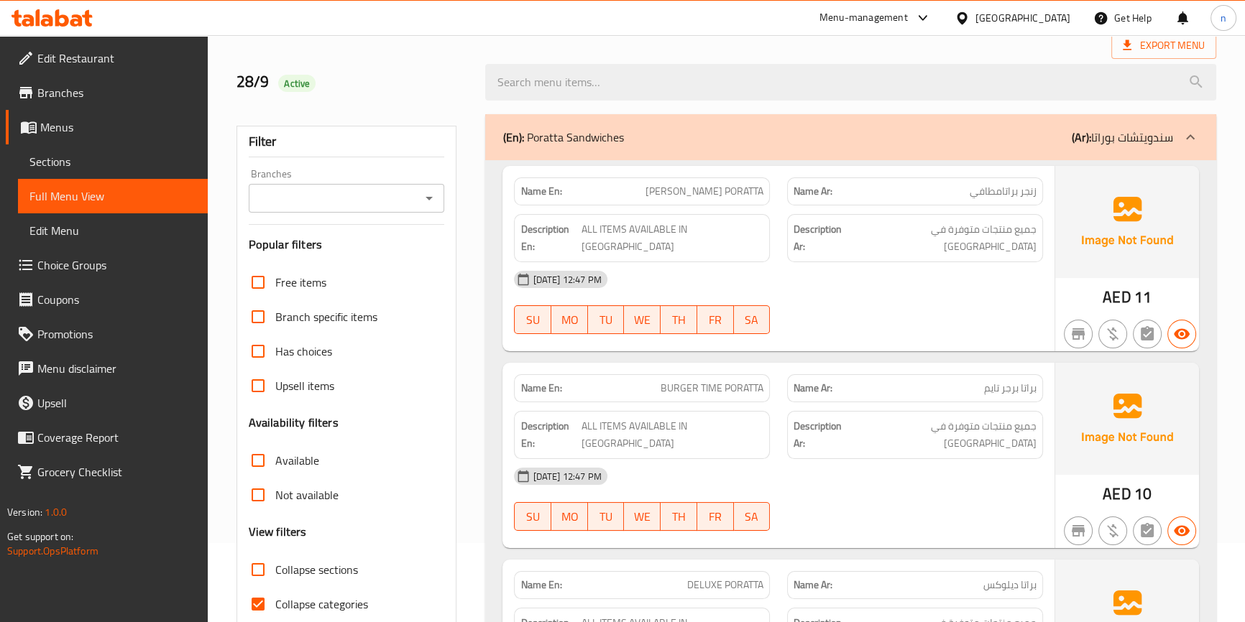
scroll to position [261, 0]
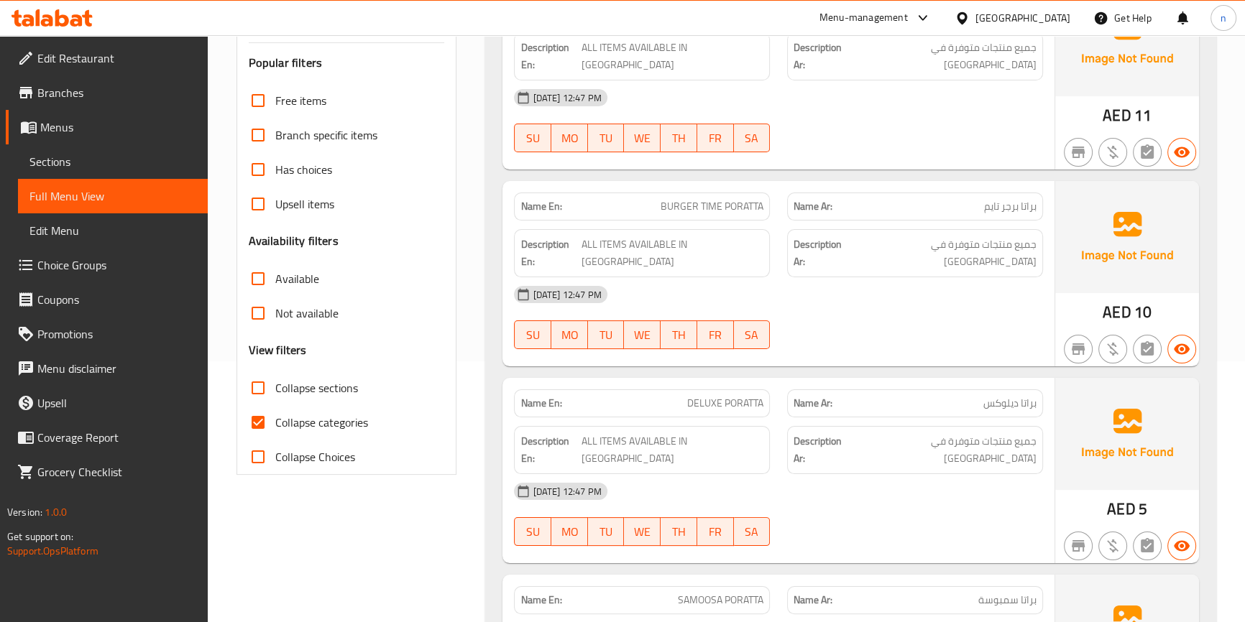
click at [261, 426] on input "Collapse categories" at bounding box center [258, 422] width 34 height 34
checkbox input "false"
click at [257, 387] on input "Collapse sections" at bounding box center [258, 388] width 34 height 34
checkbox input "true"
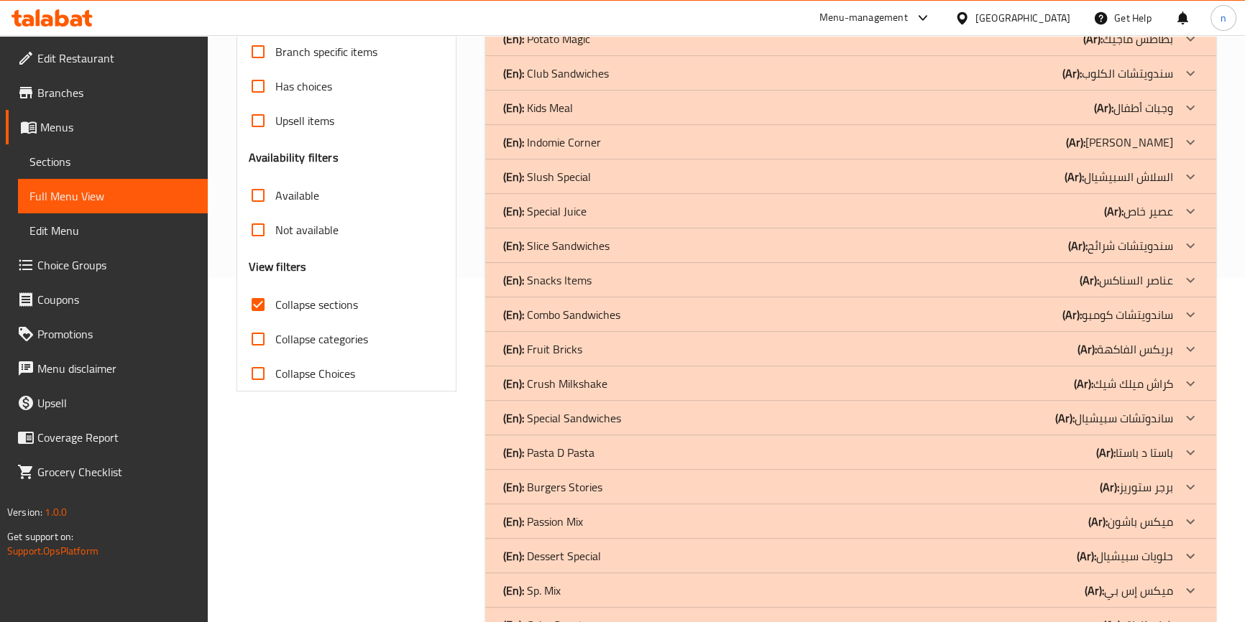
scroll to position [427, 0]
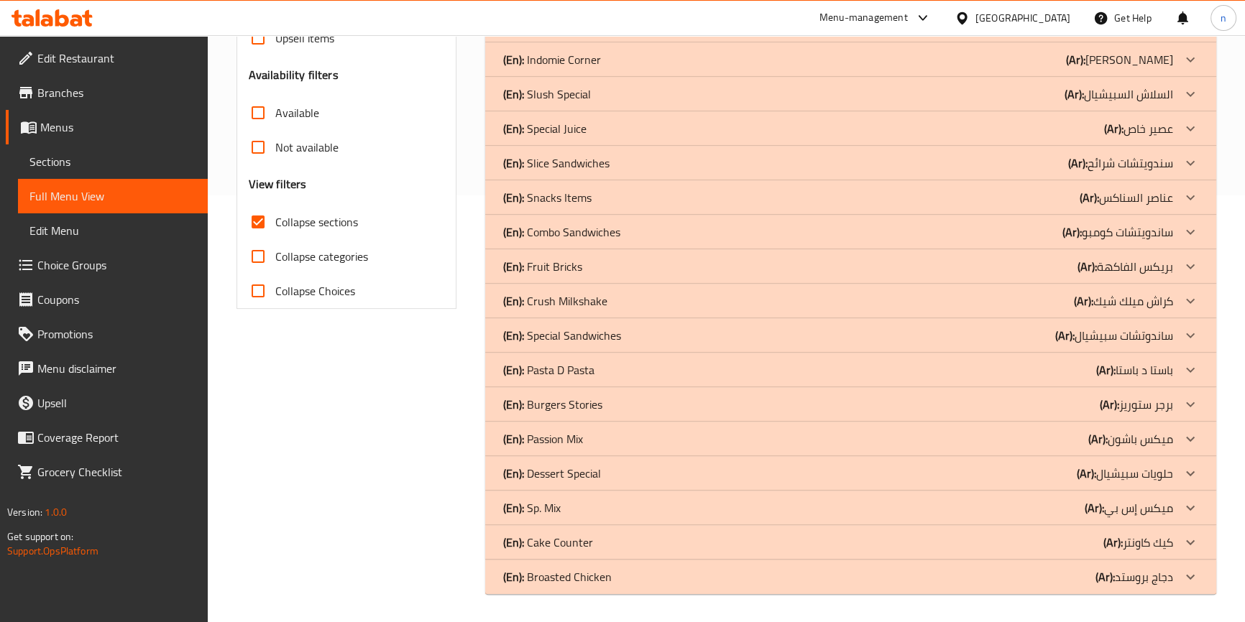
click at [690, 337] on div "(En): Special Sandwiches (Ar): ساندوتشات سبيشيال" at bounding box center [837, 335] width 670 height 17
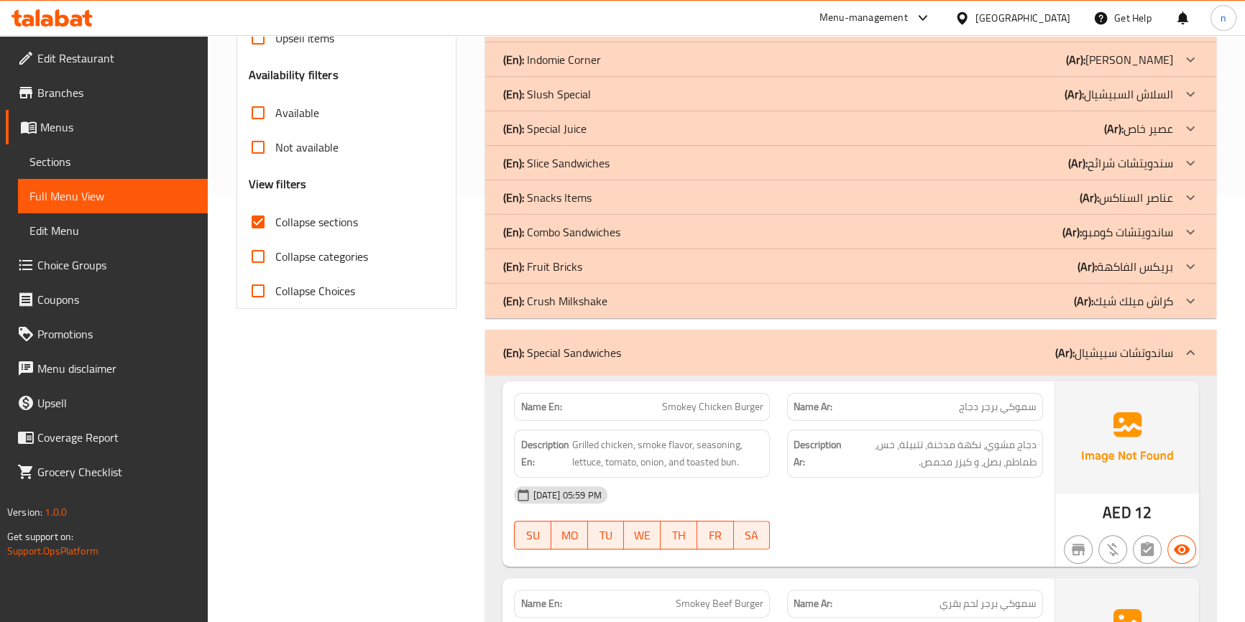
click at [669, 157] on div "(En): Slice Sandwiches (Ar): سندويتشات شرائح" at bounding box center [837, 163] width 670 height 17
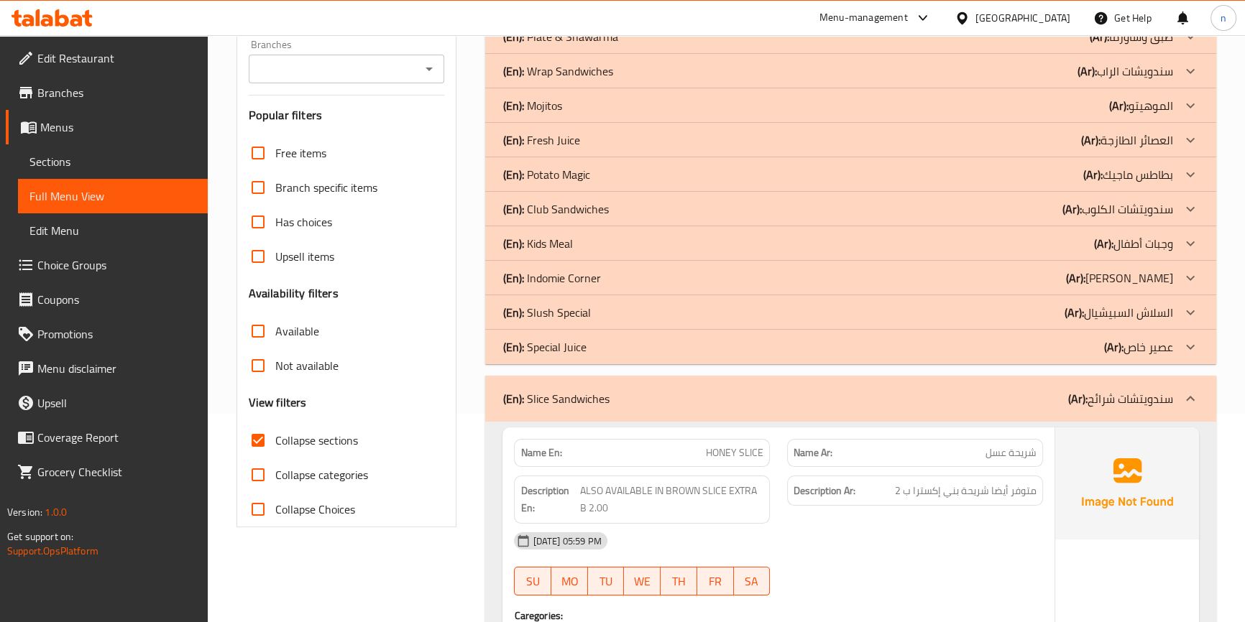
scroll to position [165, 0]
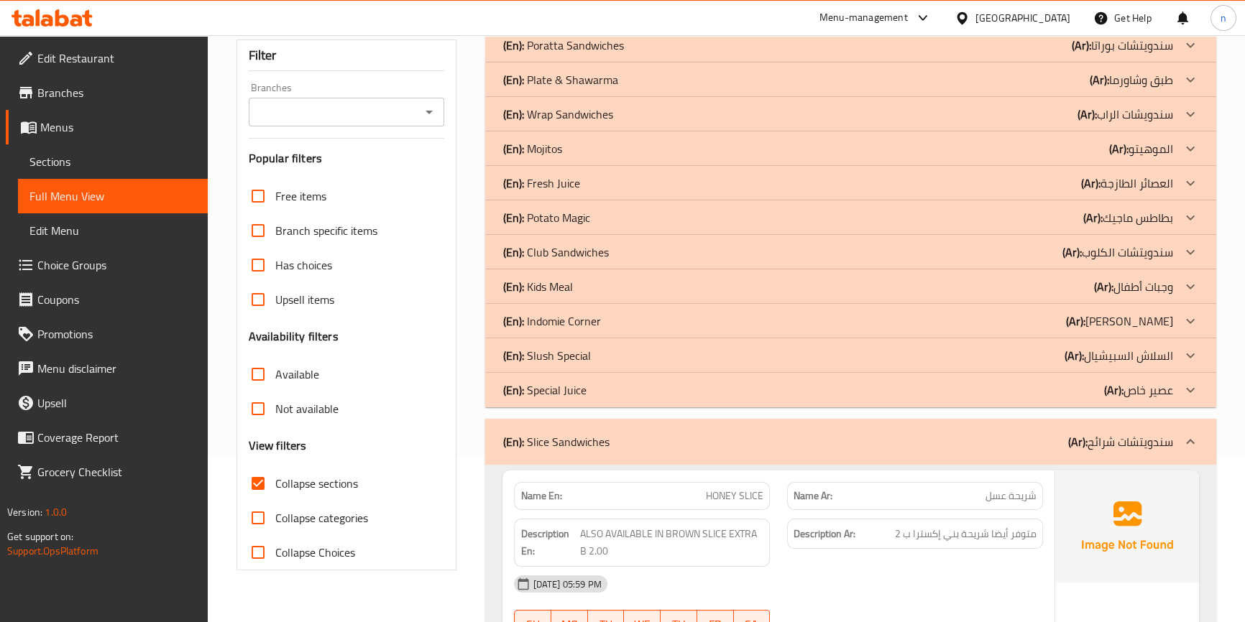
click at [682, 218] on div "(En): Potato Magic (Ar): بطاطس ماجيك" at bounding box center [837, 217] width 670 height 17
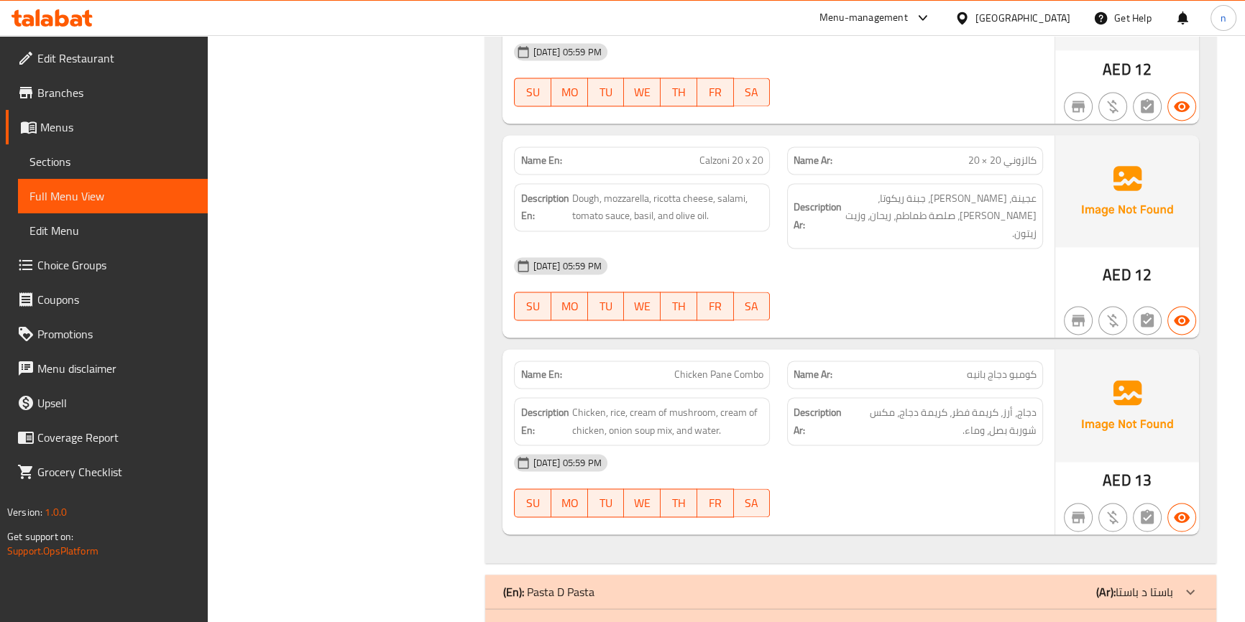
scroll to position [9443, 0]
drag, startPoint x: 696, startPoint y: 149, endPoint x: 778, endPoint y: 161, distance: 82.8
click at [778, 161] on div "Name En: Calzoni 20 x 20 Name Ar: كالزوني 20 × 20" at bounding box center [777, 160] width 545 height 45
copy span "Calzoni 20 x 20"
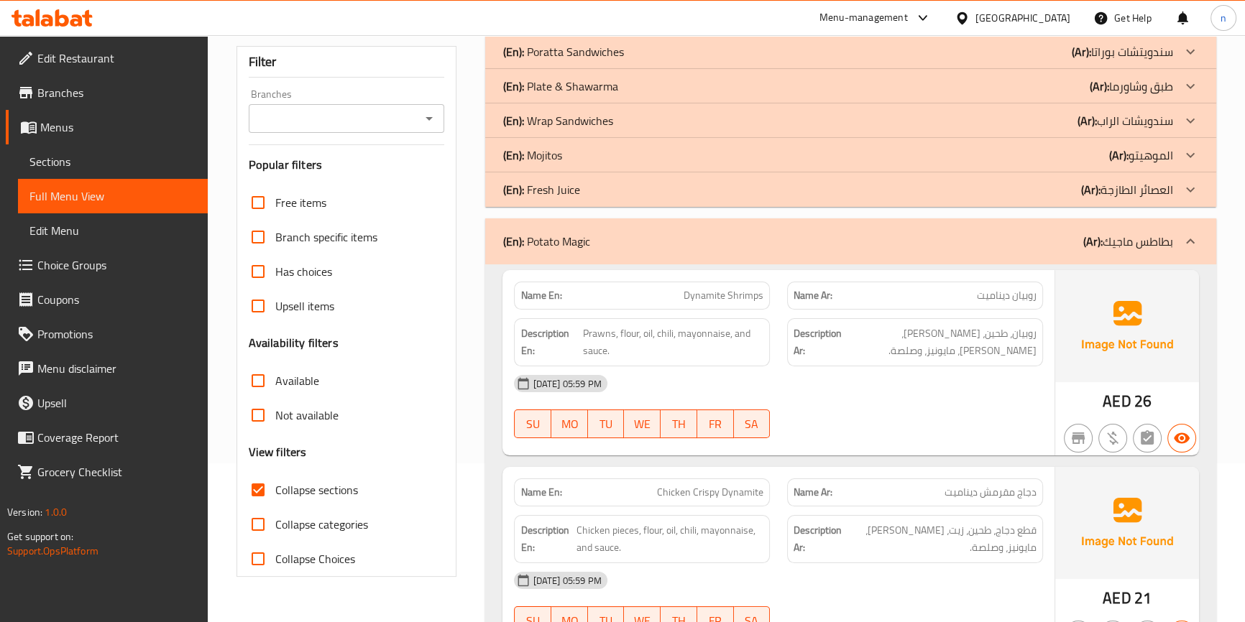
scroll to position [0, 0]
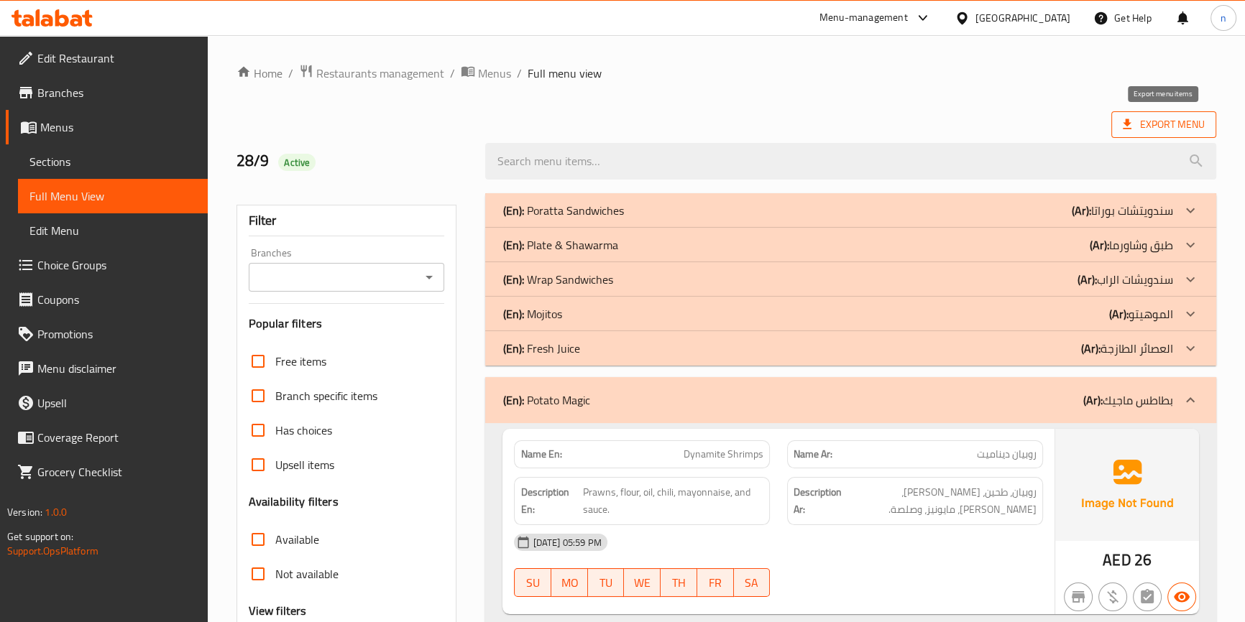
click at [1169, 121] on span "Export Menu" at bounding box center [1164, 125] width 82 height 18
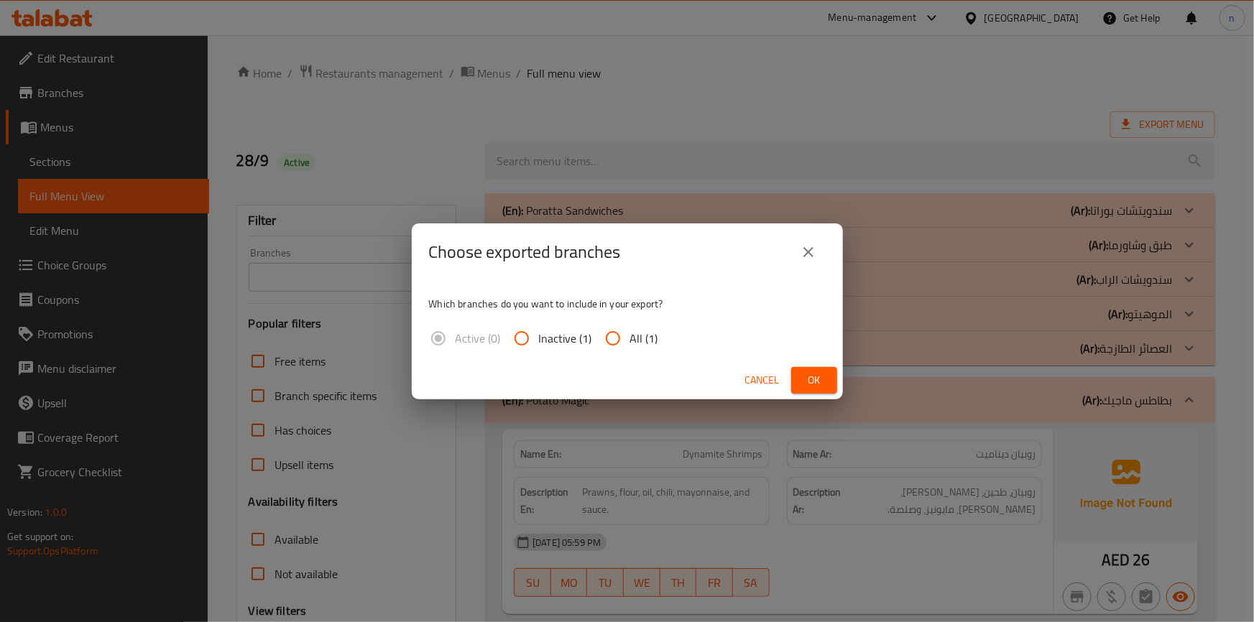
click at [617, 339] on input "All (1)" at bounding box center [613, 338] width 34 height 34
radio input "true"
click at [816, 379] on span "Ok" at bounding box center [814, 381] width 23 height 18
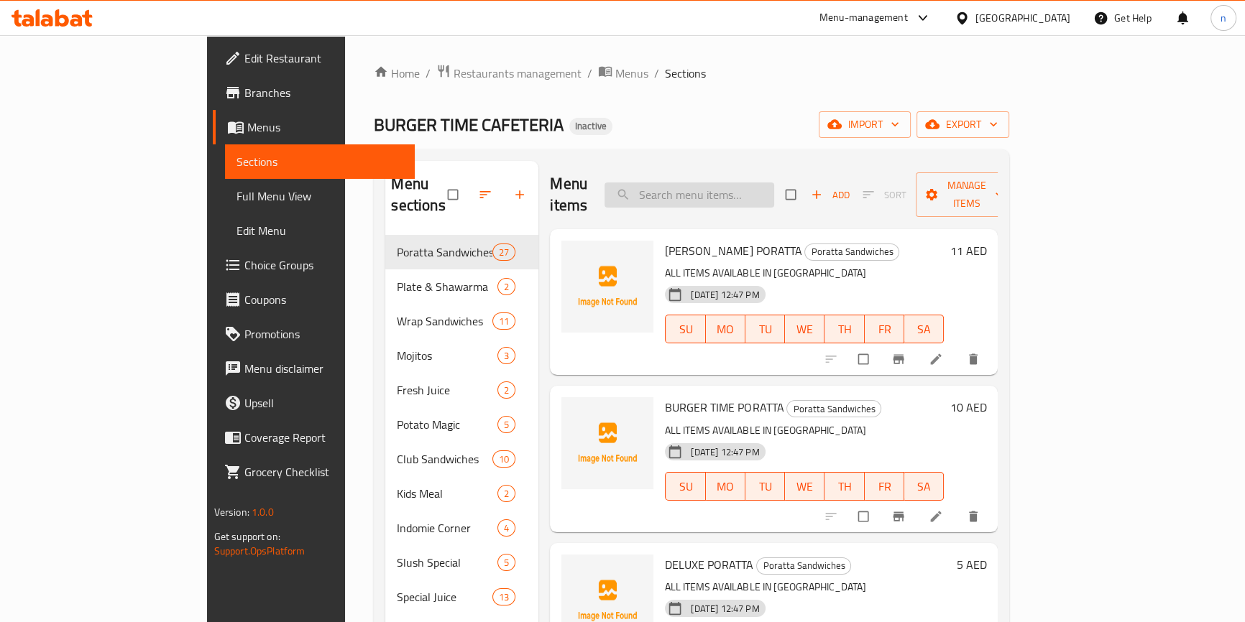
click at [722, 184] on input "search" at bounding box center [689, 195] width 170 height 25
paste input "Calzoni 20 x 20"
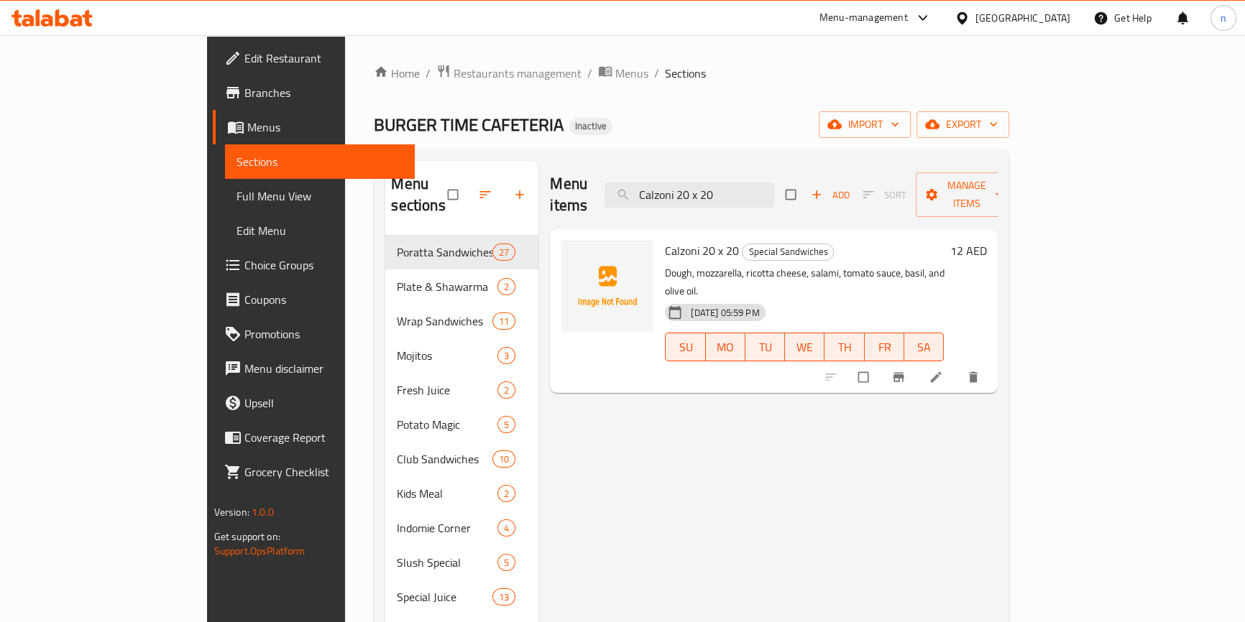
type input "Calzoni 20 x 20"
click at [941, 372] on icon at bounding box center [936, 377] width 11 height 11
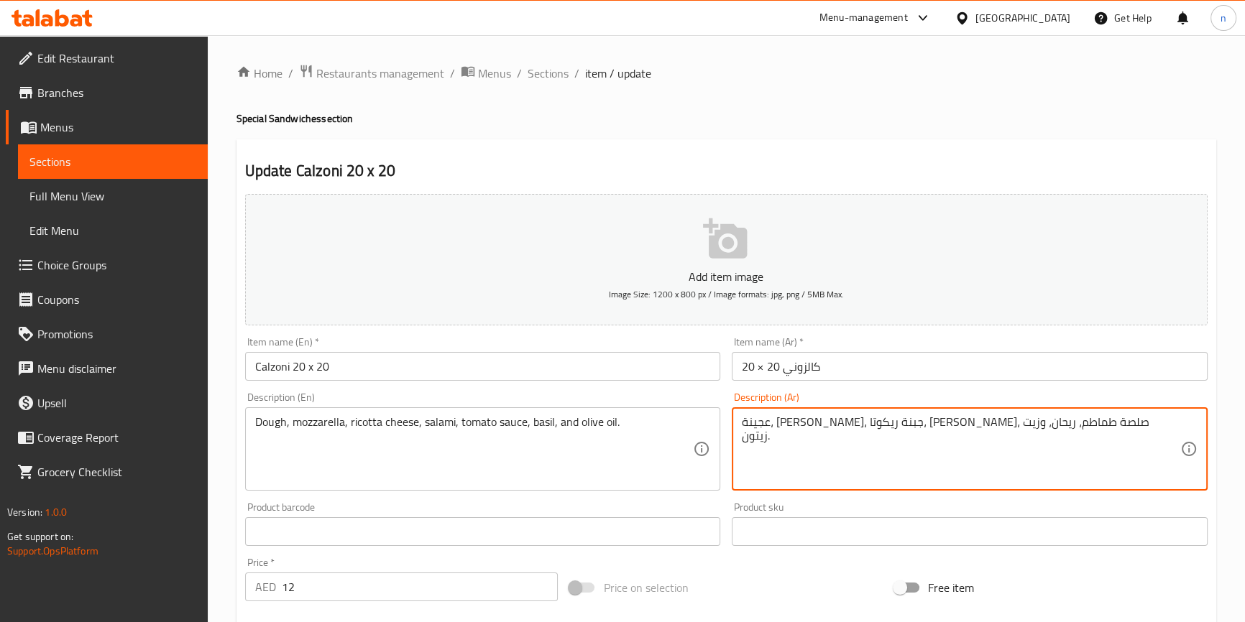
drag, startPoint x: 1054, startPoint y: 423, endPoint x: 1036, endPoint y: 422, distance: 18.0
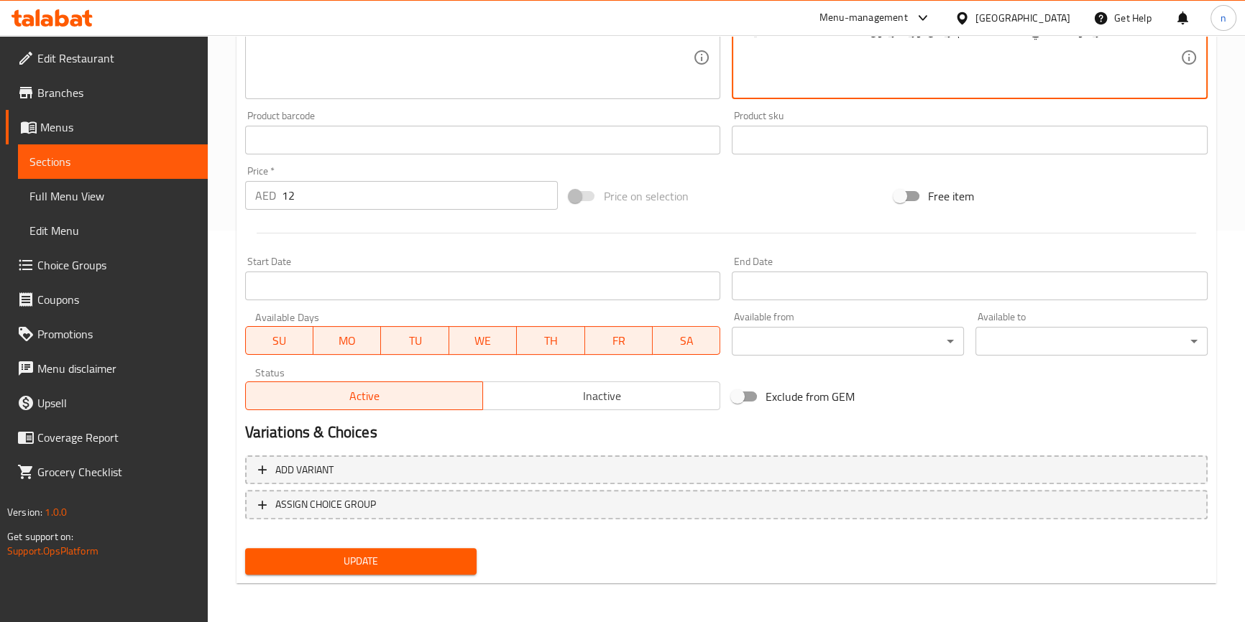
type textarea "عجينة، موزاريلا، جبنة ريكوتا، سلامي، صلصة طماطم، ريحان، وزيت زيتون."
click at [386, 556] on span "Update" at bounding box center [361, 562] width 209 height 18
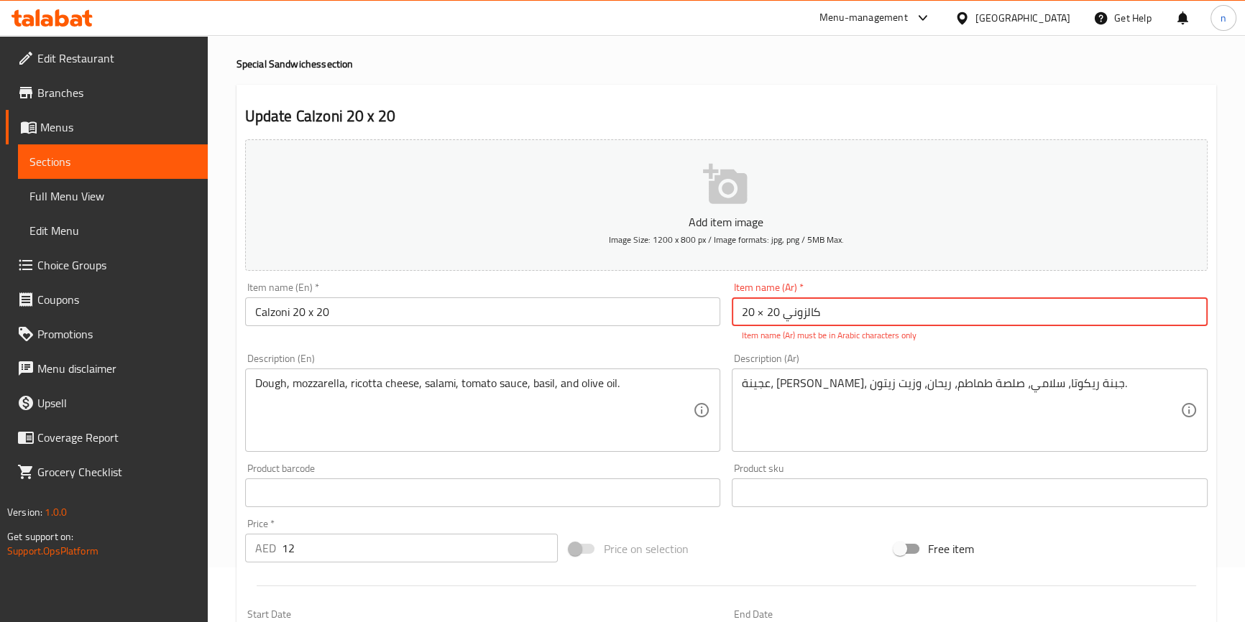
click at [89, 155] on span "Sections" at bounding box center [112, 161] width 167 height 17
